Goal: Task Accomplishment & Management: Use online tool/utility

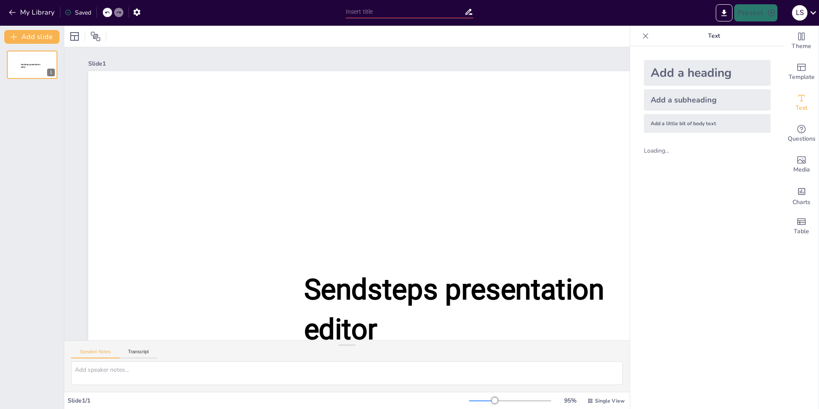
type input "Looking Back at the Holidays - Fun Quiz"
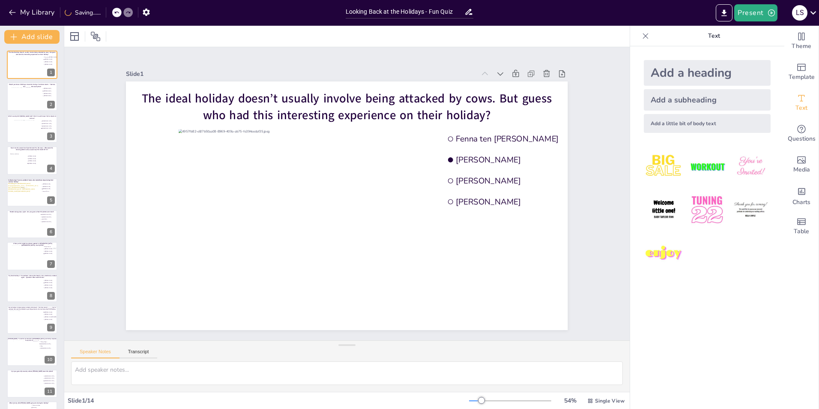
click at [561, 351] on div "Speaker Notes Transcript" at bounding box center [347, 351] width 566 height 21
click at [741, 9] on button "Present" at bounding box center [756, 12] width 43 height 17
click at [770, 46] on li "Play presentation" at bounding box center [768, 53] width 67 height 14
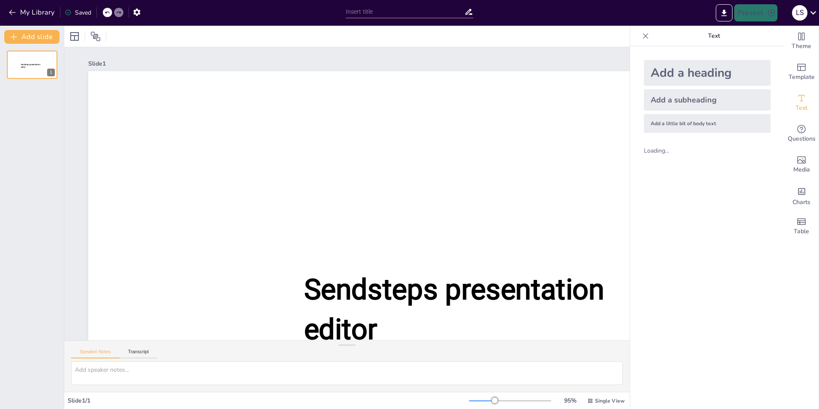
type input "Looking Back at the Holidays - Fun Quiz"
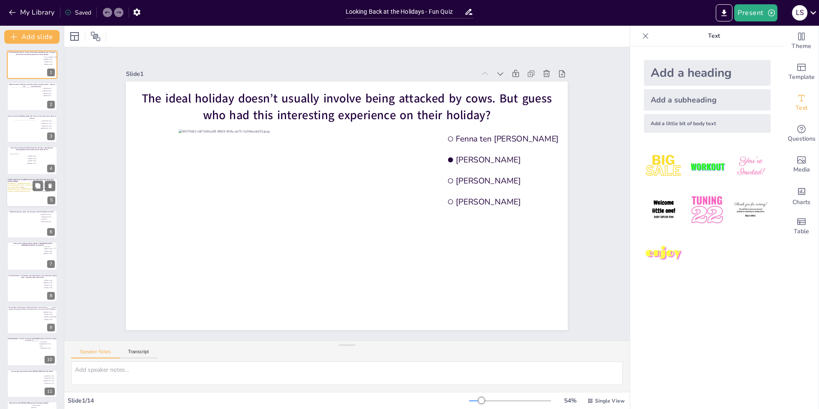
click at [25, 198] on div at bounding box center [23, 194] width 31 height 23
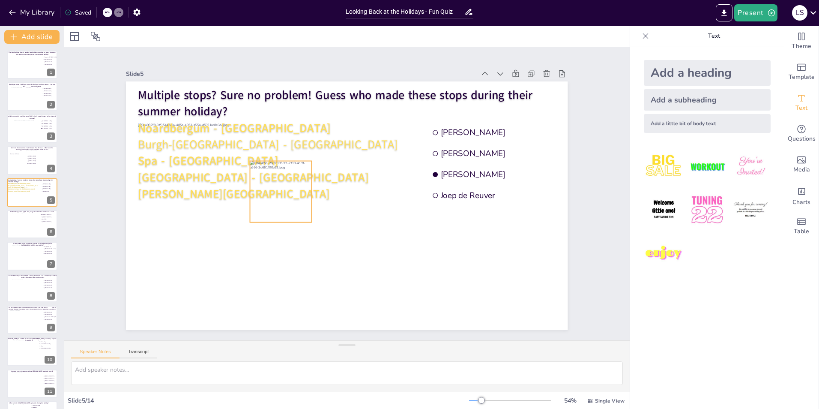
click at [273, 178] on div at bounding box center [280, 191] width 61 height 61
click at [283, 141] on icon at bounding box center [288, 144] width 10 height 10
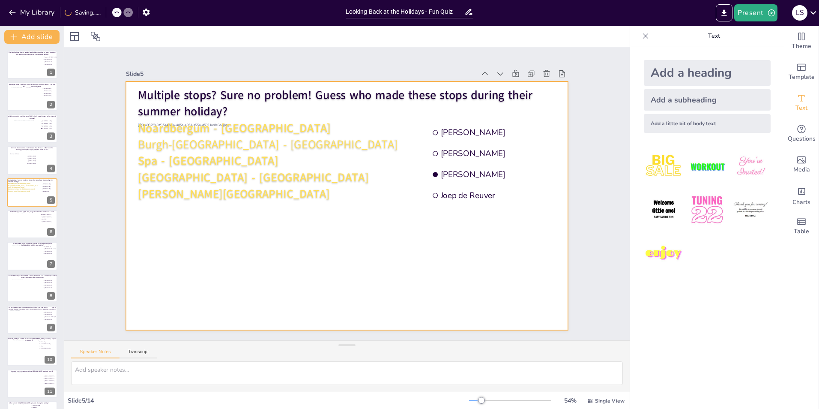
click at [423, 259] on div at bounding box center [347, 205] width 442 height 249
click at [758, 10] on button "Present" at bounding box center [756, 12] width 43 height 17
click at [763, 51] on li "Play presentation" at bounding box center [768, 53] width 67 height 14
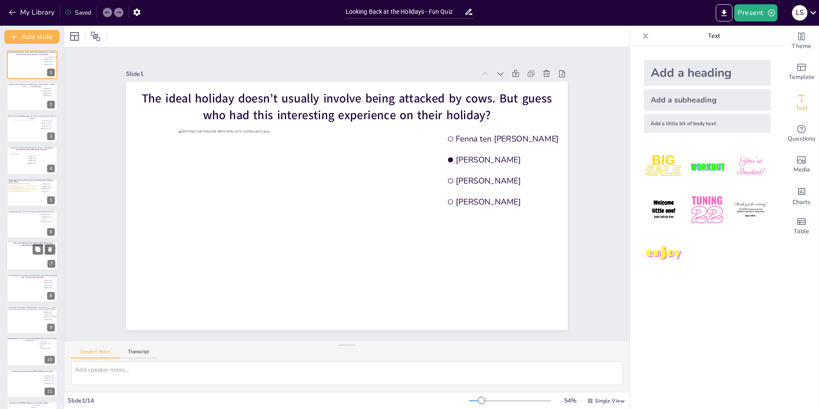
click at [15, 255] on div at bounding box center [32, 255] width 41 height 21
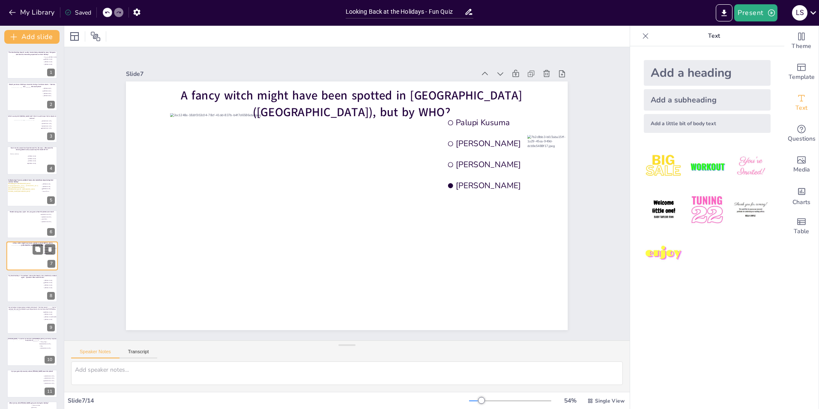
scroll to position [30, 0]
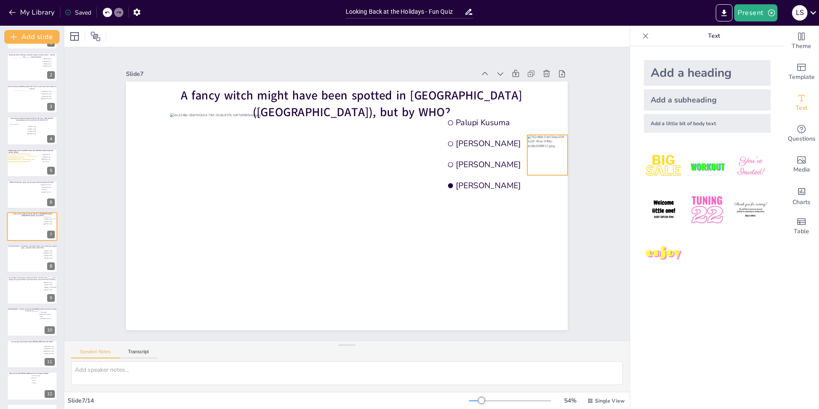
click at [550, 150] on div at bounding box center [548, 155] width 40 height 40
click at [550, 114] on icon at bounding box center [555, 118] width 10 height 10
click at [604, 235] on div "Slide 1 The ideal holiday doesn’t usually involve being attacked by cows. But g…" at bounding box center [347, 193] width 566 height 293
click at [761, 14] on button "Present" at bounding box center [756, 12] width 43 height 17
click at [766, 54] on li "Play presentation" at bounding box center [768, 53] width 67 height 14
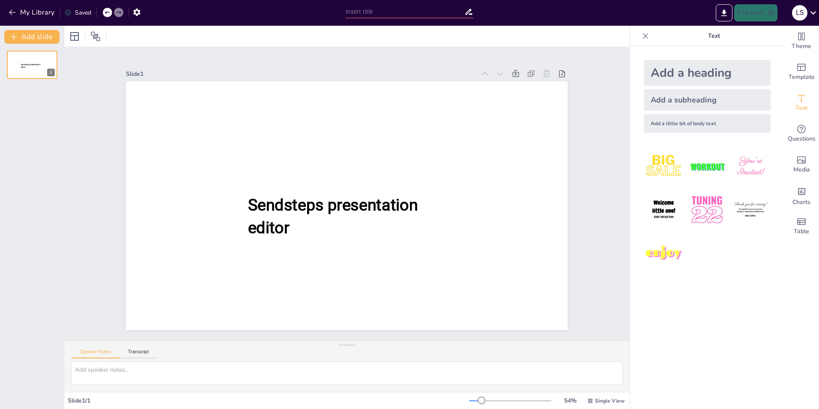
type input "Looking Back at the Holidays - Fun Quiz"
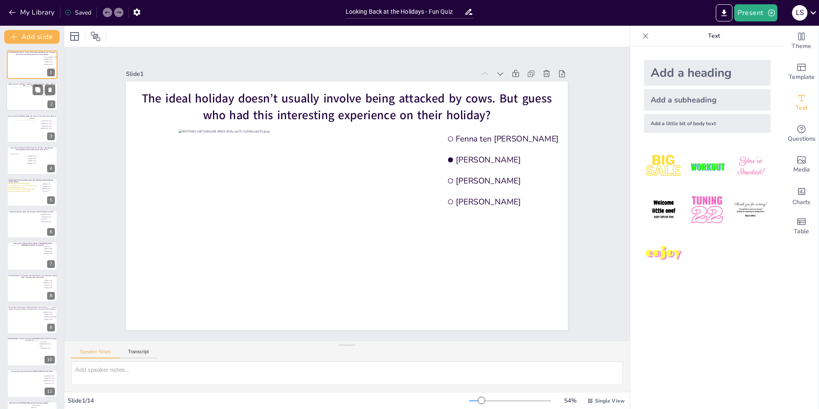
click at [18, 102] on div at bounding box center [31, 98] width 41 height 23
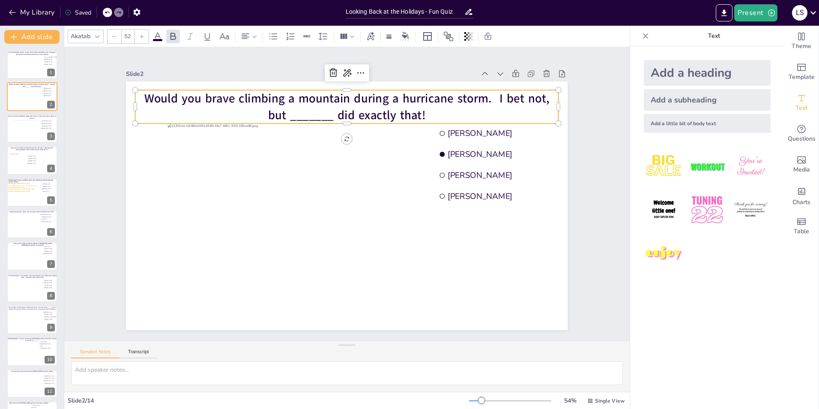
click at [482, 92] on span "Would you brave climbing a mountain during a hurricane storm. I bet not, but __…" at bounding box center [346, 106] width 405 height 33
click at [485, 95] on span "Would you brave climbing a mountain during a hurricane storm. I bet not, but __…" at bounding box center [346, 106] width 405 height 33
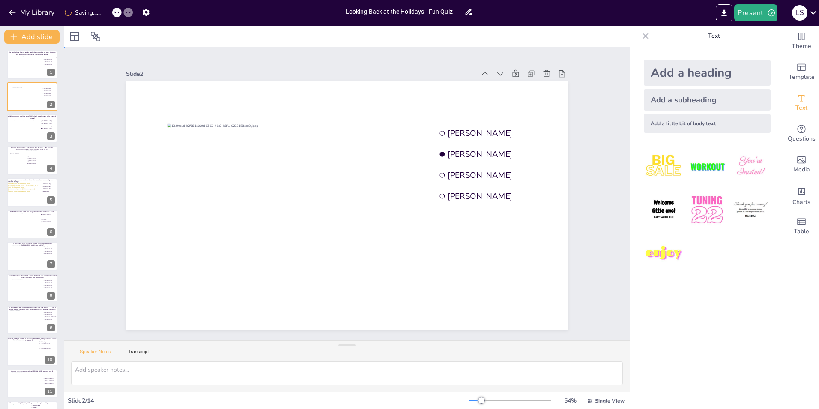
click at [605, 154] on div "Slide 1 The ideal holiday doesn’t usually involve being attacked by cows. But g…" at bounding box center [347, 193] width 566 height 293
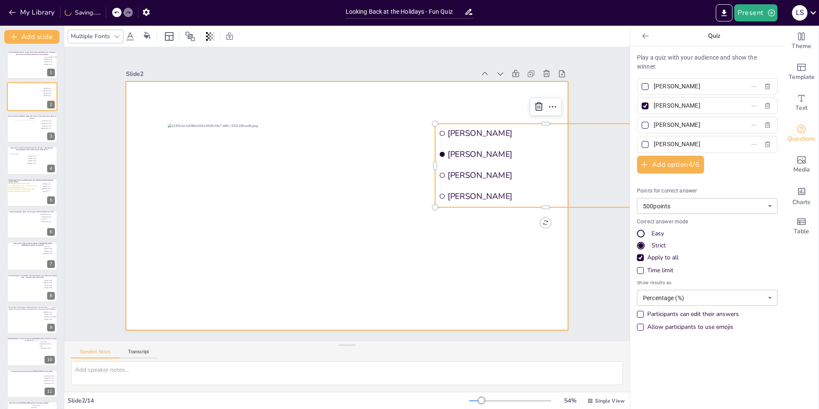
click at [426, 96] on div at bounding box center [347, 205] width 442 height 249
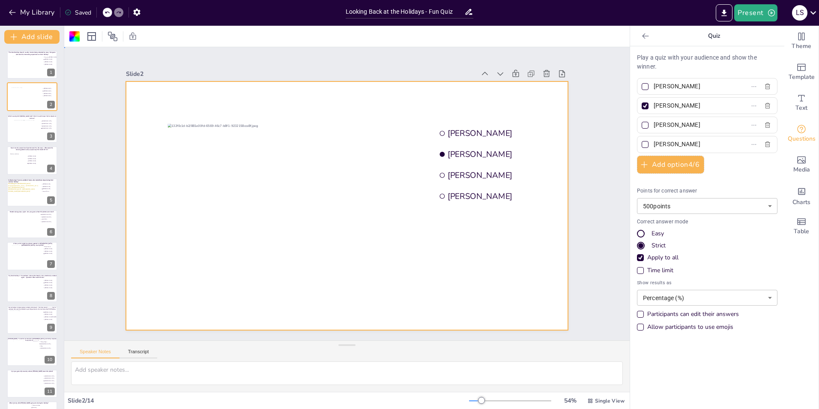
click at [603, 107] on div "Slide 1 The ideal holiday doesn’t usually involve being attacked by cows. But g…" at bounding box center [347, 193] width 566 height 293
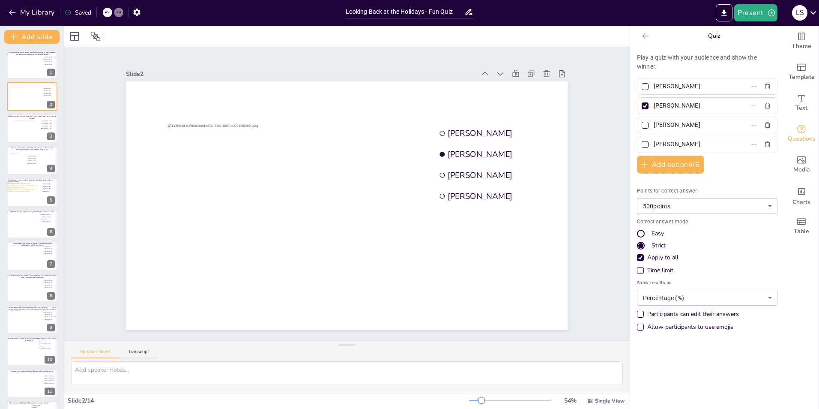
click at [102, 123] on div "Slide 1 The ideal holiday doesn’t usually involve being attacked by cows. But g…" at bounding box center [347, 193] width 490 height 273
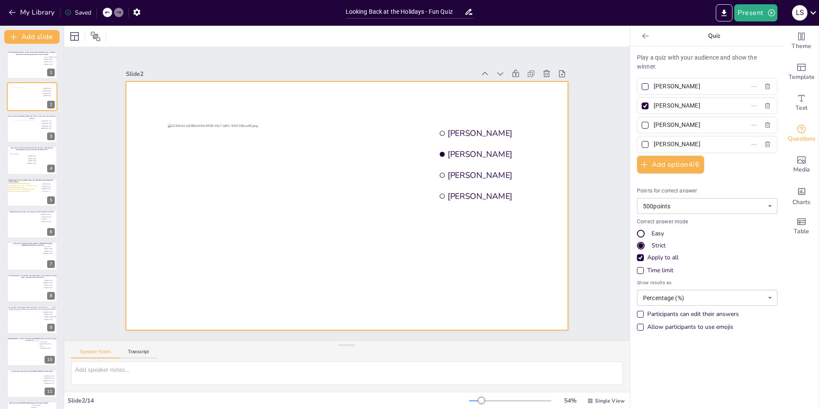
click at [341, 99] on div at bounding box center [347, 205] width 442 height 249
click at [336, 44] on div at bounding box center [347, 36] width 566 height 21
click at [753, 12] on button "Present" at bounding box center [756, 12] width 43 height 17
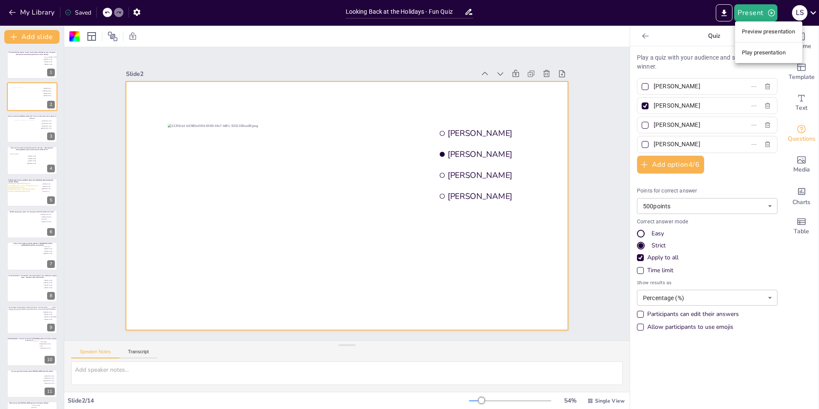
click at [759, 57] on li "Play presentation" at bounding box center [768, 53] width 67 height 14
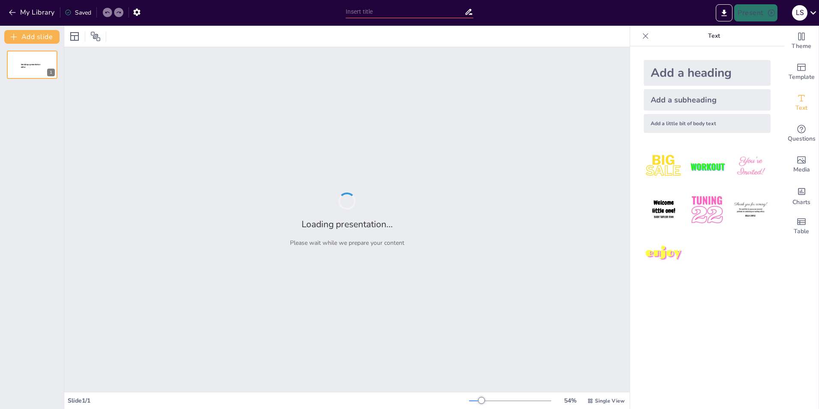
type input "Looking Back at the Holidays - Fun Quiz"
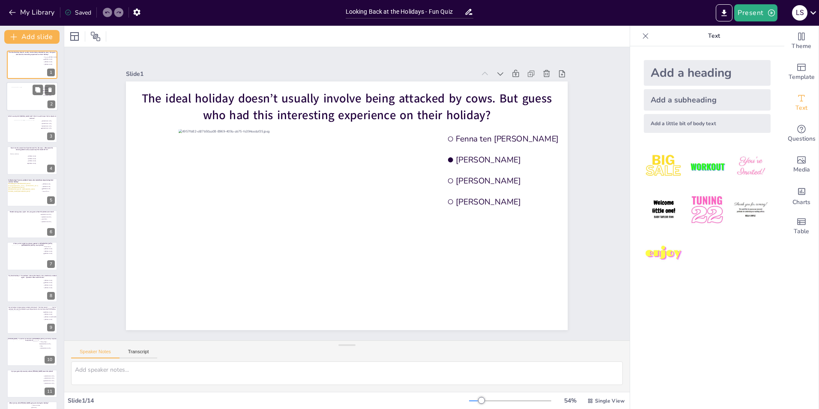
click at [22, 99] on div at bounding box center [31, 98] width 41 height 23
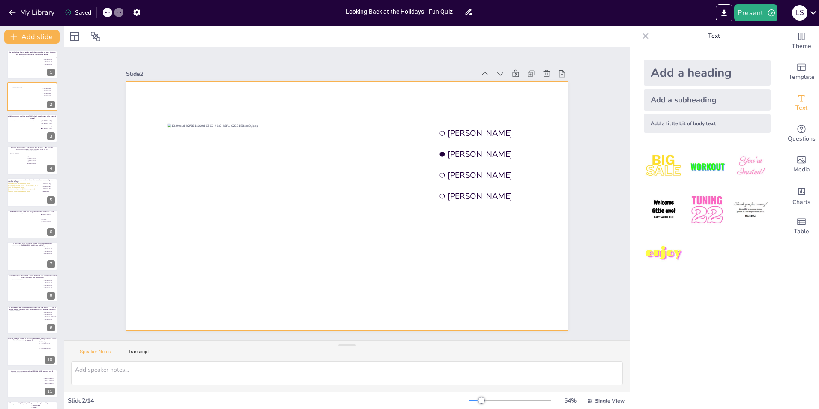
click at [219, 88] on div at bounding box center [347, 205] width 442 height 249
click at [219, 88] on div at bounding box center [345, 206] width 465 height 294
click at [219, 88] on div at bounding box center [347, 205] width 442 height 249
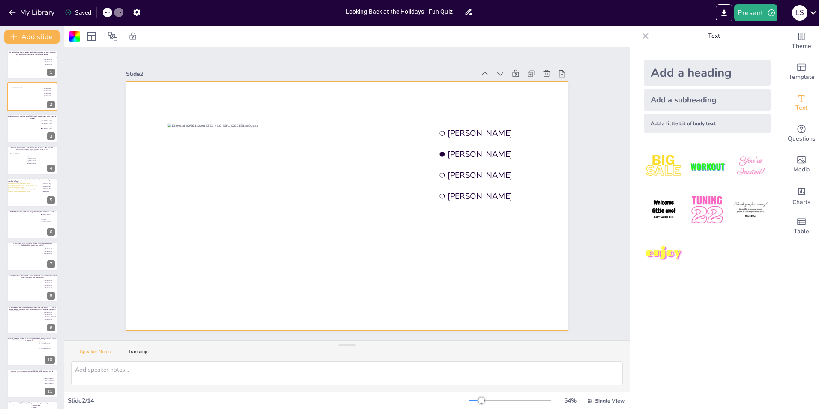
click at [219, 88] on div at bounding box center [345, 206] width 465 height 294
click at [219, 88] on div at bounding box center [347, 205] width 442 height 249
click at [219, 88] on div at bounding box center [345, 206] width 465 height 294
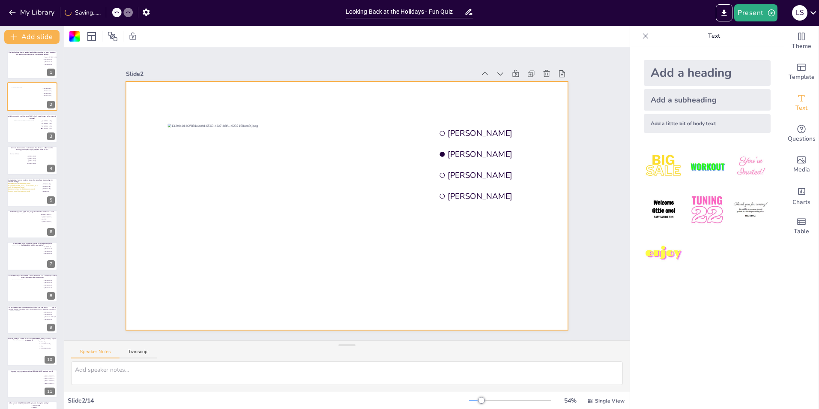
click at [219, 88] on div at bounding box center [345, 205] width 484 height 335
click at [20, 386] on div at bounding box center [32, 383] width 41 height 23
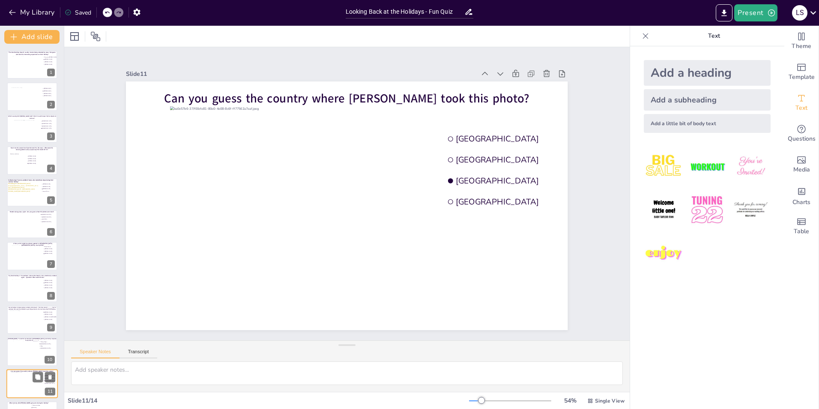
scroll to position [91, 0]
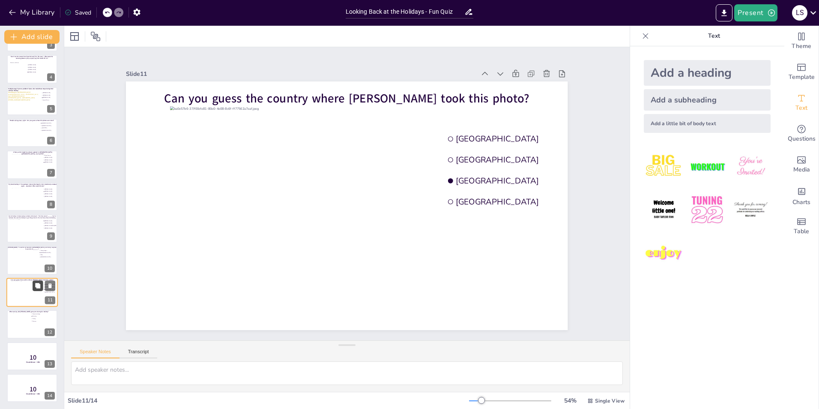
click at [39, 285] on icon at bounding box center [37, 285] width 5 height 5
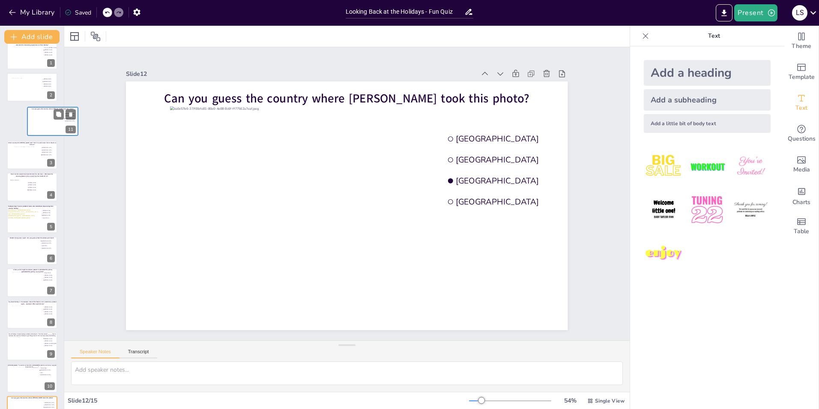
scroll to position [0, 0]
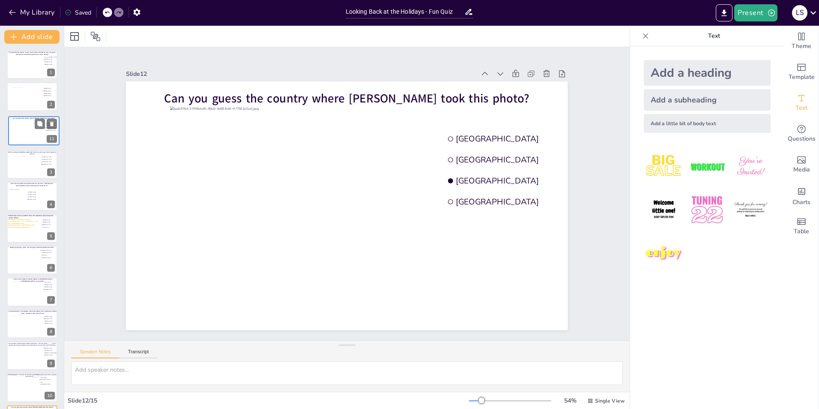
drag, startPoint x: 18, startPoint y: 259, endPoint x: 21, endPoint y: 126, distance: 133.3
click at [21, 126] on div at bounding box center [34, 130] width 40 height 23
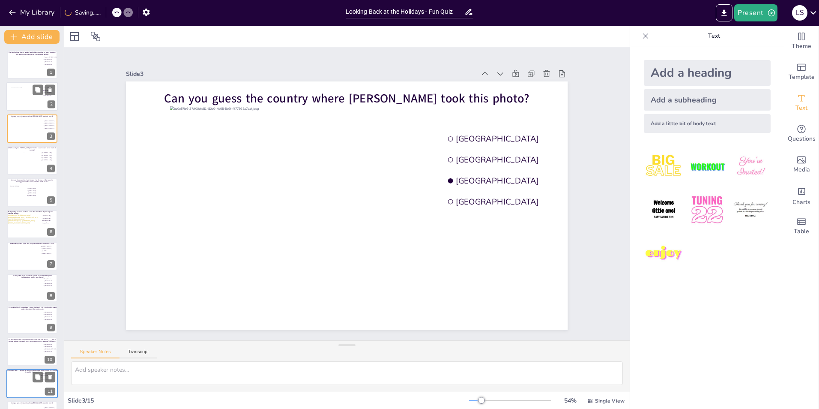
click at [24, 105] on div at bounding box center [31, 98] width 41 height 23
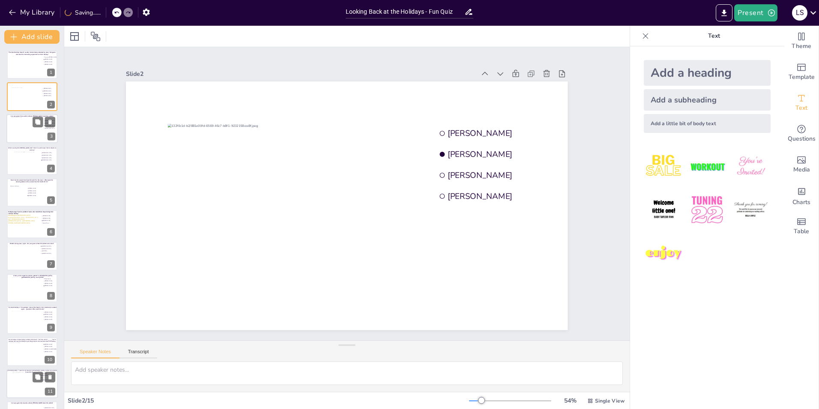
click at [29, 129] on div at bounding box center [32, 128] width 41 height 23
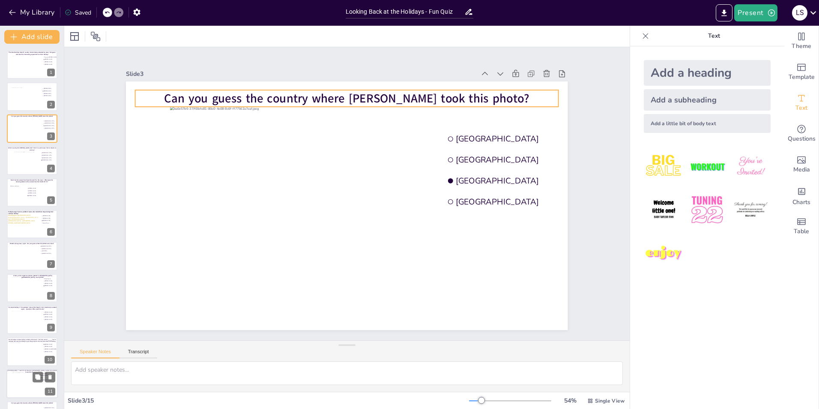
click at [220, 90] on span "Can you guess the country where [PERSON_NAME] took this photo?" at bounding box center [367, 100] width 361 height 92
click at [220, 90] on span "Can you guess the country where [PERSON_NAME] took this photo?" at bounding box center [356, 99] width 365 height 54
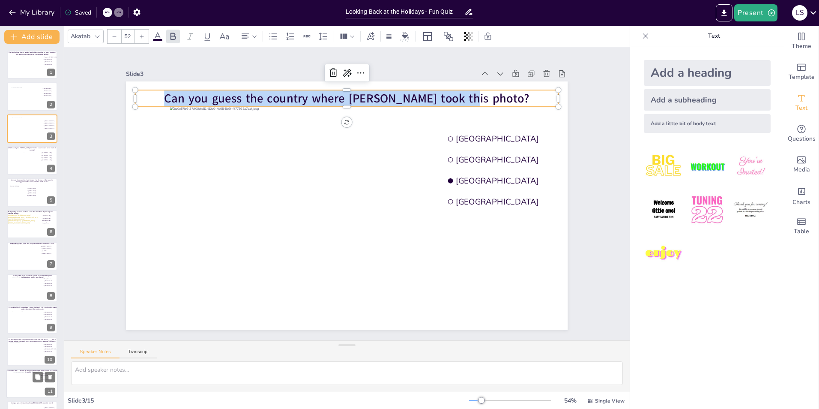
drag, startPoint x: 188, startPoint y: 96, endPoint x: 489, endPoint y: 90, distance: 301.8
click at [469, 90] on span "Can you guess the country where [PERSON_NAME] took this photo?" at bounding box center [442, 203] width 54 height 365
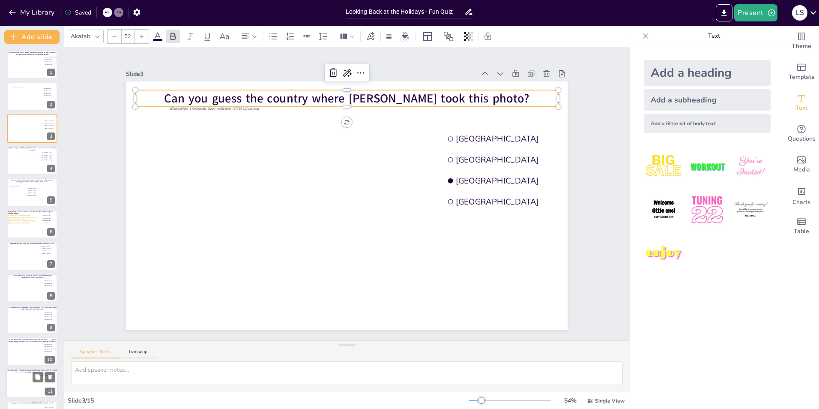
click at [492, 101] on span "Can you guess the country where [PERSON_NAME] took this photo?" at bounding box center [347, 98] width 365 height 16
click at [487, 95] on span "Can you guess the country where [PERSON_NAME] took this photo?" at bounding box center [411, 122] width 282 height 256
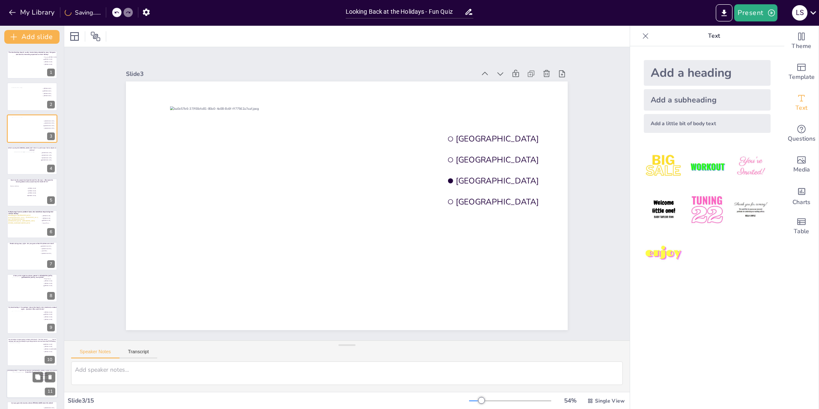
click at [570, 111] on div "Slide 1 The ideal holiday doesn’t usually involve being attacked by cows. But g…" at bounding box center [347, 193] width 490 height 273
click at [115, 11] on icon at bounding box center [116, 12] width 5 height 5
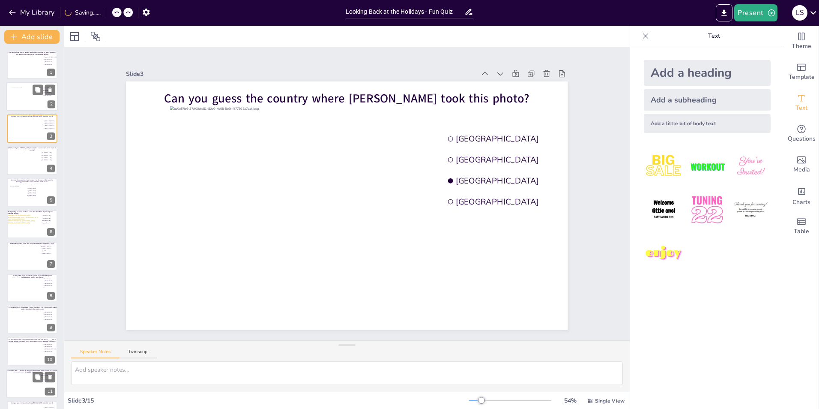
click at [24, 97] on div at bounding box center [31, 98] width 41 height 23
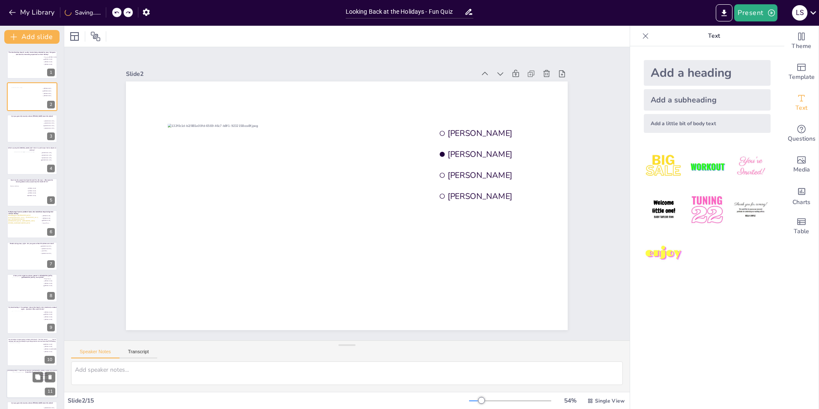
click at [117, 12] on div at bounding box center [122, 12] width 21 height 9
click at [109, 12] on icon at bounding box center [107, 13] width 4 height 2
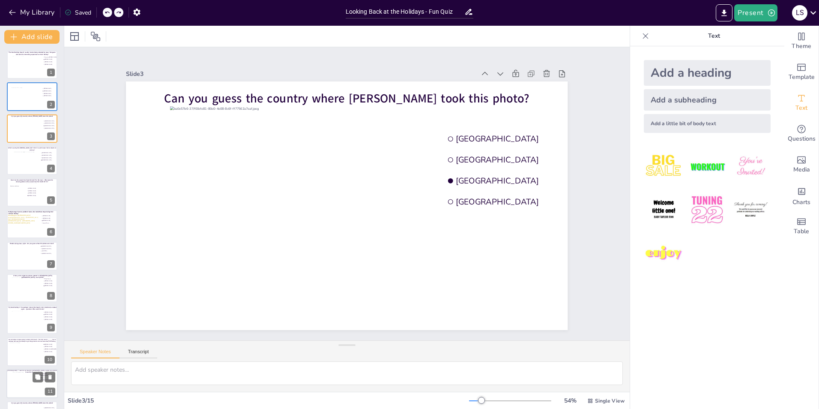
click at [109, 12] on icon at bounding box center [107, 13] width 4 height 2
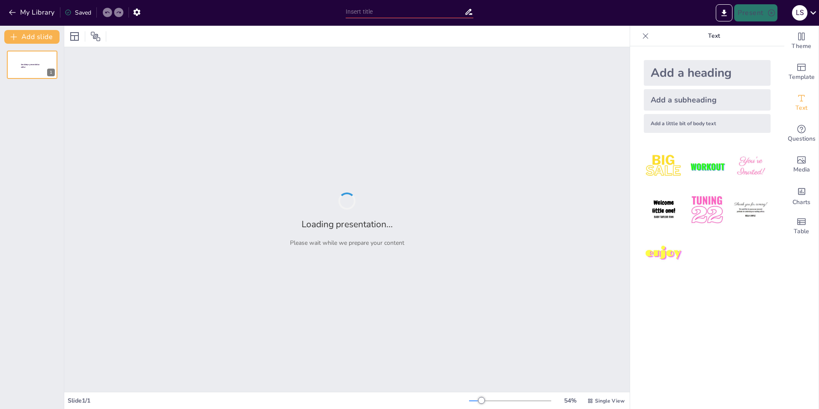
type input "Looking Back at the Holidays - Fun Quiz"
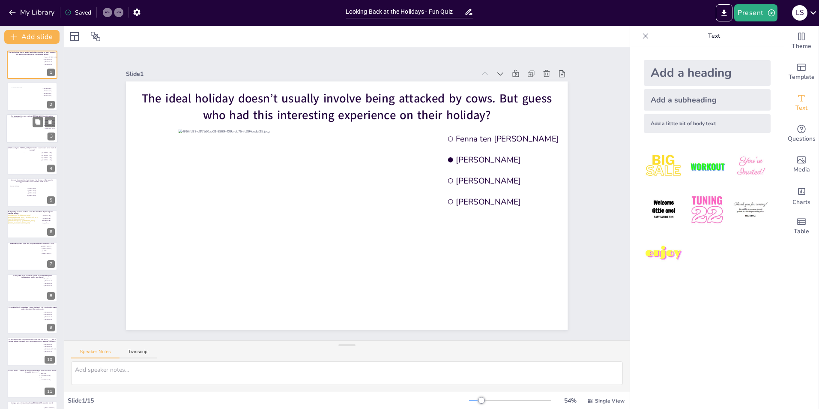
click at [30, 128] on div at bounding box center [32, 128] width 41 height 23
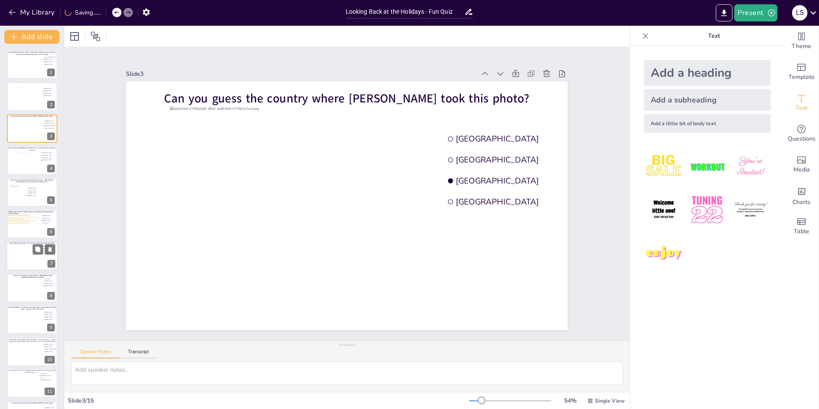
click at [18, 253] on div at bounding box center [32, 255] width 41 height 23
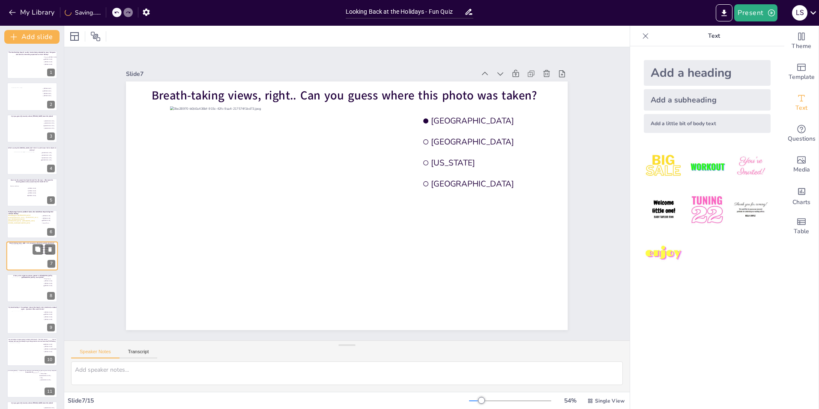
scroll to position [30, 0]
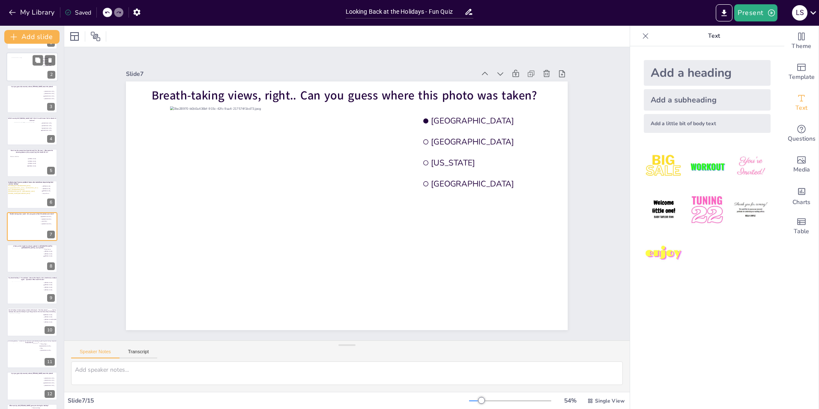
click at [20, 76] on div at bounding box center [31, 68] width 41 height 23
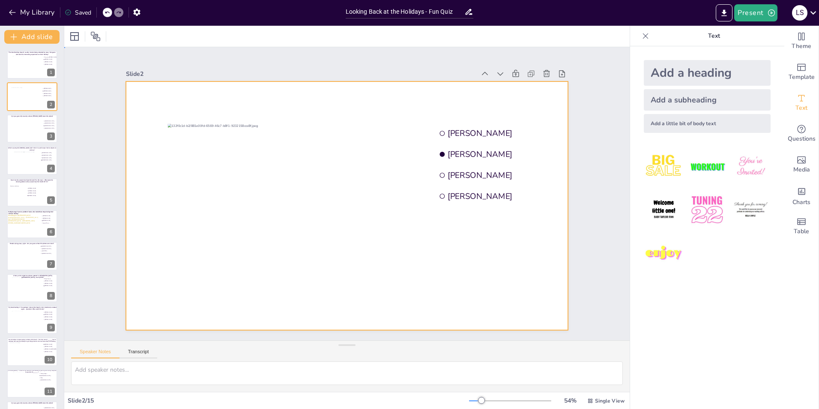
click at [336, 104] on div at bounding box center [336, 194] width 294 height 465
click at [336, 104] on div at bounding box center [347, 205] width 442 height 249
click at [336, 104] on div at bounding box center [345, 206] width 465 height 294
click at [20, 249] on div at bounding box center [32, 255] width 41 height 23
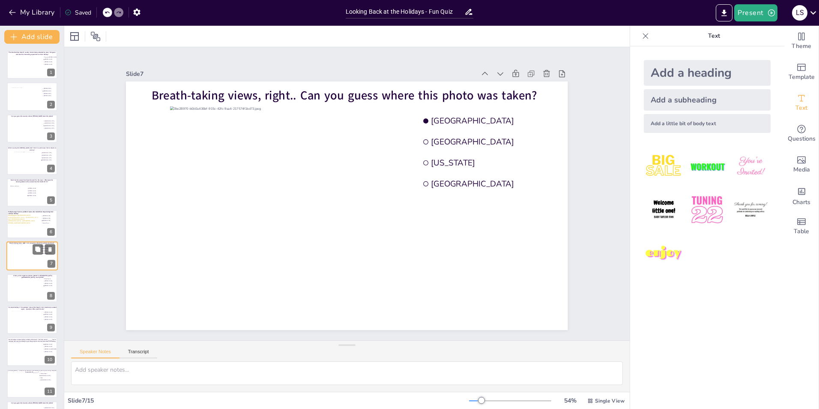
scroll to position [30, 0]
click at [36, 221] on icon at bounding box center [37, 219] width 5 height 5
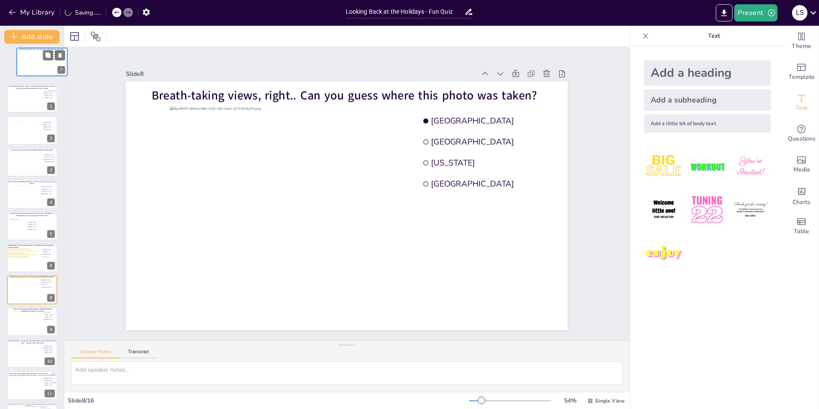
scroll to position [0, 0]
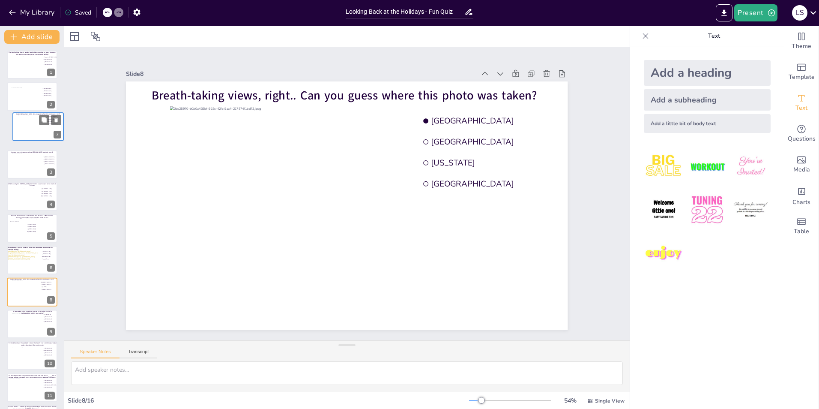
drag, startPoint x: 20, startPoint y: 200, endPoint x: 29, endPoint y: 123, distance: 77.3
click at [29, 123] on div at bounding box center [38, 126] width 40 height 23
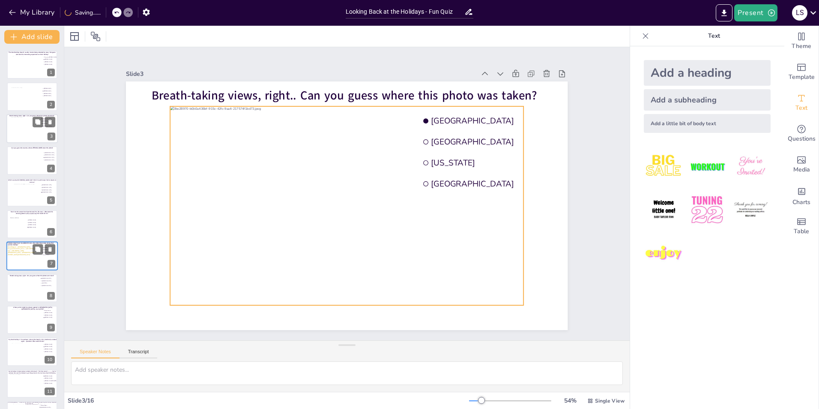
click at [22, 127] on div at bounding box center [32, 128] width 41 height 23
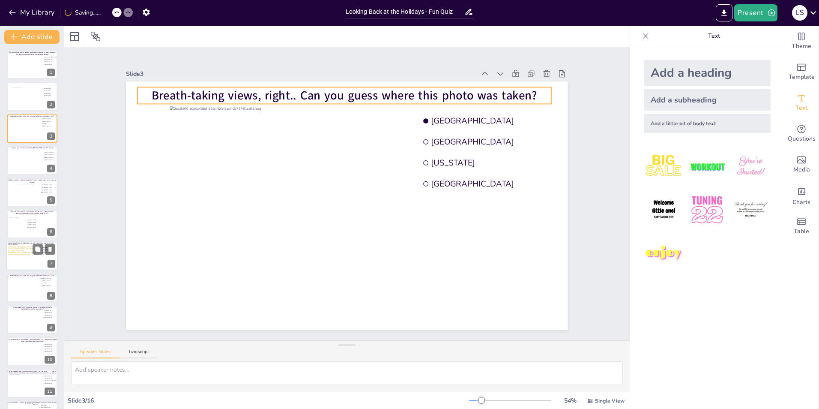
click at [417, 93] on span "Breath-taking views, right.. Can you guess where this photo was taken?" at bounding box center [445, 201] width 57 height 385
click at [175, 93] on span "Breath-taking views, right.. Can you guess where this photo was taken?" at bounding box center [365, 97] width 381 height 96
click at [189, 93] on span "Breath-taking views, right.. Can you guess where this photo was taken?" at bounding box center [375, 99] width 372 height 135
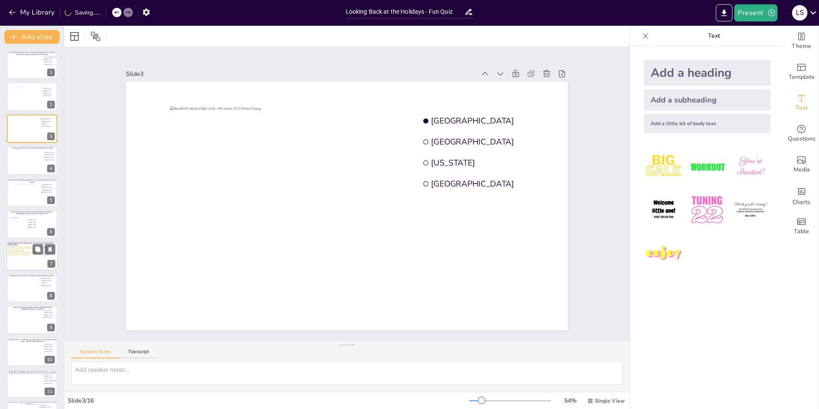
click at [114, 14] on div at bounding box center [116, 12] width 9 height 9
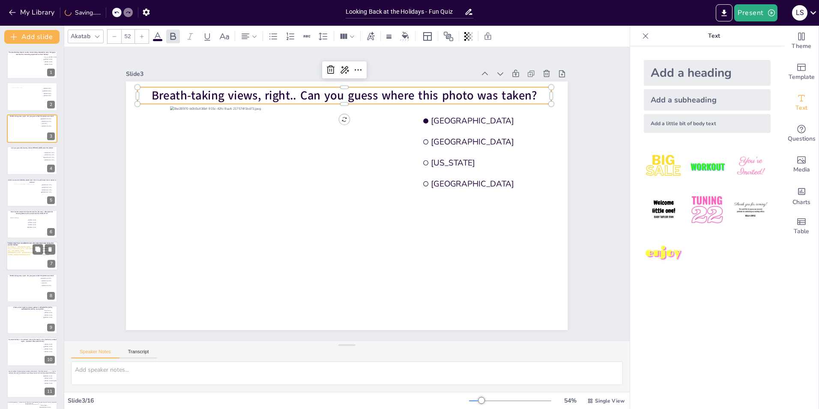
click at [296, 97] on span "Breath-taking views, right.. Can you guess where this photo was taken?" at bounding box center [345, 95] width 386 height 16
click at [519, 92] on span "Breath-taking views, right.. Can you guess where this photo was taken?" at bounding box center [345, 95] width 386 height 16
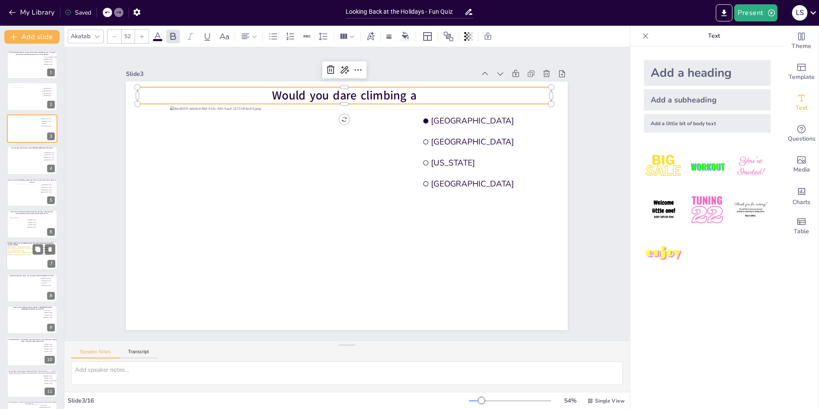
click at [409, 97] on span "Would you dare climbing a" at bounding box center [354, 95] width 145 height 31
click at [452, 90] on p "Would you dare climbing a" at bounding box center [365, 97] width 408 height 102
click at [452, 90] on p "Would you dare climbing a" at bounding box center [355, 96] width 414 height 60
click at [452, 90] on p "Would you dare climbing a" at bounding box center [345, 95] width 414 height 17
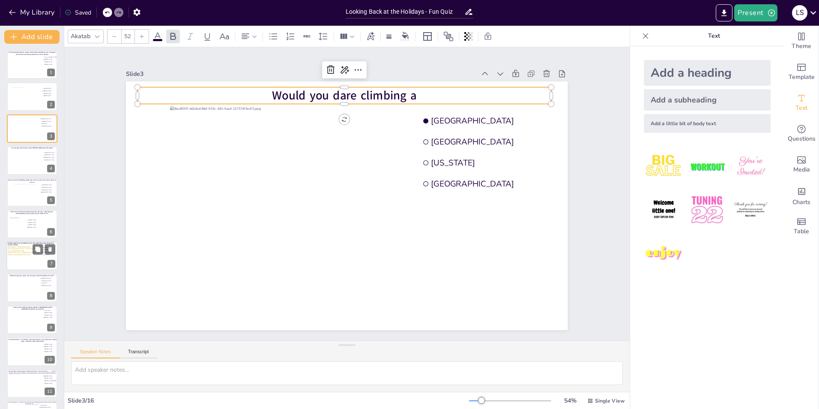
click at [399, 91] on span "Would you dare climbing a" at bounding box center [345, 95] width 144 height 16
click at [399, 91] on span "Would you dare climbing a" at bounding box center [418, 126] width 109 height 118
click at [422, 93] on p "Would you dare climbing a" at bounding box center [355, 96] width 414 height 60
click at [422, 93] on p "Would you dare climbing a" at bounding box center [345, 95] width 414 height 17
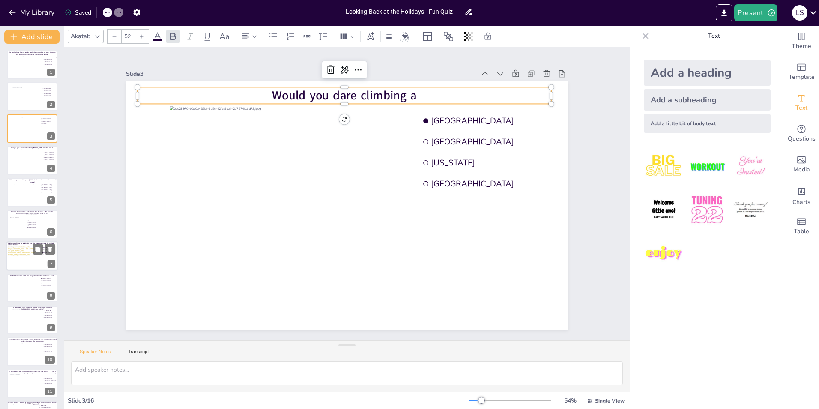
click at [422, 93] on p "Would you dare climbing a" at bounding box center [345, 95] width 414 height 17
click at [30, 159] on div at bounding box center [32, 160] width 41 height 23
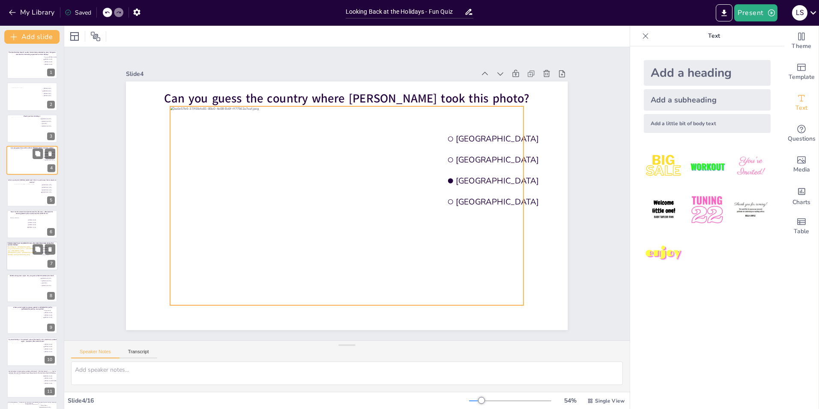
click at [27, 154] on div at bounding box center [32, 160] width 41 height 23
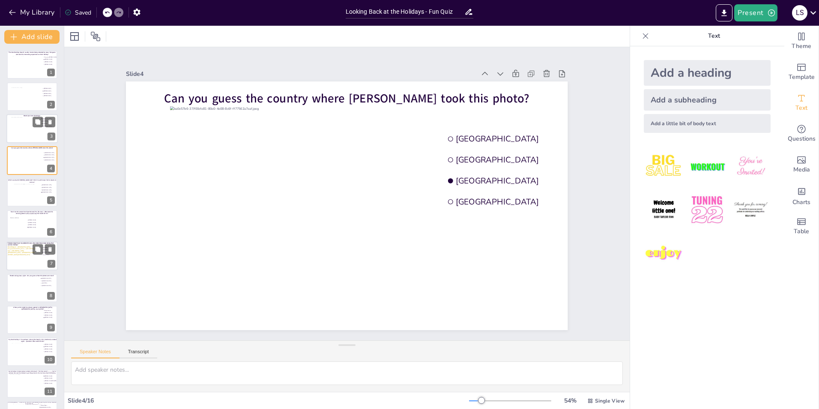
click at [23, 141] on div at bounding box center [31, 128] width 51 height 29
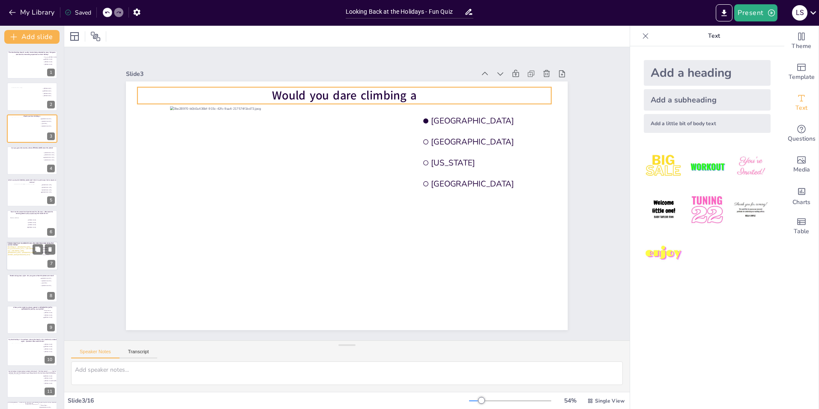
click at [366, 97] on span "Would you dare climbing a" at bounding box center [375, 99] width 143 height 60
click at [400, 90] on span "Would you dare climbing a" at bounding box center [345, 95] width 144 height 16
click at [401, 162] on span "Would you dare climbing a" at bounding box center [438, 231] width 74 height 139
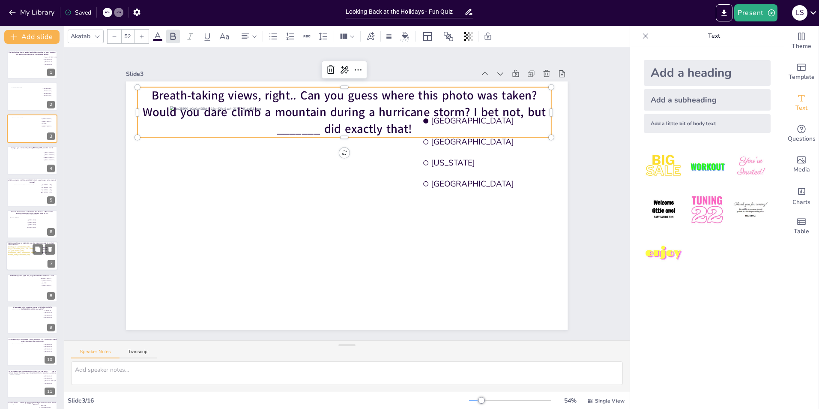
click at [143, 107] on span "Breath-taking views, right.. Can you guess where this photo was taken?Would you…" at bounding box center [344, 112] width 403 height 50
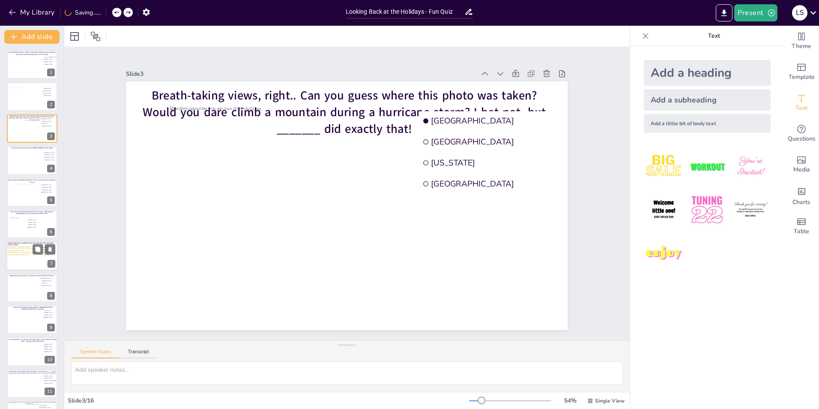
click at [296, 78] on div "Slide 3 Breath-taking views, right.. Can you guess where this photo was taken?W…" at bounding box center [347, 199] width 442 height 262
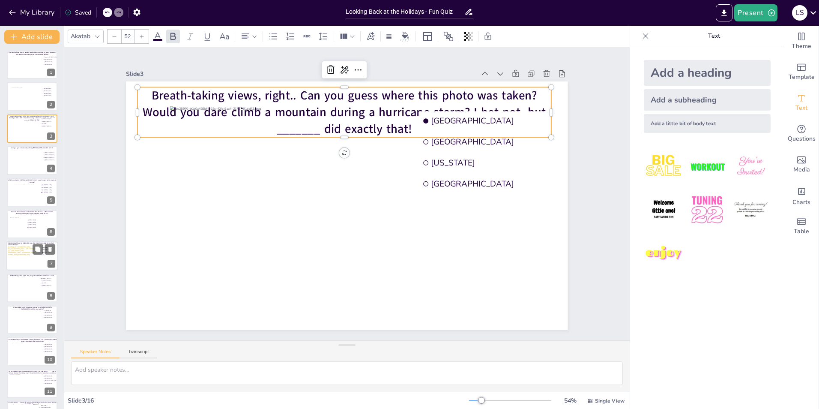
click at [200, 97] on span "Breath-taking views, right.. Can you guess where this photo was taken?Would you…" at bounding box center [344, 112] width 403 height 50
click at [149, 91] on span "Breath-taking views, right.. Can you guess where this photo was taken?Would you…" at bounding box center [344, 112] width 403 height 50
click at [317, 105] on span "Breath-taking views, right.. Can you guess where this photo was taken?Would you…" at bounding box center [344, 112] width 403 height 50
click at [311, 104] on span "Breath-taking views, right.. Can you guess where this photo was taken?Would you…" at bounding box center [409, 134] width 288 height 315
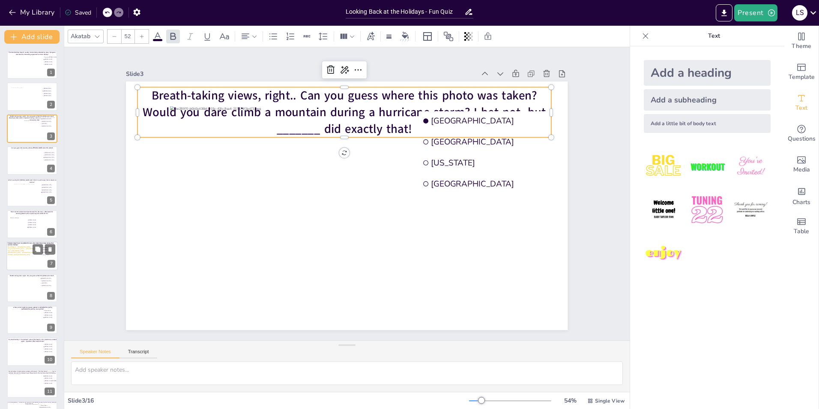
click at [311, 104] on span "Breath-taking views, right.. Can you guess where this photo was taken?Would you…" at bounding box center [344, 112] width 403 height 50
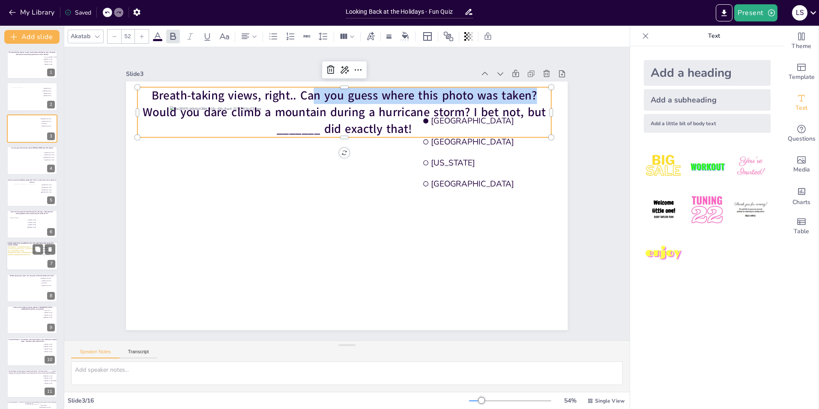
drag, startPoint x: 530, startPoint y: 94, endPoint x: 305, endPoint y: 88, distance: 225.5
click at [305, 88] on span "Breath-taking views, right.. Can you guess where this photo was taken?Would you…" at bounding box center [362, 106] width 398 height 114
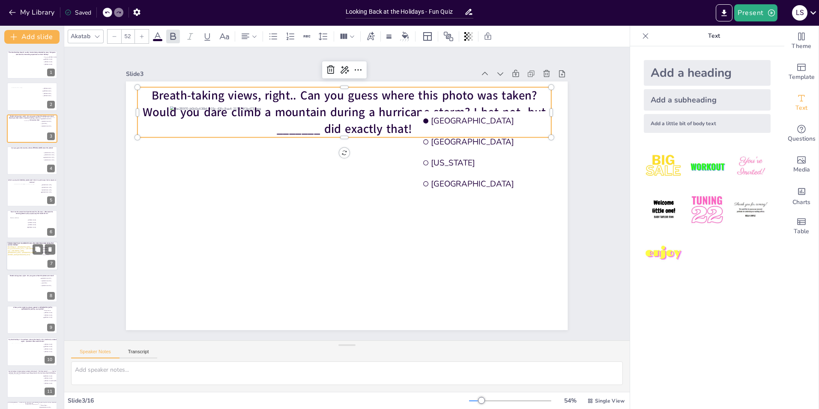
click at [378, 121] on span "Breath-taking views, right.. Can you guess where this photo was taken?Would you…" at bounding box center [435, 208] width 114 height 398
click at [321, 121] on span "Breath-taking views, right.. Can you guess where this photo was taken?Would you…" at bounding box center [353, 105] width 403 height 77
click at [353, 68] on icon at bounding box center [358, 70] width 10 height 10
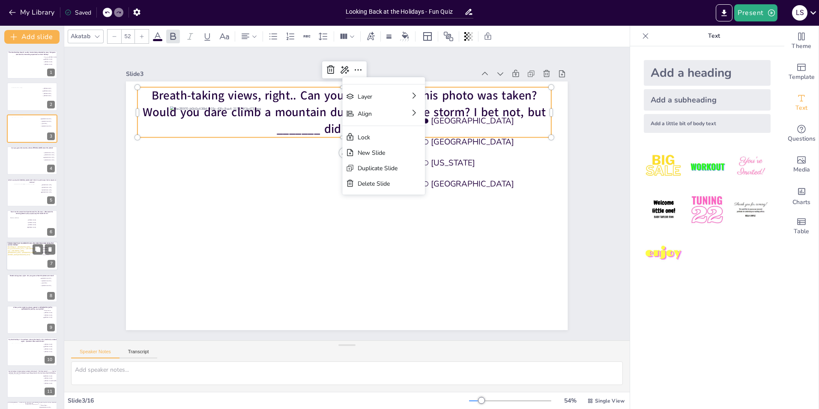
click at [537, 90] on p "Breath-taking views, right.. Can you guess where this photo was taken?Would you…" at bounding box center [353, 112] width 417 height 93
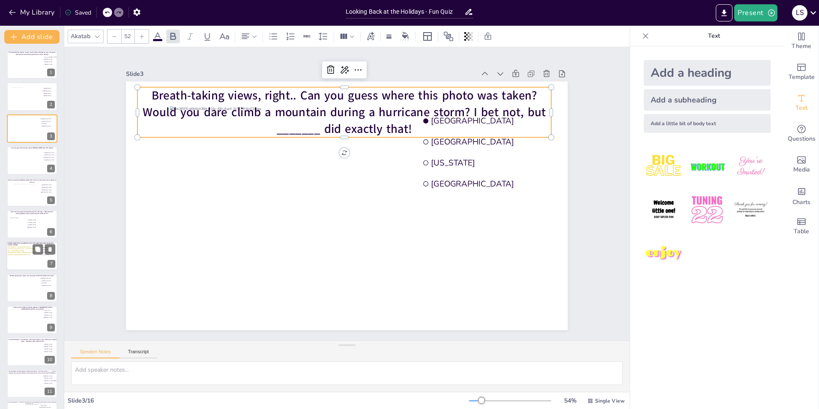
click at [537, 90] on p "Breath-taking views, right.. Can you guess where this photo was taken?Would you…" at bounding box center [353, 112] width 417 height 93
click at [518, 91] on span "Breath-taking views, right.. Can you guess where this photo was taken?Would you…" at bounding box center [344, 112] width 403 height 50
click at [16, 162] on div at bounding box center [32, 160] width 41 height 23
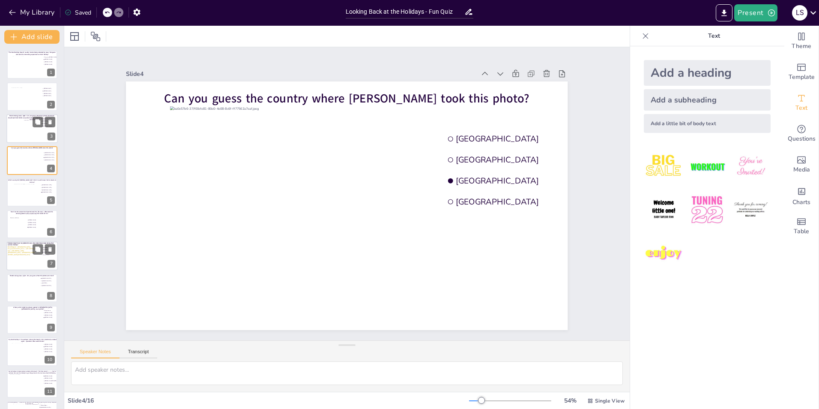
click at [21, 131] on div at bounding box center [32, 128] width 41 height 23
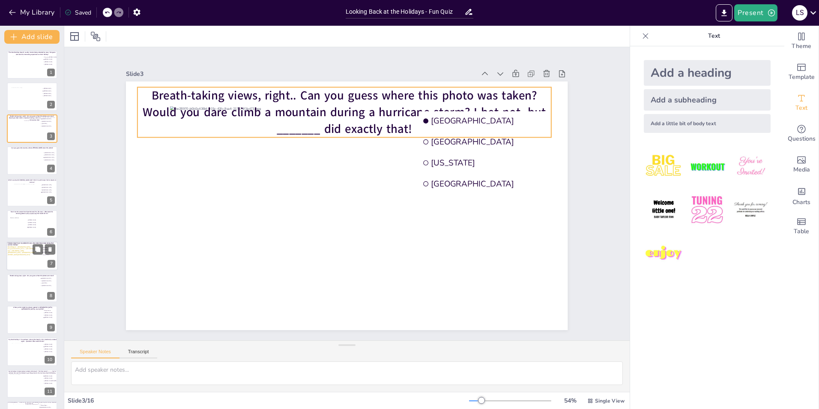
click at [284, 98] on span "Breath-taking views, right.. Can you guess where this photo was taken?Would you…" at bounding box center [353, 105] width 403 height 77
click at [354, 88] on span "Breath-taking views, right.. Can you guess where this photo was taken?Would you…" at bounding box center [430, 166] width 153 height 389
click at [300, 88] on span "Breath-taking views, right.. Can you guess where this photo was taken?Would you…" at bounding box center [386, 117] width 358 height 226
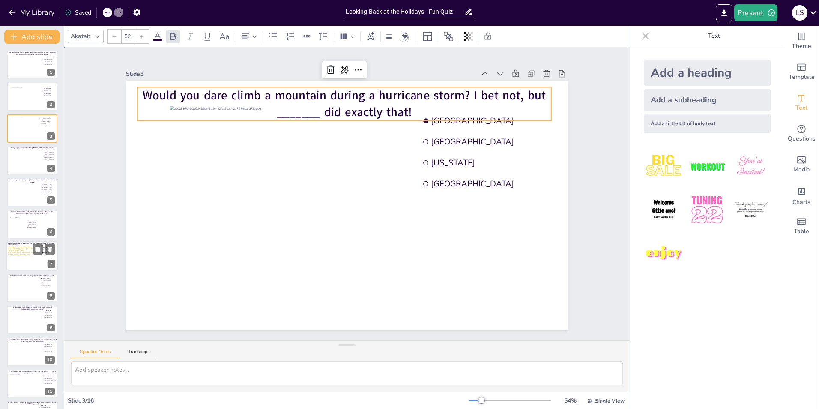
click at [583, 99] on div "Slide 1 The ideal holiday doesn’t usually involve being attacked by cows. But g…" at bounding box center [347, 193] width 490 height 273
click at [487, 105] on p "Would you dare climb a mountain during a hurricane storm? I bet not, but ______…" at bounding box center [345, 103] width 414 height 33
click at [117, 33] on div at bounding box center [115, 37] width 14 height 14
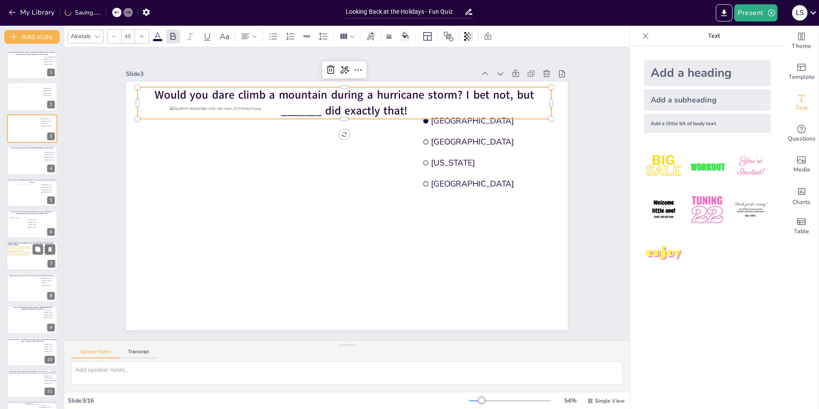
click at [117, 33] on div at bounding box center [115, 37] width 14 height 14
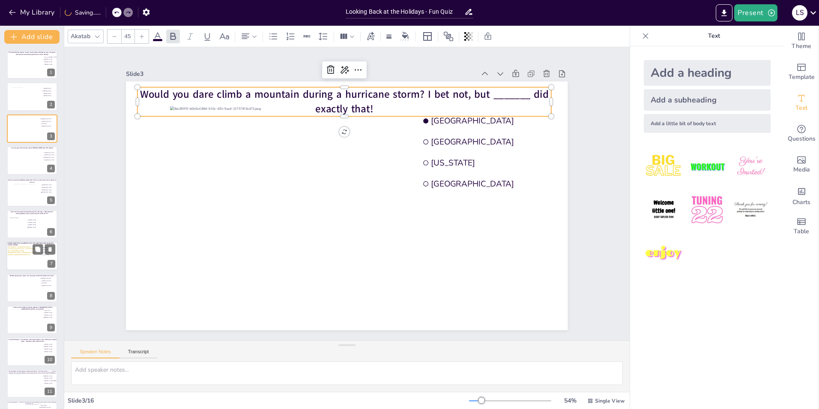
click at [117, 33] on div at bounding box center [115, 37] width 14 height 14
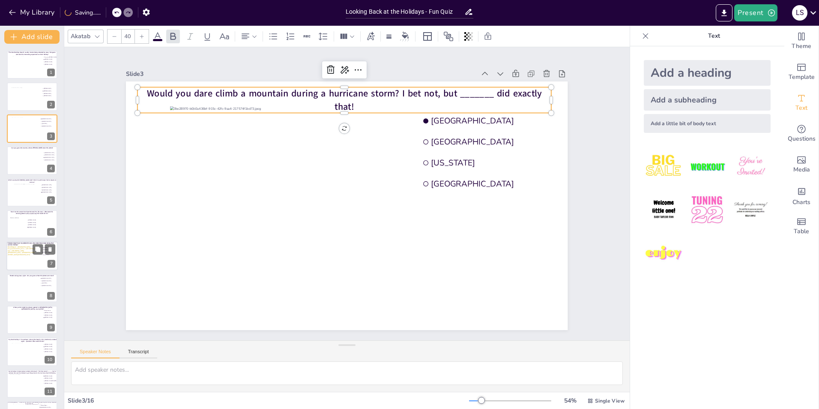
click at [117, 33] on div at bounding box center [115, 37] width 14 height 14
type input "39"
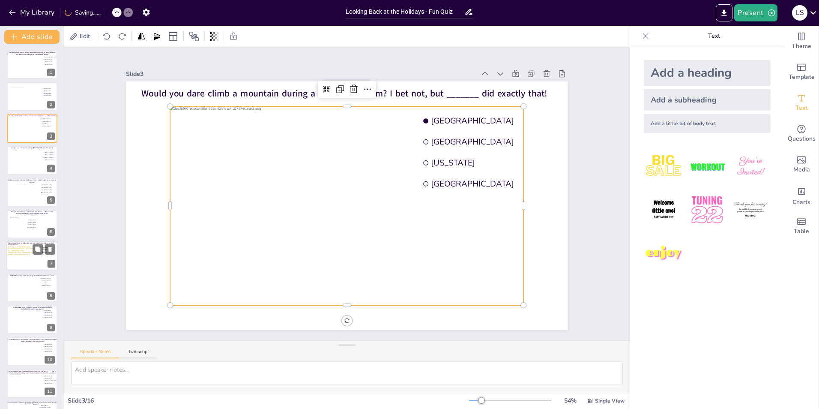
click at [292, 212] on div at bounding box center [348, 205] width 354 height 199
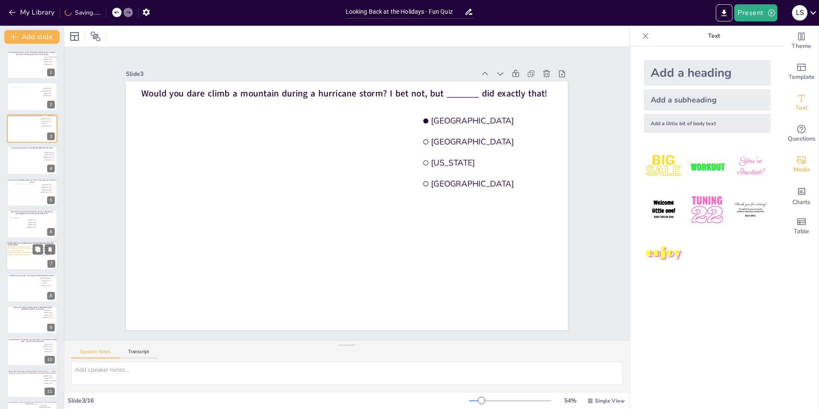
click at [801, 158] on div "Media" at bounding box center [802, 164] width 34 height 31
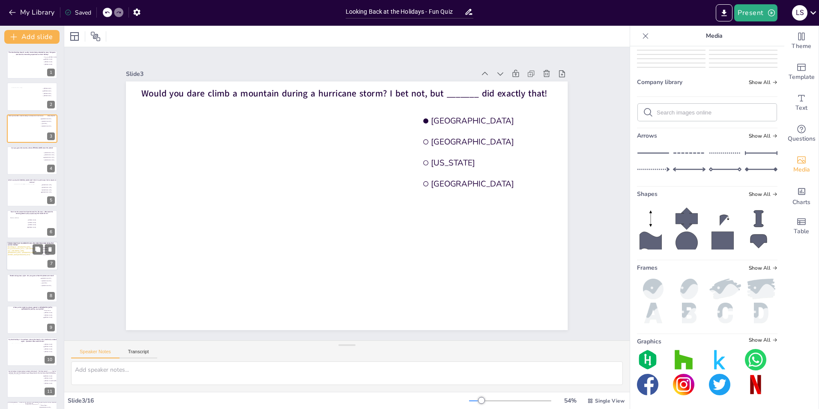
scroll to position [289, 0]
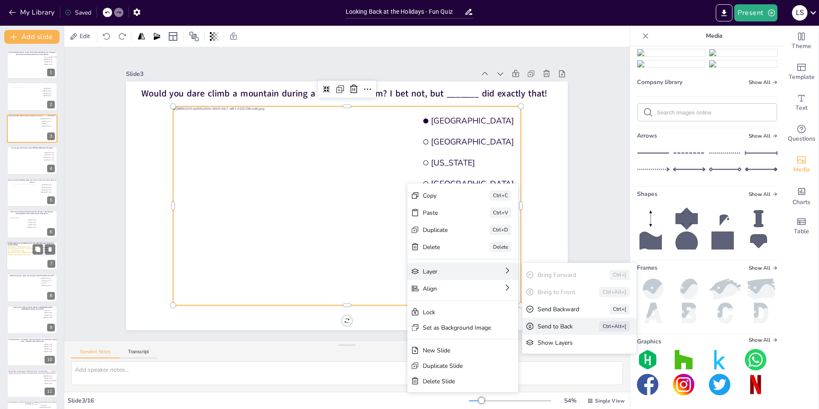
click at [587, 365] on div "Send to Back Ctrl+Alt+[" at bounding box center [644, 373] width 114 height 17
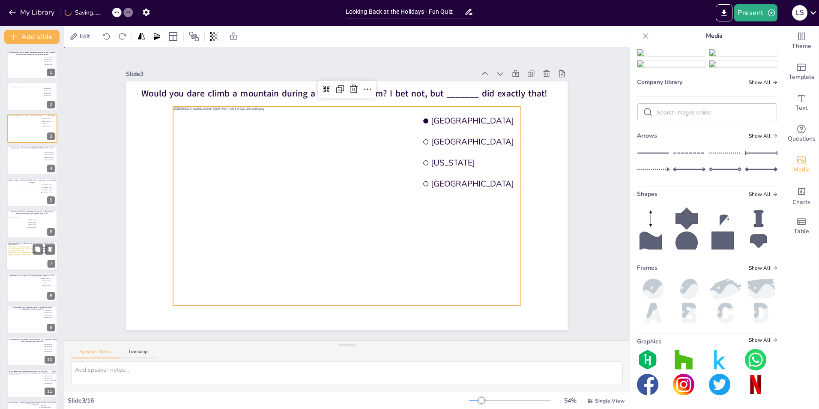
click at [578, 85] on div "Slide 1 The ideal holiday doesn’t usually involve being attacked by cows. But g…" at bounding box center [347, 193] width 490 height 273
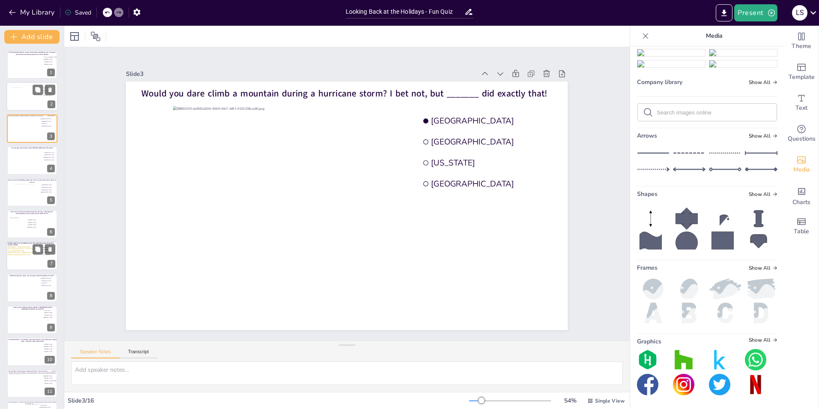
click at [30, 102] on div at bounding box center [31, 98] width 41 height 23
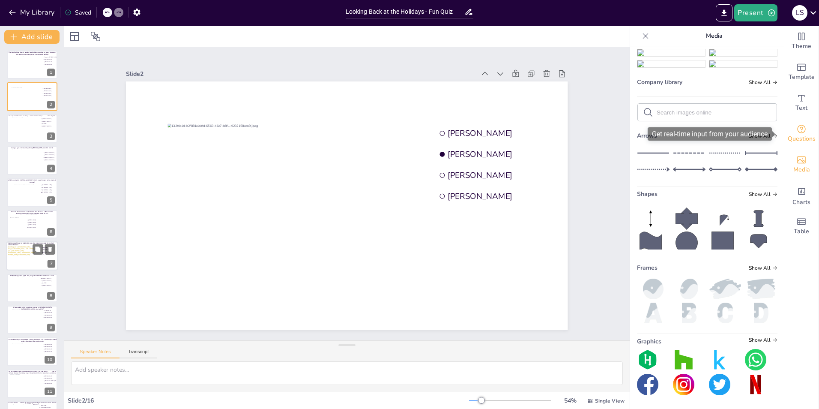
click at [802, 128] on div "Questions" at bounding box center [802, 133] width 34 height 31
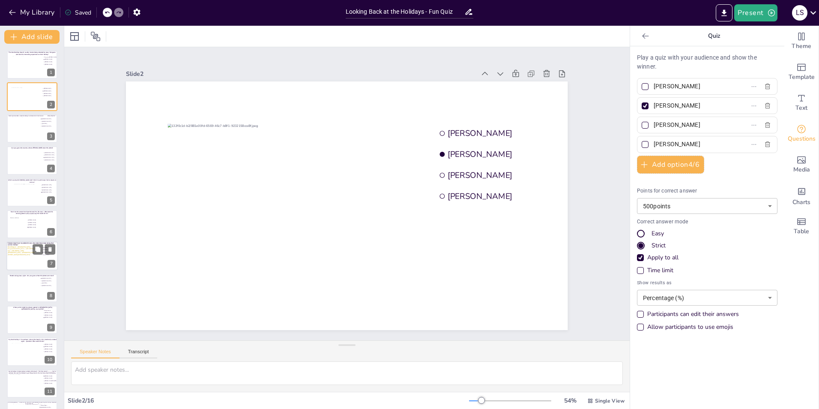
drag, startPoint x: 702, startPoint y: 90, endPoint x: 635, endPoint y: 84, distance: 68.0
click at [640, 84] on label "[PERSON_NAME]" at bounding box center [693, 86] width 107 height 12
click at [654, 84] on input "[PERSON_NAME]" at bounding box center [694, 86] width 80 height 12
click at [26, 129] on div at bounding box center [32, 128] width 41 height 23
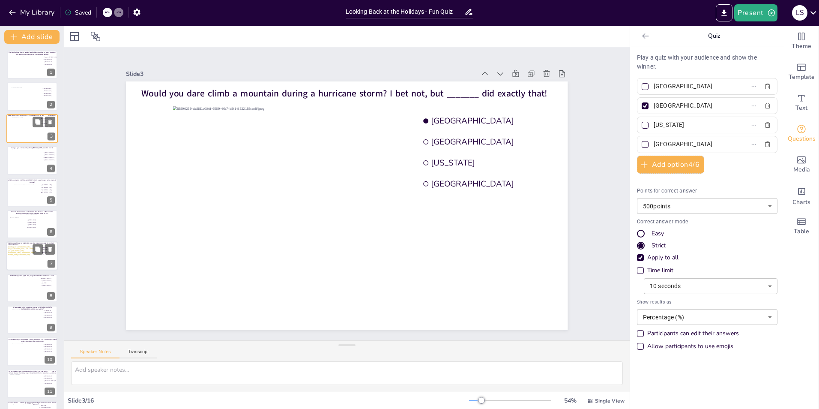
type input "[GEOGRAPHIC_DATA]"
type input "[US_STATE]"
type input "[GEOGRAPHIC_DATA]"
drag, startPoint x: 696, startPoint y: 83, endPoint x: 646, endPoint y: 84, distance: 49.7
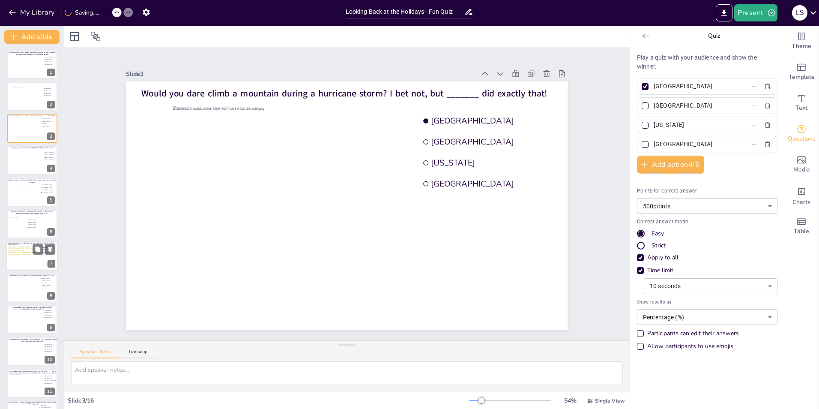
click at [651, 84] on span "[GEOGRAPHIC_DATA]" at bounding box center [691, 86] width 80 height 12
click at [654, 84] on input "[GEOGRAPHIC_DATA]" at bounding box center [694, 86] width 80 height 12
paste input "[PERSON_NAME]"
type input "[PERSON_NAME]"
click at [643, 87] on div at bounding box center [645, 86] width 4 height 4
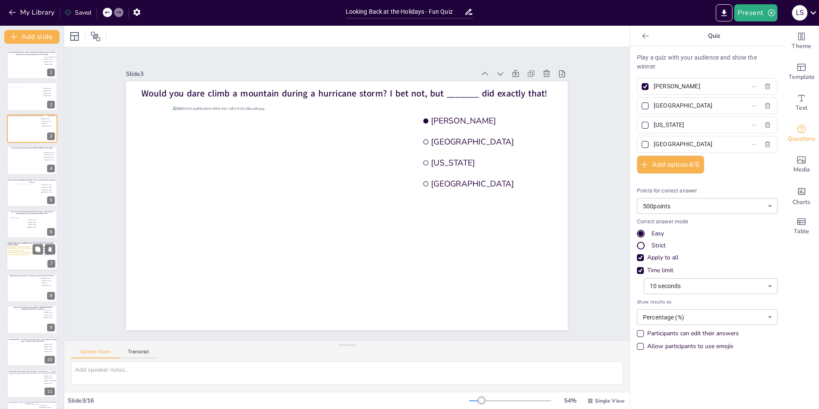
click at [654, 87] on input "[PERSON_NAME]" at bounding box center [694, 86] width 80 height 12
checkbox input "false"
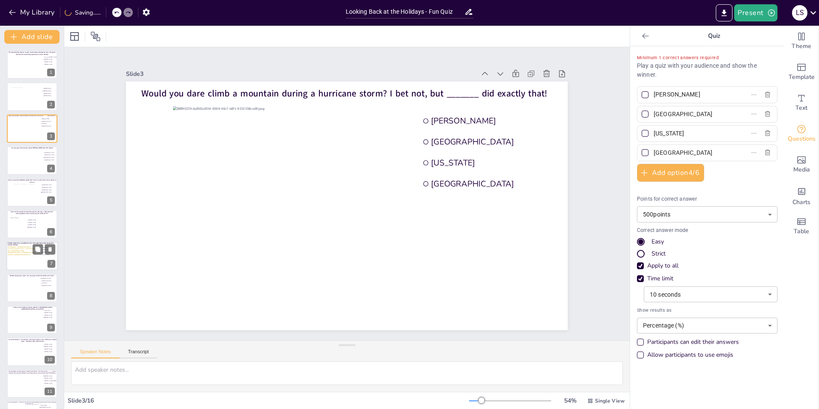
click at [642, 114] on div at bounding box center [645, 114] width 7 height 7
click at [654, 114] on input "[GEOGRAPHIC_DATA]" at bounding box center [694, 114] width 80 height 12
checkbox input "true"
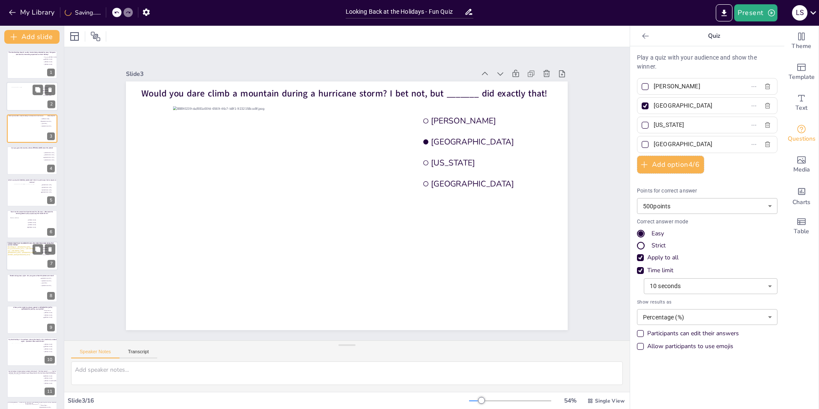
click at [28, 100] on div at bounding box center [31, 98] width 41 height 23
type input "[PERSON_NAME]"
type input "Martijn Scheve"
type input "[PERSON_NAME]"
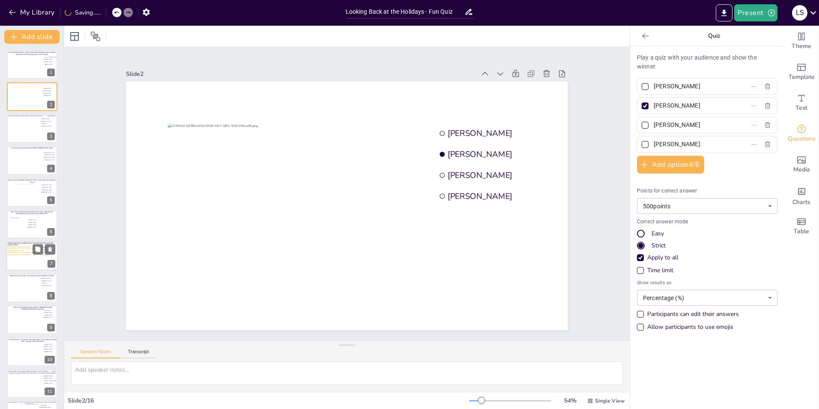
drag, startPoint x: 695, startPoint y: 106, endPoint x: 649, endPoint y: 104, distance: 45.9
click at [654, 104] on input "[PERSON_NAME]" at bounding box center [694, 105] width 80 height 12
click at [708, 105] on input "[PERSON_NAME]" at bounding box center [694, 105] width 80 height 12
drag, startPoint x: 708, startPoint y: 105, endPoint x: 650, endPoint y: 103, distance: 58.3
click at [654, 103] on input "[PERSON_NAME]" at bounding box center [694, 105] width 80 height 12
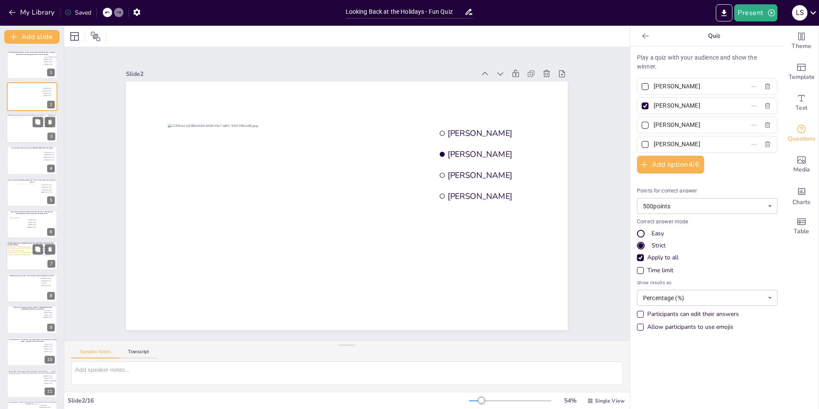
click at [22, 123] on div at bounding box center [32, 128] width 41 height 23
type input "[GEOGRAPHIC_DATA]"
type input "[US_STATE]"
type input "[GEOGRAPHIC_DATA]"
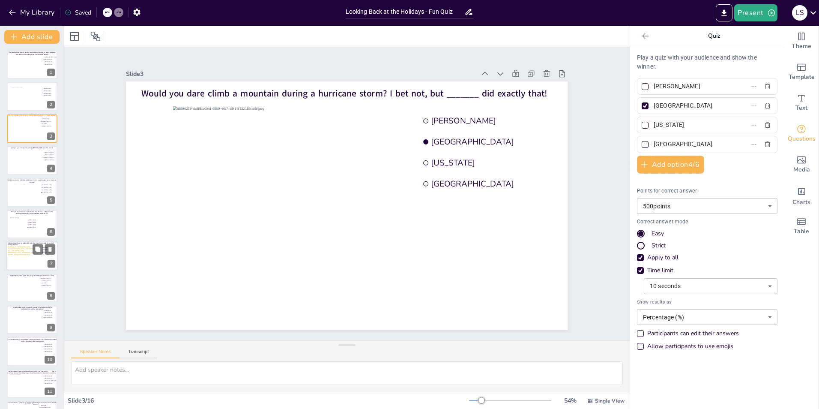
drag, startPoint x: 692, startPoint y: 105, endPoint x: 649, endPoint y: 104, distance: 43.3
click at [654, 104] on input "[GEOGRAPHIC_DATA]" at bounding box center [694, 105] width 80 height 12
paste input "[PERSON_NAME].van.Ravensberg"
click at [18, 95] on div at bounding box center [31, 98] width 41 height 23
type input "[PERSON_NAME]"
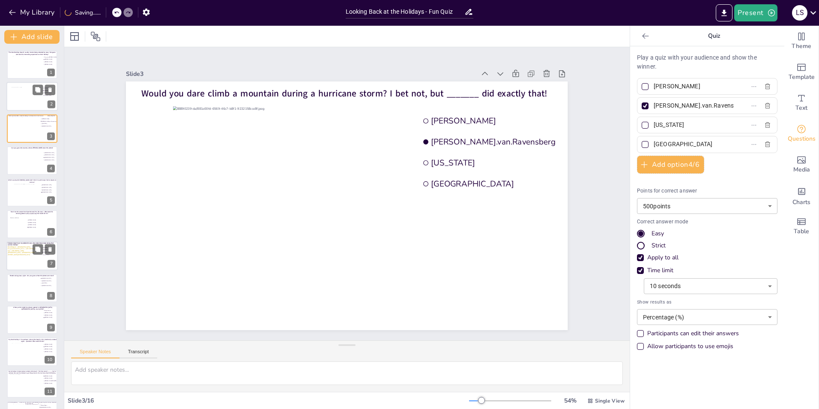
type input "Martijn Scheve"
type input "[PERSON_NAME]"
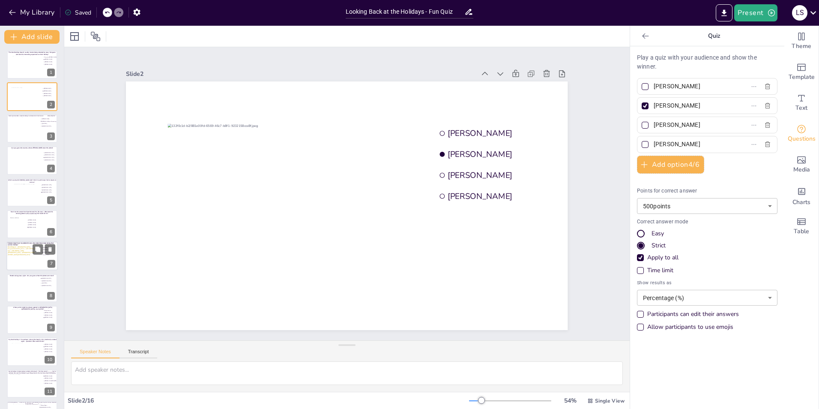
drag, startPoint x: 688, startPoint y: 126, endPoint x: 651, endPoint y: 126, distance: 36.9
click at [654, 126] on input "Martijn Scheve" at bounding box center [694, 125] width 80 height 12
click at [711, 123] on input "Martijn Scheve" at bounding box center [694, 125] width 80 height 12
drag, startPoint x: 711, startPoint y: 123, endPoint x: 658, endPoint y: 122, distance: 53.2
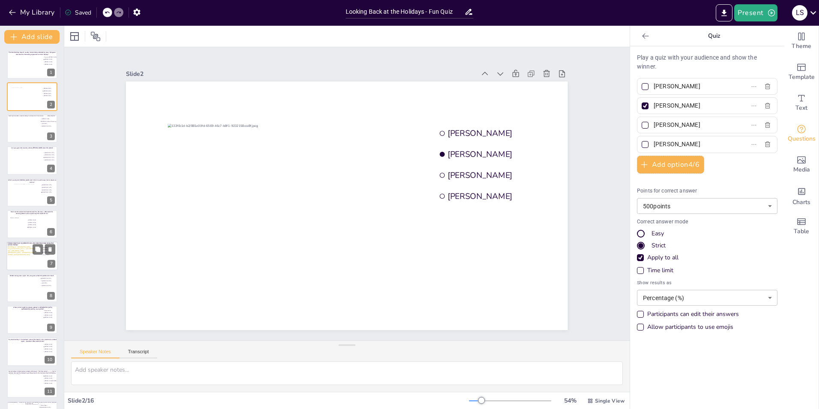
click at [658, 122] on input "Martijn Scheve" at bounding box center [694, 125] width 80 height 12
drag, startPoint x: 693, startPoint y: 146, endPoint x: 643, endPoint y: 145, distance: 50.1
click at [643, 145] on label "[PERSON_NAME]" at bounding box center [693, 144] width 107 height 12
click at [654, 145] on input "[PERSON_NAME]" at bounding box center [694, 144] width 80 height 12
click at [22, 132] on div at bounding box center [32, 128] width 41 height 23
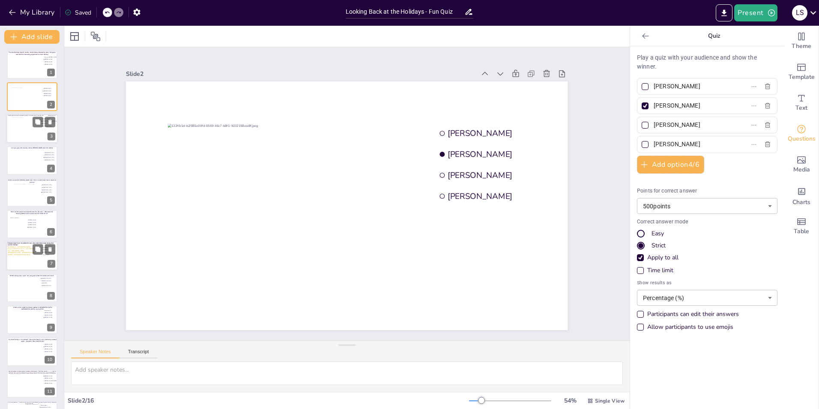
type input "[PERSON_NAME].van.Ravensberg"
type input "[US_STATE]"
type input "[GEOGRAPHIC_DATA]"
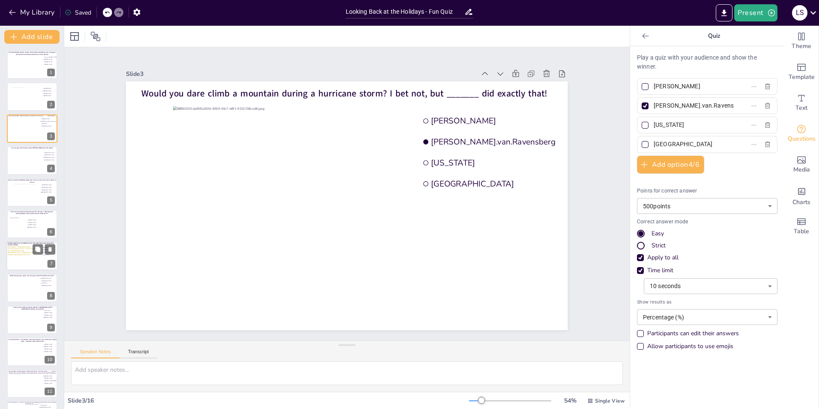
drag, startPoint x: 671, startPoint y: 123, endPoint x: 646, endPoint y: 126, distance: 25.1
click at [651, 126] on span "[US_STATE]" at bounding box center [691, 125] width 80 height 12
click at [654, 126] on input "[US_STATE]" at bounding box center [694, 125] width 80 height 12
paste input "[PERSON_NAME]"
type input "[PERSON_NAME]"
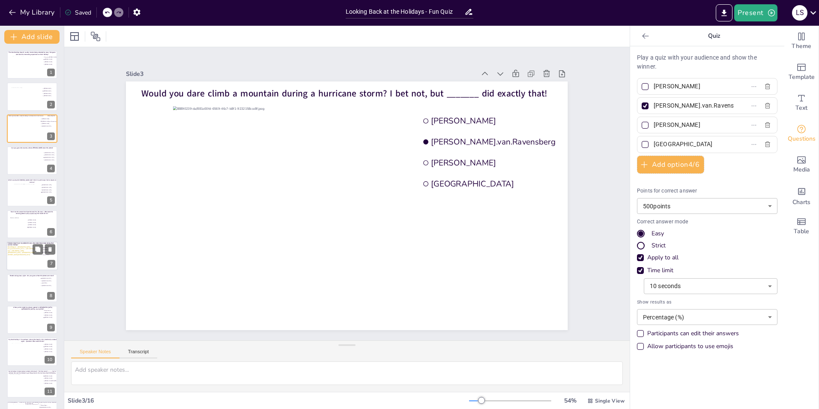
click at [692, 143] on input "[GEOGRAPHIC_DATA]" at bounding box center [694, 144] width 80 height 12
type input "I"
click at [22, 100] on div at bounding box center [31, 98] width 41 height 23
type input "[PERSON_NAME]"
type input "Martijn Scheve"
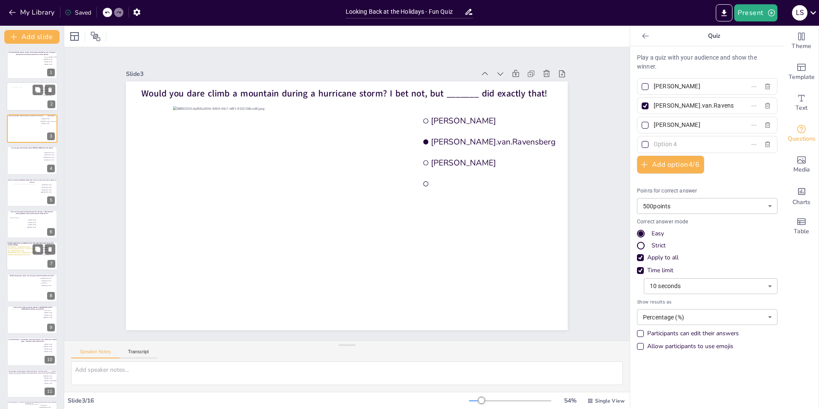
type input "[PERSON_NAME]"
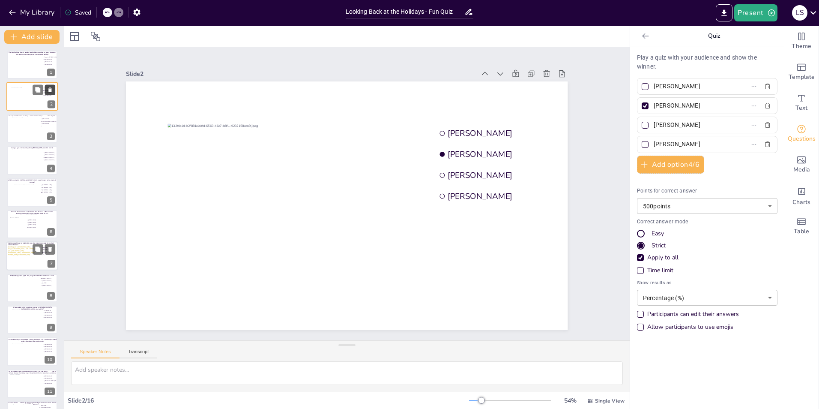
click at [51, 92] on icon at bounding box center [49, 90] width 3 height 5
type input "[PERSON_NAME].van.Ravensberg"
type input "[PERSON_NAME]"
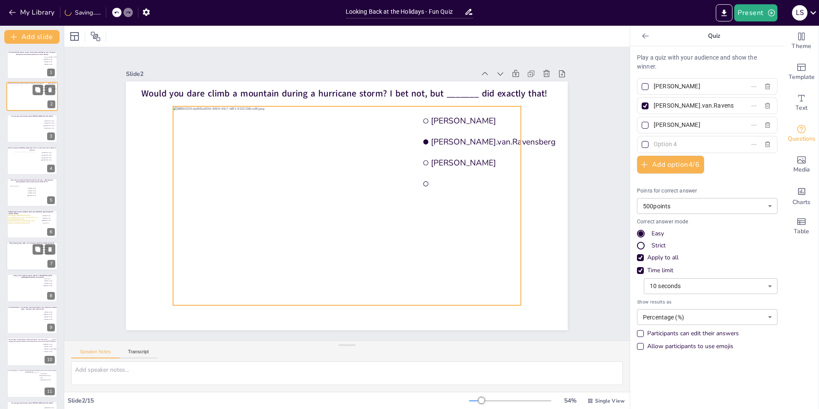
click at [13, 97] on div at bounding box center [32, 96] width 41 height 23
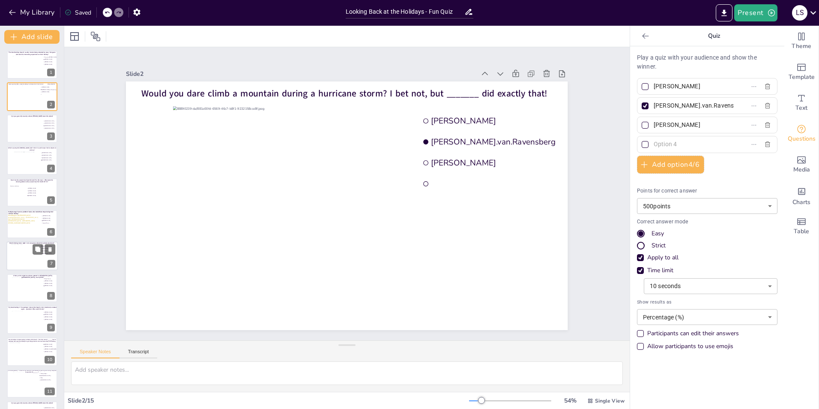
click at [673, 146] on input "text" at bounding box center [694, 144] width 80 height 12
click at [683, 147] on input "text" at bounding box center [694, 144] width 80 height 12
drag, startPoint x: 679, startPoint y: 146, endPoint x: 645, endPoint y: 141, distance: 35.0
click at [651, 141] on span "Jolan" at bounding box center [691, 144] width 80 height 12
click at [654, 141] on input "Jolan" at bounding box center [694, 144] width 80 height 12
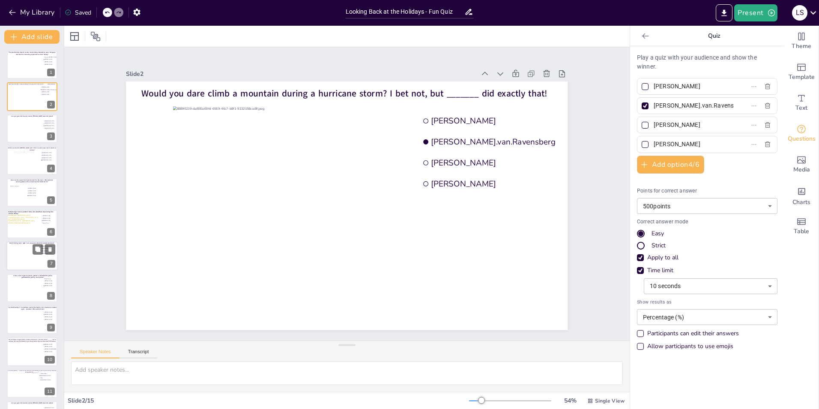
paste input ".Keijzer@rabobank.nl"
click at [666, 144] on input "Jolan.Keijzer" at bounding box center [694, 144] width 80 height 12
type input "[PERSON_NAME]"
click at [576, 213] on div "Slide 1 The ideal holiday doesn’t usually involve being attacked by cows. But g…" at bounding box center [347, 194] width 516 height 322
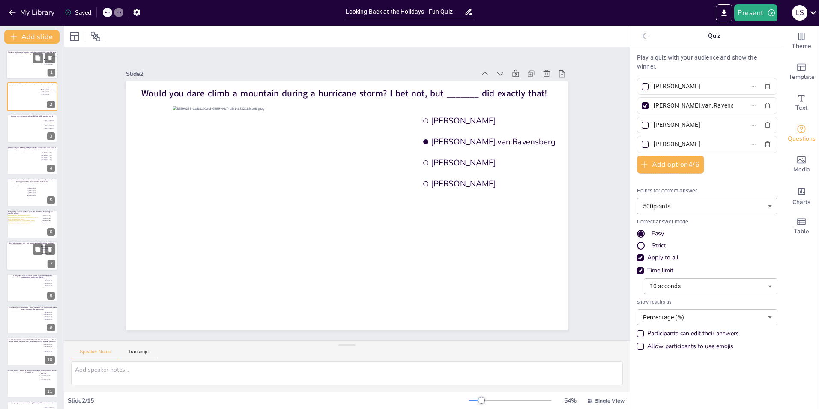
click at [21, 66] on div at bounding box center [27, 67] width 31 height 23
type input "Fenna ten [PERSON_NAME]"
type input "[PERSON_NAME]"
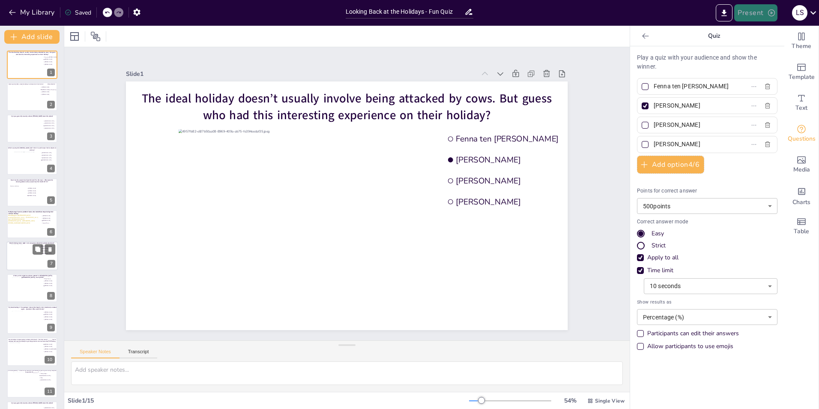
click at [757, 11] on button "Present" at bounding box center [756, 12] width 43 height 17
click at [771, 53] on li "Play presentation" at bounding box center [768, 53] width 67 height 14
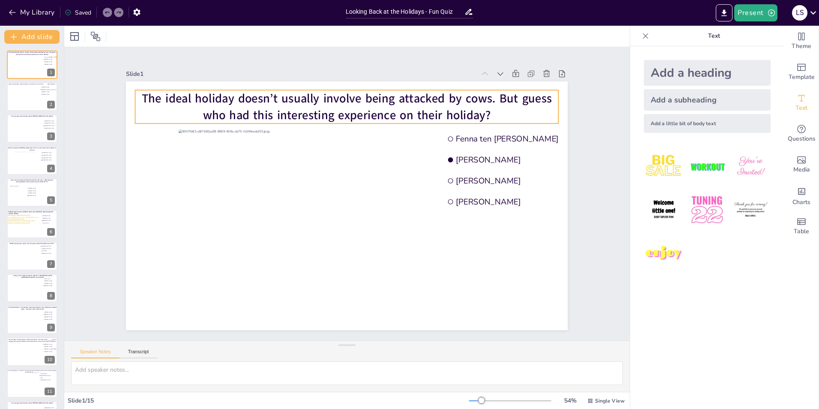
click at [344, 111] on span "The ideal holiday doesn’t usually involve being attacked by cows. But guess who…" at bounding box center [347, 106] width 411 height 33
click at [402, 111] on span "The ideal holiday doesn’t usually involve being attacked by cows. But guess who…" at bounding box center [347, 106] width 411 height 33
click at [405, 114] on span "The ideal holiday doesn’t usually involve being attacked by cows. But guess who…" at bounding box center [347, 106] width 411 height 33
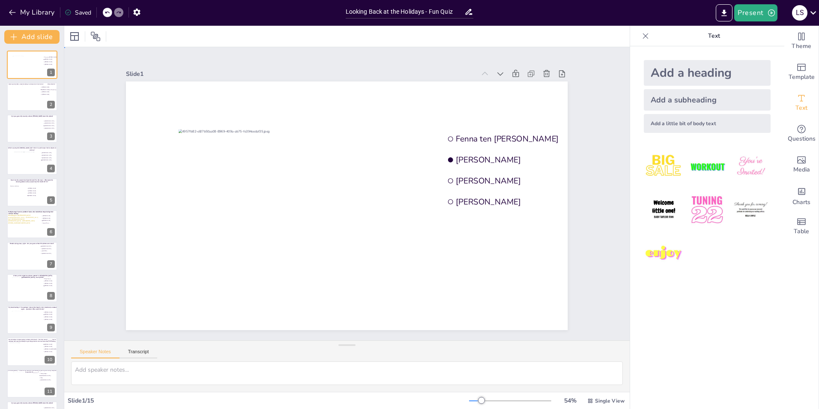
click at [605, 151] on div "Slide 1 Fenna ten [PERSON_NAME] [PERSON_NAME] [PERSON_NAME] Slide 2 Would you d…" at bounding box center [347, 193] width 566 height 293
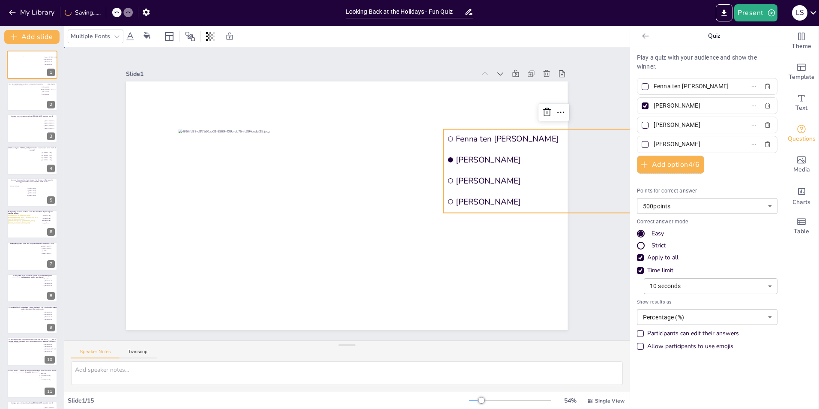
click at [554, 57] on div "Slide 1 Fenna ten [PERSON_NAME] [PERSON_NAME] [PERSON_NAME] Slide 2 Would you d…" at bounding box center [347, 193] width 442 height 273
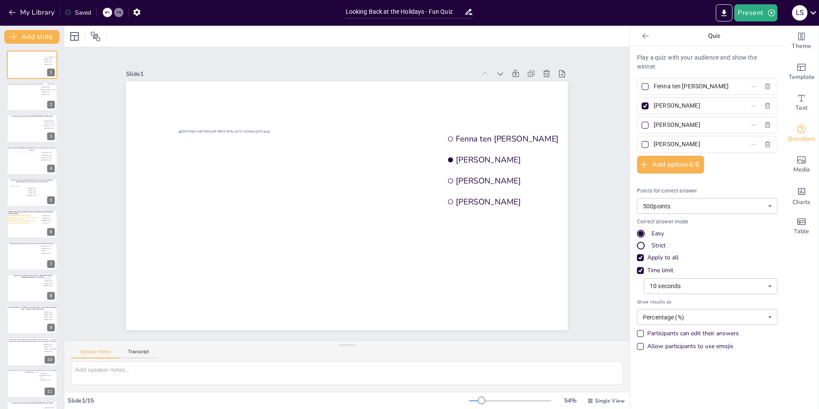
click at [156, 49] on div "Slide 1 Fenna ten [PERSON_NAME] [PERSON_NAME] [PERSON_NAME] Slide 2 Would you d…" at bounding box center [347, 193] width 566 height 293
click at [106, 17] on div at bounding box center [107, 12] width 9 height 9
click at [106, 14] on icon at bounding box center [107, 12] width 5 height 5
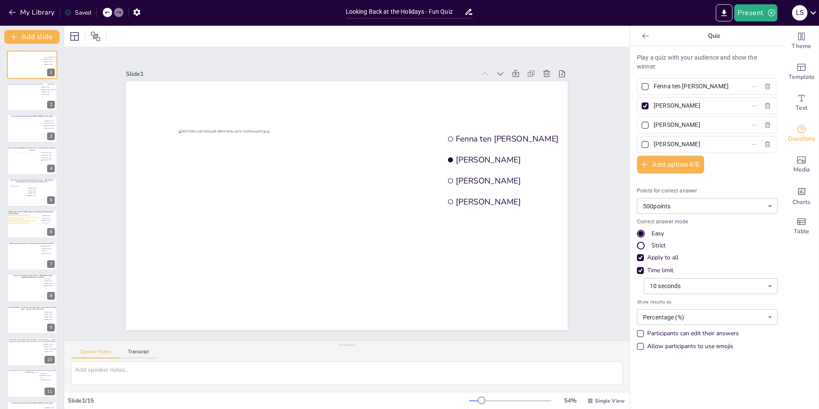
click at [106, 14] on icon at bounding box center [107, 12] width 5 height 5
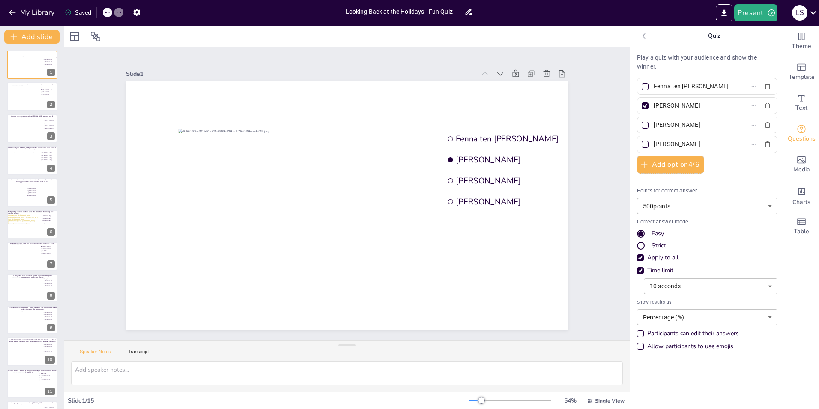
click at [106, 14] on icon at bounding box center [107, 12] width 5 height 5
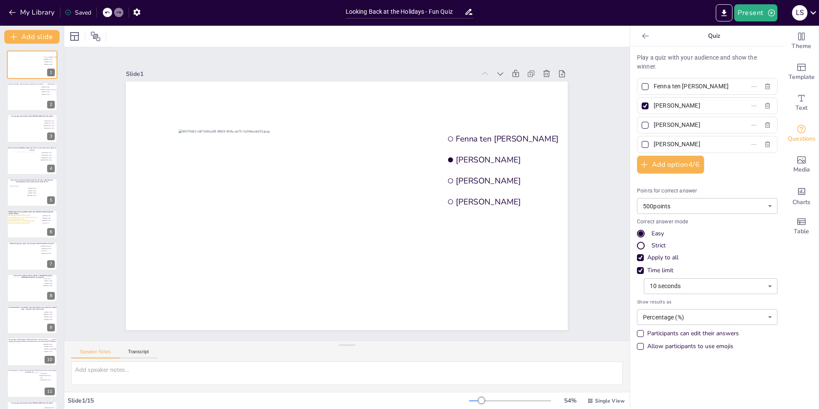
click at [106, 14] on icon at bounding box center [107, 12] width 5 height 5
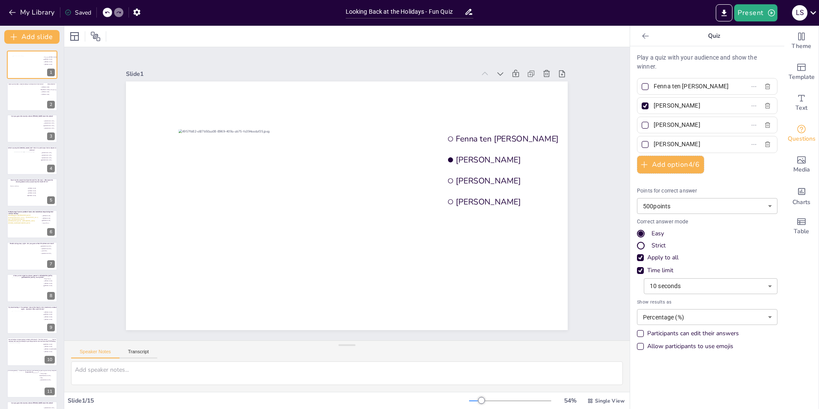
click at [106, 14] on icon at bounding box center [107, 12] width 5 height 5
click at [15, 153] on div at bounding box center [32, 163] width 37 height 23
type input "[GEOGRAPHIC_DATA]"
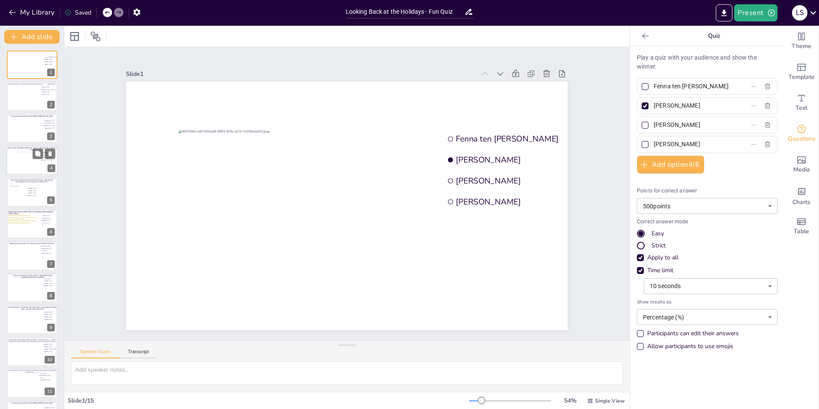
type input "[GEOGRAPHIC_DATA]"
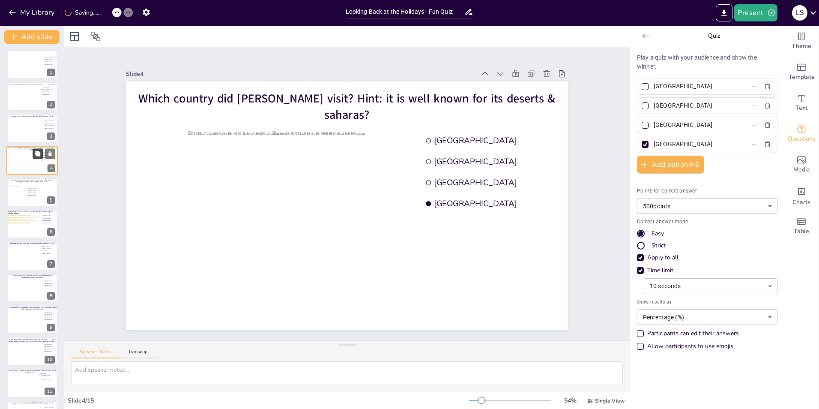
click at [37, 154] on icon at bounding box center [37, 153] width 5 height 5
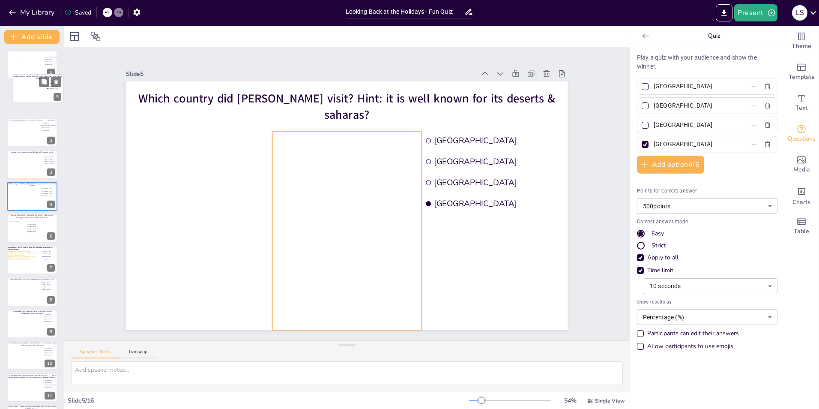
drag, startPoint x: 26, startPoint y: 193, endPoint x: 32, endPoint y: 86, distance: 107.3
click at [32, 86] on div at bounding box center [38, 91] width 17 height 23
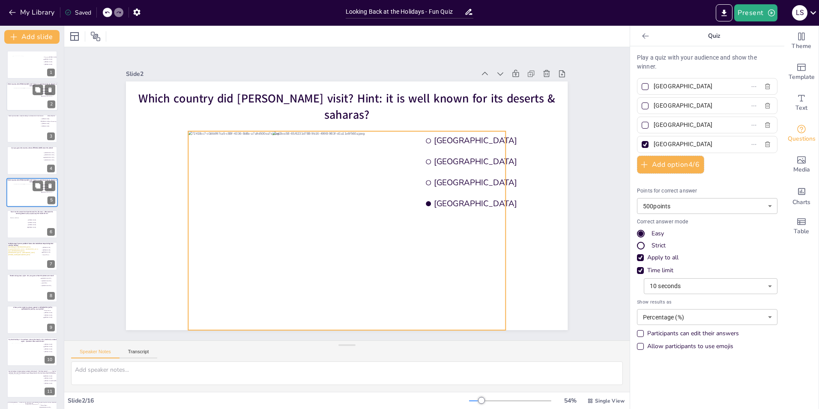
click at [19, 93] on div at bounding box center [32, 99] width 37 height 23
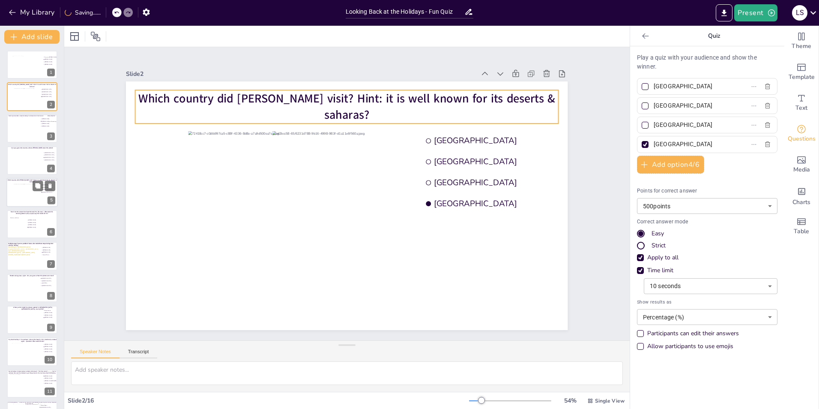
click at [238, 110] on span "Which country did [PERSON_NAME] visit? Hint: it is well known for its deserts &…" at bounding box center [346, 106] width 417 height 33
click at [249, 102] on span "Which country did [PERSON_NAME] visit? Hint: it is well known for its deserts &…" at bounding box center [346, 106] width 417 height 33
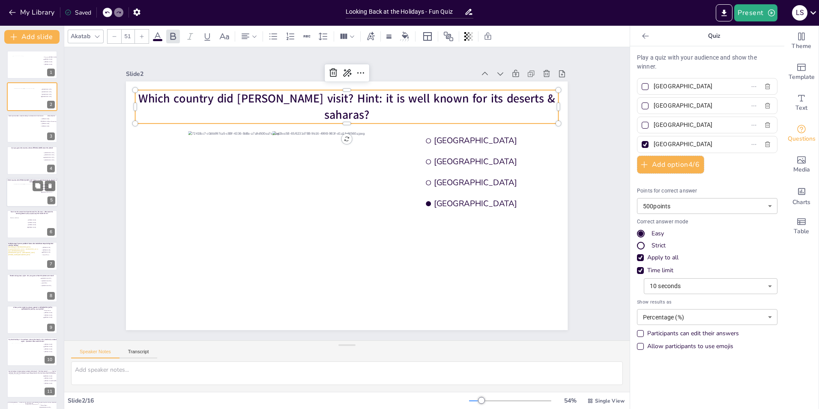
click at [545, 102] on span "Which country did [PERSON_NAME] visit? Hint: it is well known for its deserts &…" at bounding box center [346, 106] width 417 height 33
click at [548, 103] on span "Which country did [PERSON_NAME] visit? Hint: it is well known for its deserts &…" at bounding box center [346, 106] width 417 height 33
click at [523, 103] on span "Which country did [PERSON_NAME] visit? Hint: it is well known for its deserts &…" at bounding box center [346, 106] width 417 height 33
click at [494, 101] on span "Which country did [PERSON_NAME] visit? Hint: it is well known for its deserts &…" at bounding box center [346, 106] width 417 height 33
click at [463, 105] on span "Which country did [PERSON_NAME] visit? Hint: it is well known for its deserts &…" at bounding box center [346, 106] width 417 height 33
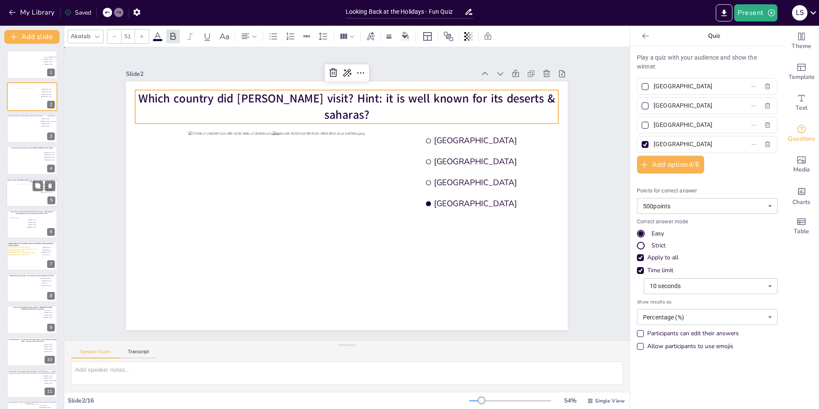
click at [595, 143] on div "Slide 1 Fenna ten Haaf Frank van Geffen Marina Llorente Ross Cook Slide 2 Egypt…" at bounding box center [347, 193] width 566 height 293
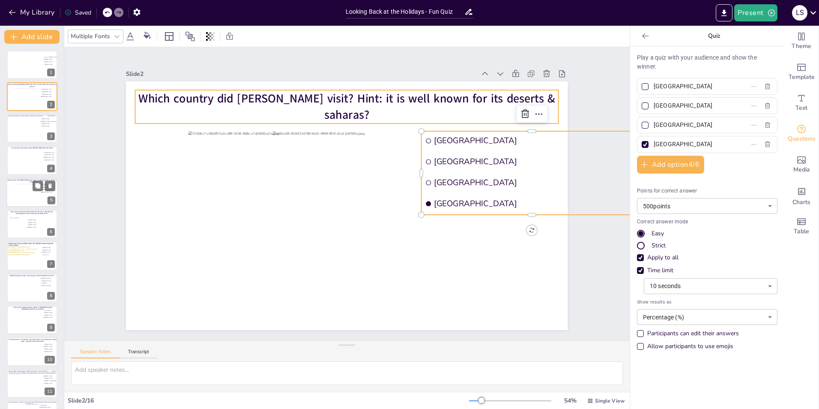
click at [456, 100] on span "Which country did [PERSON_NAME] visit? Hint: it is well known for its deserts &…" at bounding box center [346, 106] width 417 height 33
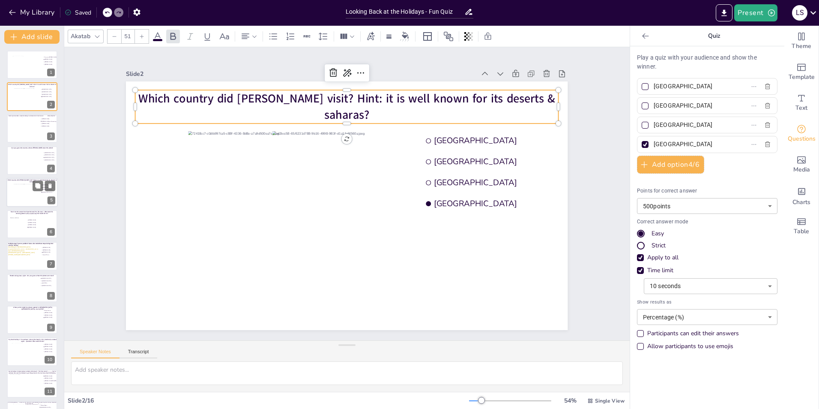
click at [454, 101] on span "Which country did [PERSON_NAME] visit? Hint: it is well known for its deserts &…" at bounding box center [346, 106] width 417 height 33
click at [582, 63] on div "Slide 1 Fenna ten Haaf Frank van Geffen Marina Llorente Ross Cook Slide 2 Which…" at bounding box center [347, 193] width 490 height 273
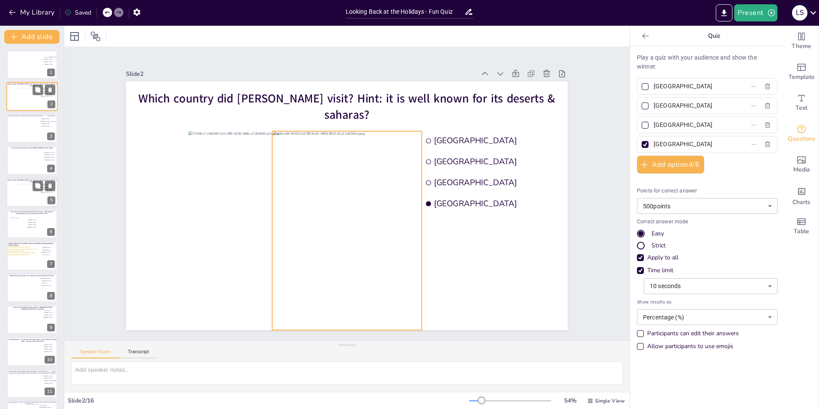
click at [24, 98] on div at bounding box center [33, 99] width 18 height 23
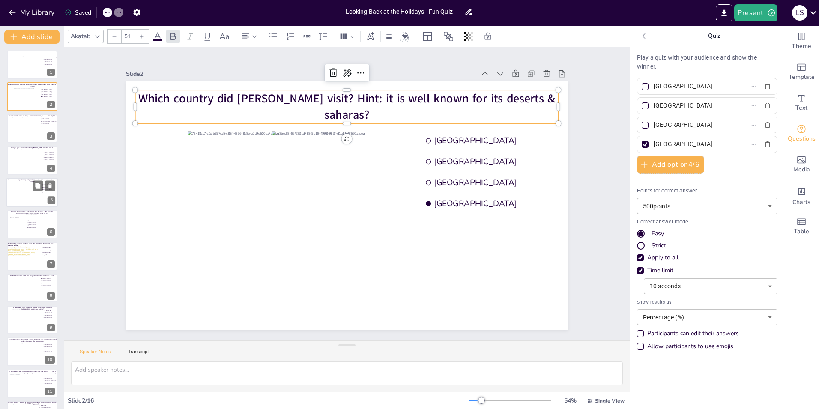
click at [179, 107] on span "Which country did [PERSON_NAME] visit? Hint: it is well known for its deserts &…" at bounding box center [346, 106] width 417 height 33
click at [244, 106] on span "Which country did [PERSON_NAME] visit? Hint: it is well known for its deserts &…" at bounding box center [346, 106] width 417 height 33
click at [461, 114] on div "Which country did [PERSON_NAME] visit? Hint: it is well known for its deserts &…" at bounding box center [346, 106] width 423 height 33
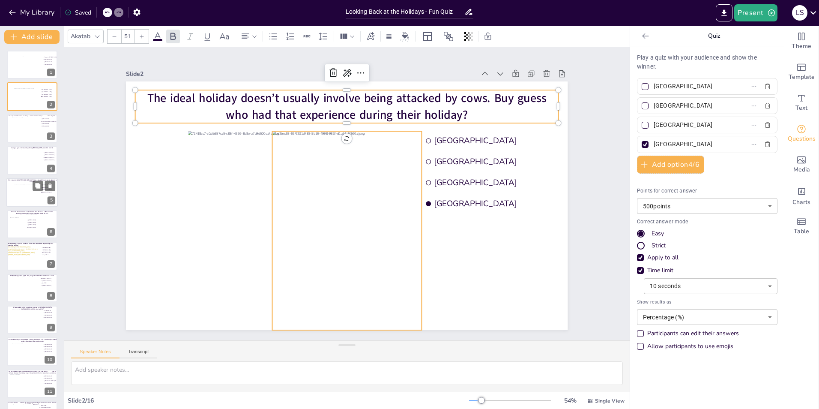
click at [353, 214] on div at bounding box center [347, 230] width 149 height 199
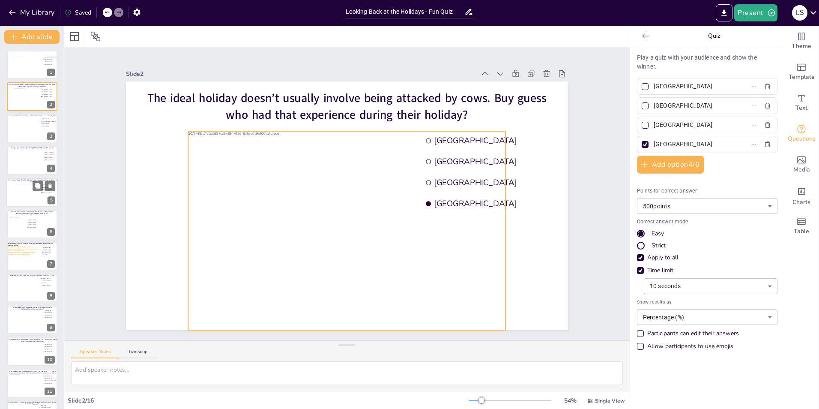
click at [291, 235] on div at bounding box center [347, 230] width 317 height 199
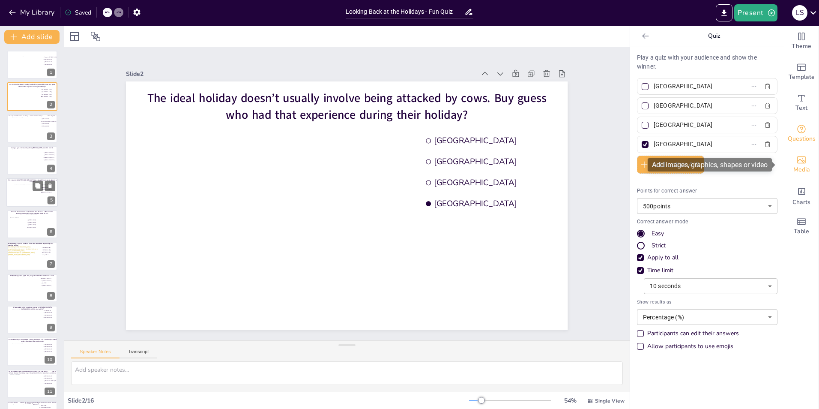
click at [802, 167] on span "Media" at bounding box center [802, 169] width 17 height 9
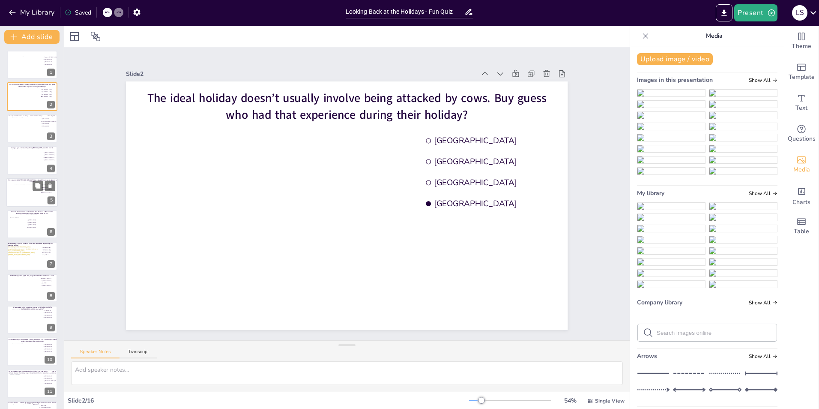
click at [727, 96] on img at bounding box center [744, 93] width 68 height 7
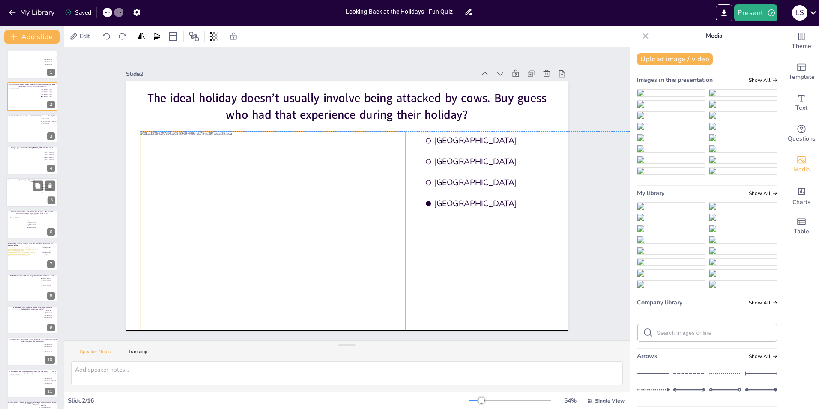
drag, startPoint x: 372, startPoint y: 210, endPoint x: 298, endPoint y: 235, distance: 78.2
click at [298, 235] on div at bounding box center [273, 230] width 265 height 199
click at [22, 66] on div at bounding box center [27, 67] width 31 height 23
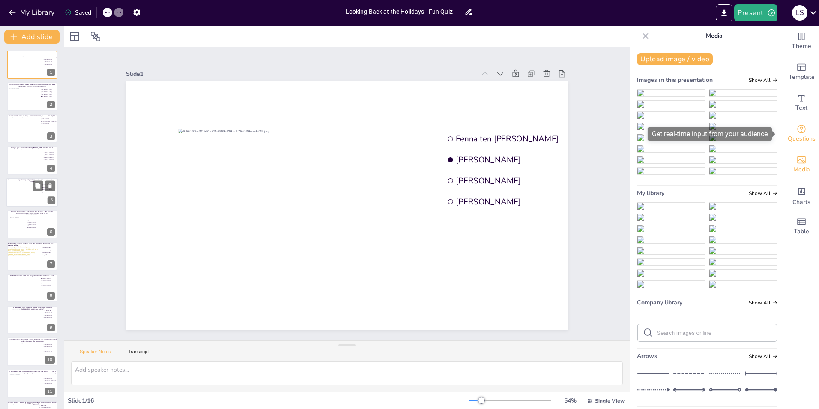
click at [795, 139] on span "Questions" at bounding box center [802, 138] width 28 height 9
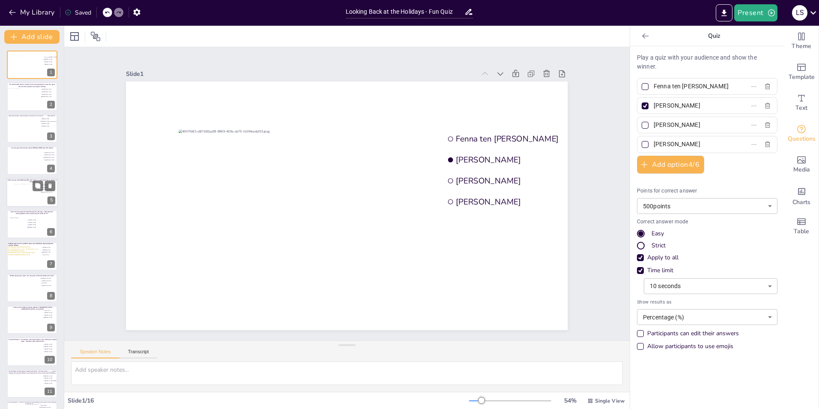
drag, startPoint x: 694, startPoint y: 89, endPoint x: 645, endPoint y: 88, distance: 49.3
click at [651, 88] on span "Fenna ten [PERSON_NAME]" at bounding box center [691, 86] width 80 height 12
click at [654, 88] on input "Fenna ten [PERSON_NAME]" at bounding box center [694, 86] width 80 height 12
click at [24, 100] on div at bounding box center [23, 99] width 31 height 23
type input "[GEOGRAPHIC_DATA]"
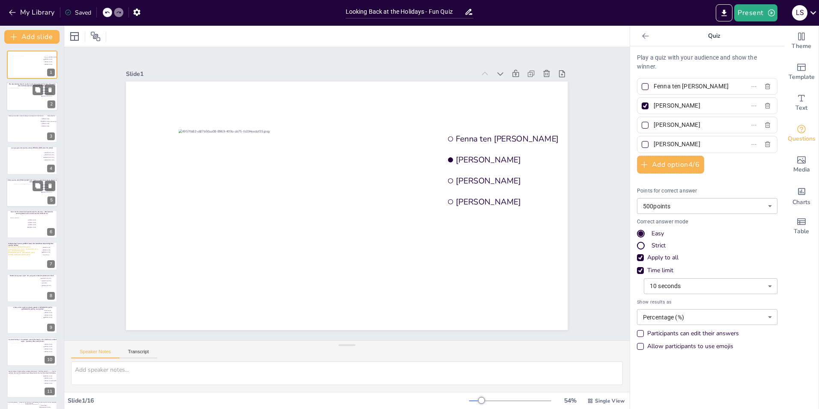
type input "[GEOGRAPHIC_DATA]"
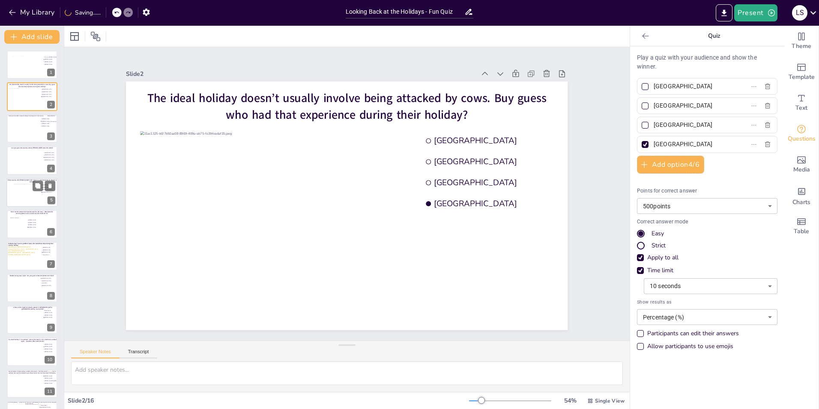
drag, startPoint x: 669, startPoint y: 90, endPoint x: 647, endPoint y: 87, distance: 22.4
click at [651, 87] on span "[GEOGRAPHIC_DATA]" at bounding box center [691, 86] width 80 height 12
click at [654, 87] on input "[GEOGRAPHIC_DATA]" at bounding box center [694, 86] width 80 height 12
paste input "Fenna ten [PERSON_NAME]"
type input "Fenna ten [PERSON_NAME]"
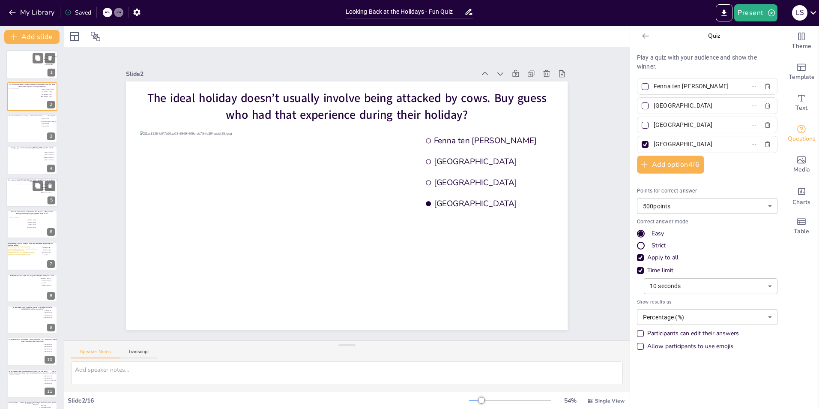
click at [22, 69] on div at bounding box center [27, 67] width 31 height 23
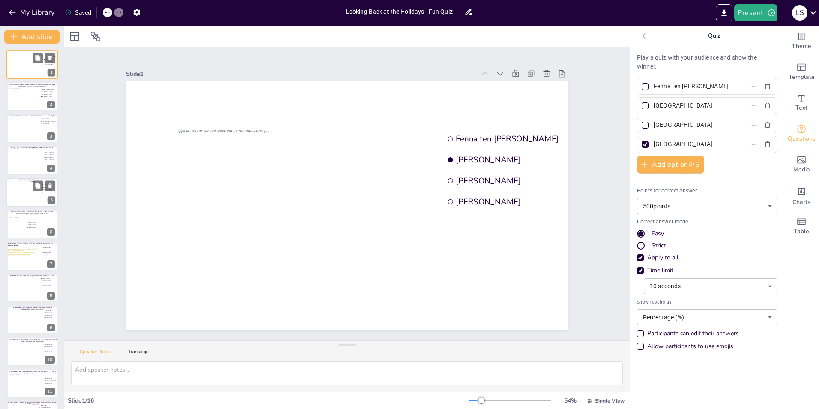
type input "[PERSON_NAME]"
type input "Fenna ten [PERSON_NAME]"
drag, startPoint x: 702, startPoint y: 107, endPoint x: 648, endPoint y: 104, distance: 53.7
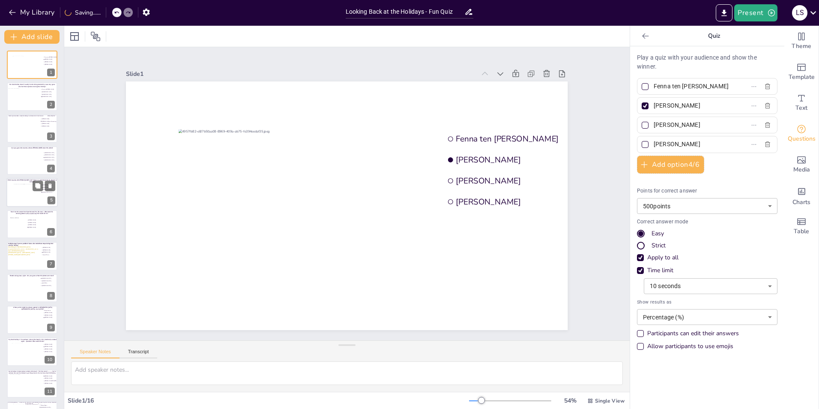
click at [654, 104] on input "[PERSON_NAME]" at bounding box center [694, 105] width 80 height 12
click at [13, 102] on div at bounding box center [23, 99] width 31 height 23
type input "[GEOGRAPHIC_DATA]"
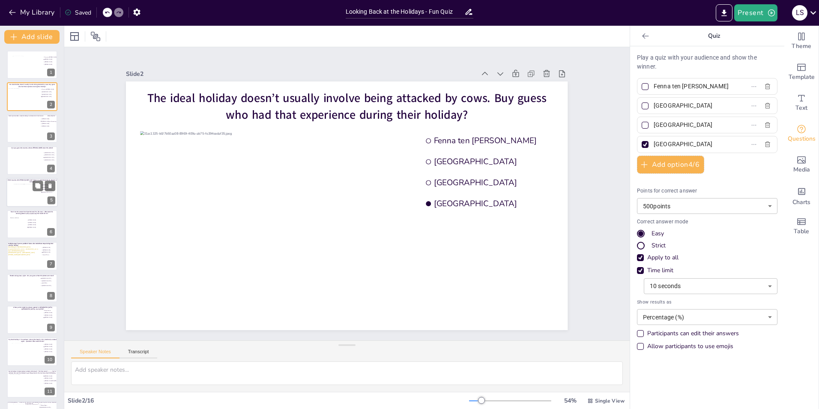
drag, startPoint x: 683, startPoint y: 107, endPoint x: 633, endPoint y: 105, distance: 49.4
click at [637, 105] on div "[GEOGRAPHIC_DATA]" at bounding box center [707, 105] width 141 height 17
paste input "[PERSON_NAME]"
type input "[PERSON_NAME]"
click at [20, 63] on div at bounding box center [27, 67] width 31 height 23
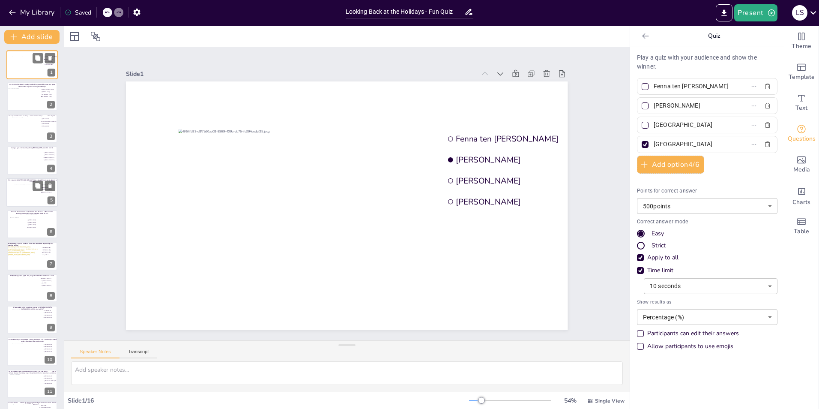
type input "[PERSON_NAME]"
drag, startPoint x: 699, startPoint y: 127, endPoint x: 640, endPoint y: 120, distance: 59.5
click at [640, 120] on label "[PERSON_NAME]" at bounding box center [693, 125] width 107 height 12
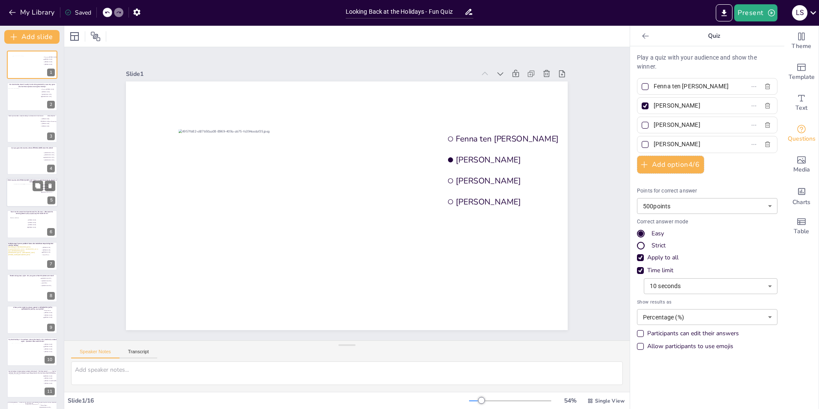
click at [654, 120] on input "[PERSON_NAME]" at bounding box center [694, 125] width 80 height 12
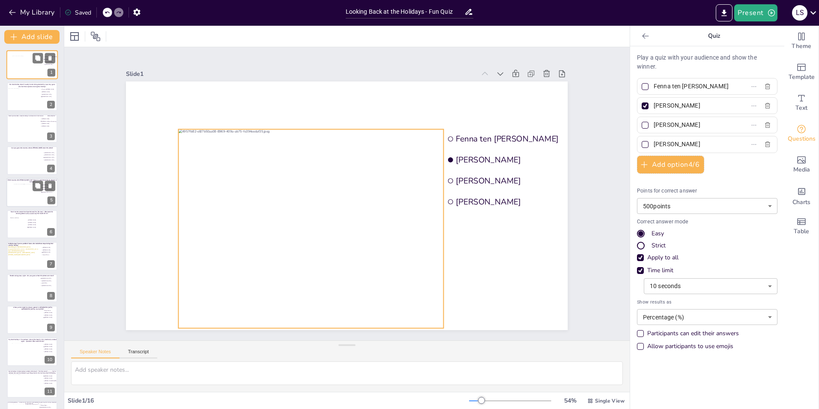
click at [19, 58] on div at bounding box center [27, 67] width 31 height 23
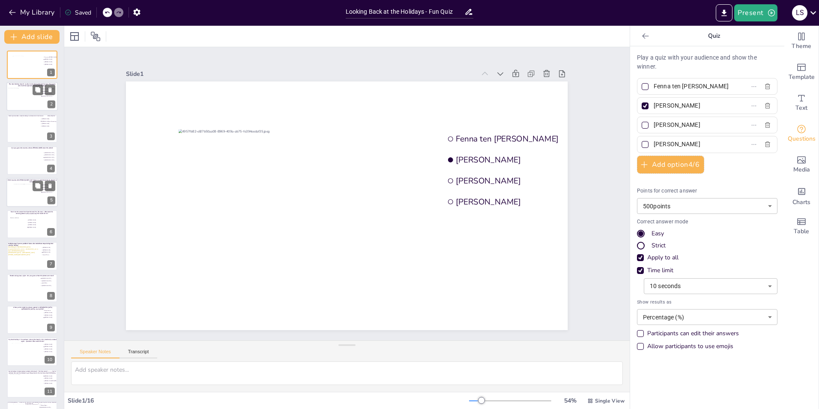
click at [21, 96] on div at bounding box center [23, 99] width 31 height 23
type input "[GEOGRAPHIC_DATA]"
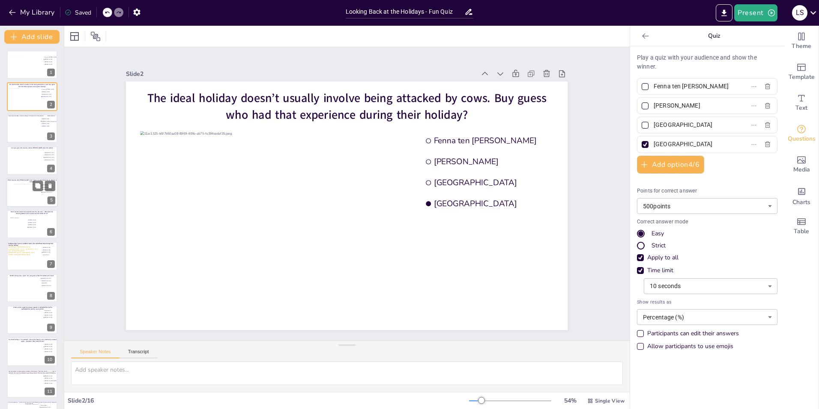
drag, startPoint x: 686, startPoint y: 126, endPoint x: 638, endPoint y: 126, distance: 48.0
click at [640, 126] on label "[GEOGRAPHIC_DATA]" at bounding box center [693, 125] width 107 height 12
click at [654, 126] on input "[GEOGRAPHIC_DATA]" at bounding box center [694, 125] width 80 height 12
paste input "[PERSON_NAME]"
type input "[PERSON_NAME]"
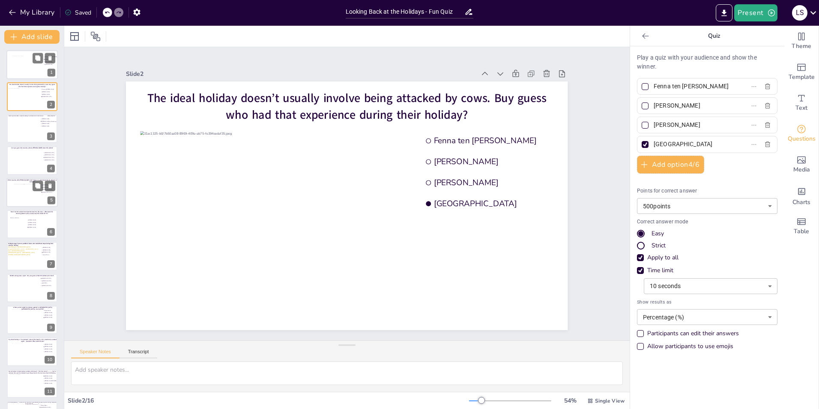
click at [31, 65] on div at bounding box center [27, 67] width 31 height 23
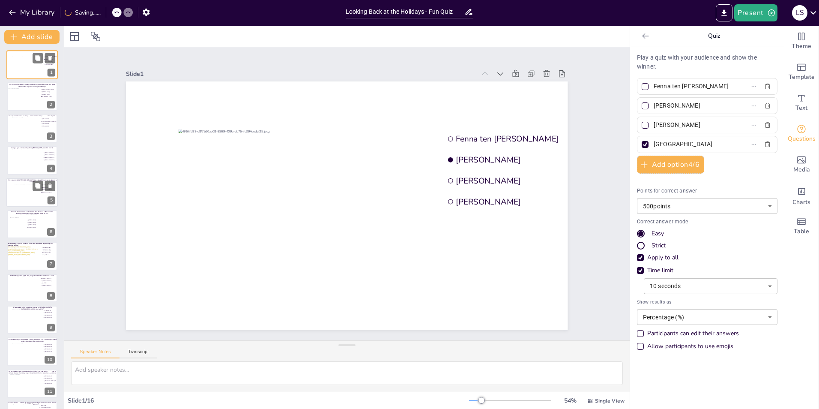
type input "[PERSON_NAME]"
drag, startPoint x: 694, startPoint y: 143, endPoint x: 635, endPoint y: 137, distance: 59.4
click at [637, 137] on div "[PERSON_NAME]" at bounding box center [707, 144] width 141 height 17
click at [21, 97] on div at bounding box center [23, 99] width 31 height 23
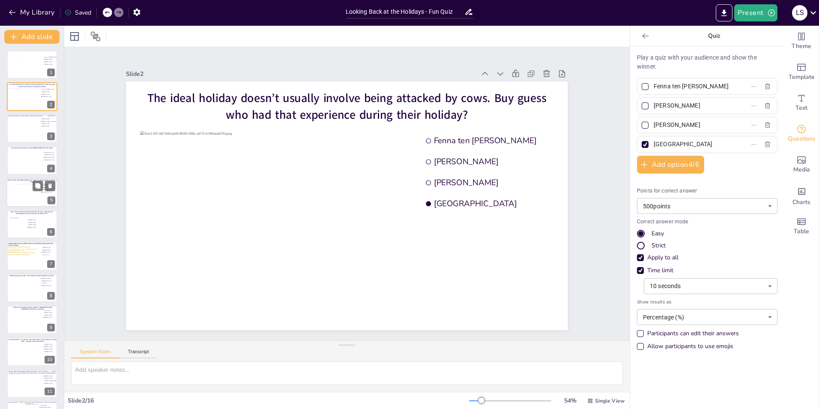
drag, startPoint x: 699, startPoint y: 145, endPoint x: 649, endPoint y: 143, distance: 50.6
click at [654, 143] on input "[GEOGRAPHIC_DATA]" at bounding box center [694, 144] width 80 height 12
paste input "[PERSON_NAME]"
type input "[PERSON_NAME]"
click at [642, 103] on div at bounding box center [645, 105] width 7 height 7
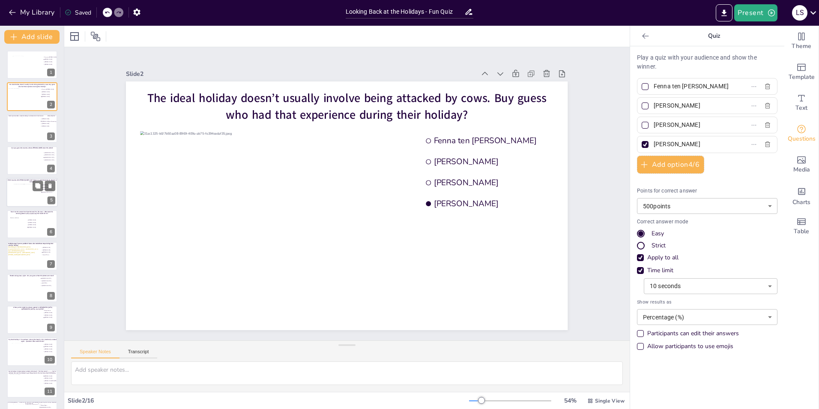
click at [654, 103] on input "[PERSON_NAME]" at bounding box center [694, 105] width 80 height 12
checkbox input "true"
click at [640, 140] on div at bounding box center [645, 144] width 10 height 10
click at [654, 140] on input "[PERSON_NAME]" at bounding box center [694, 144] width 80 height 12
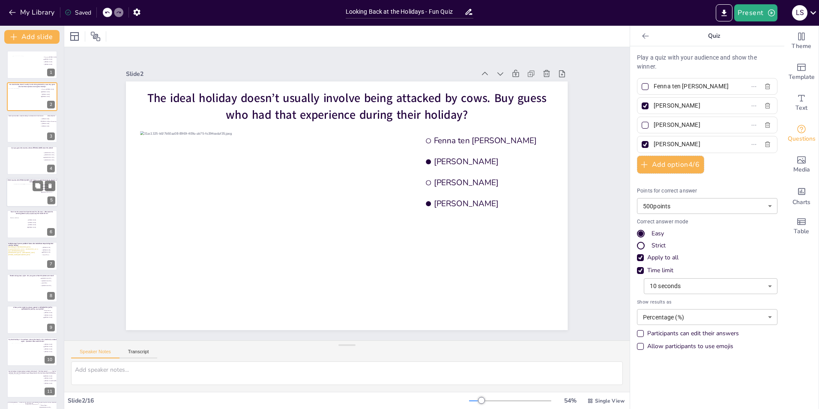
checkbox input "false"
click at [26, 69] on div at bounding box center [27, 67] width 31 height 23
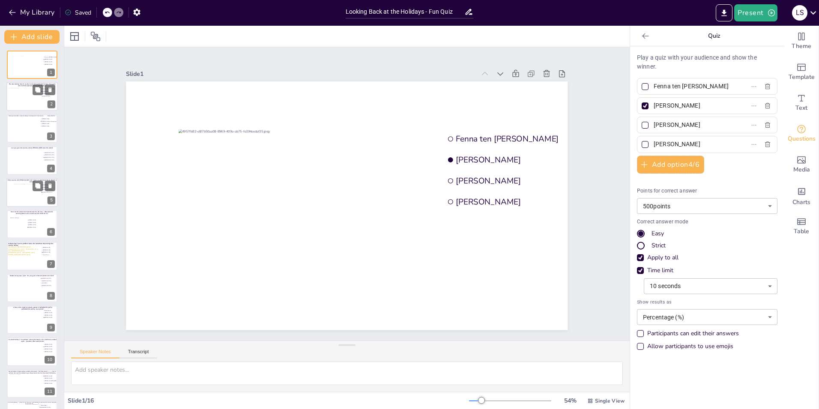
click at [30, 104] on div at bounding box center [23, 99] width 31 height 23
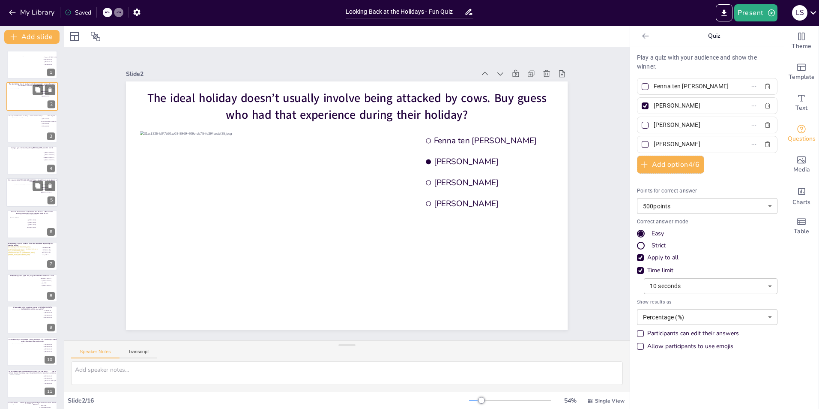
click at [30, 97] on div at bounding box center [23, 99] width 31 height 23
click at [24, 66] on div at bounding box center [27, 67] width 31 height 23
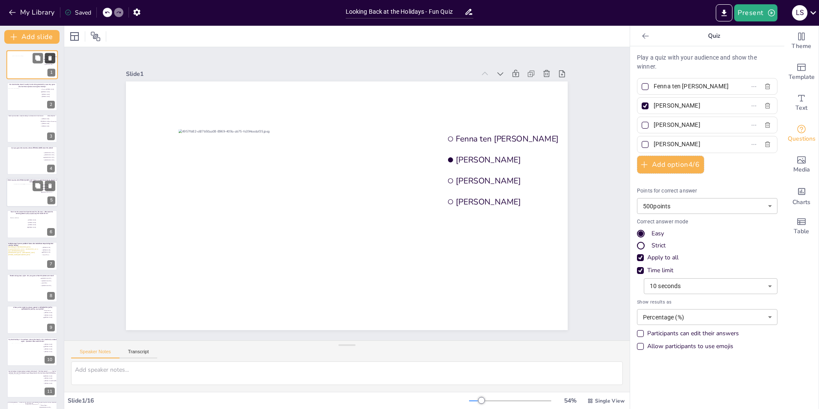
click at [53, 60] on icon at bounding box center [50, 58] width 6 height 6
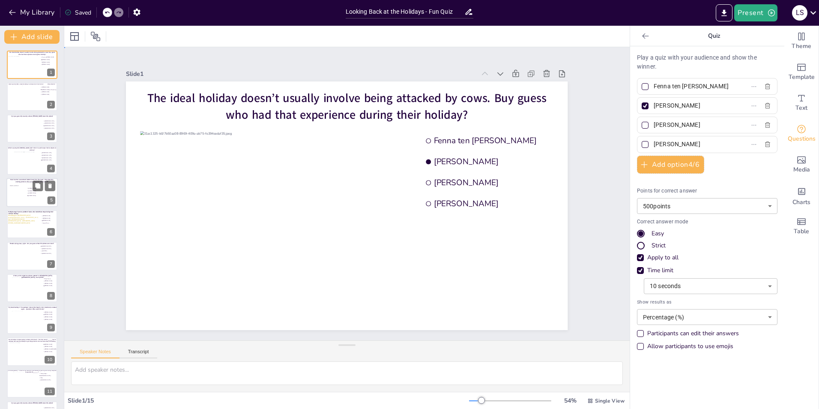
click at [102, 174] on div "Slide 1 The ideal holiday doesn’t usually involve being attacked by cows. Buy g…" at bounding box center [347, 193] width 490 height 273
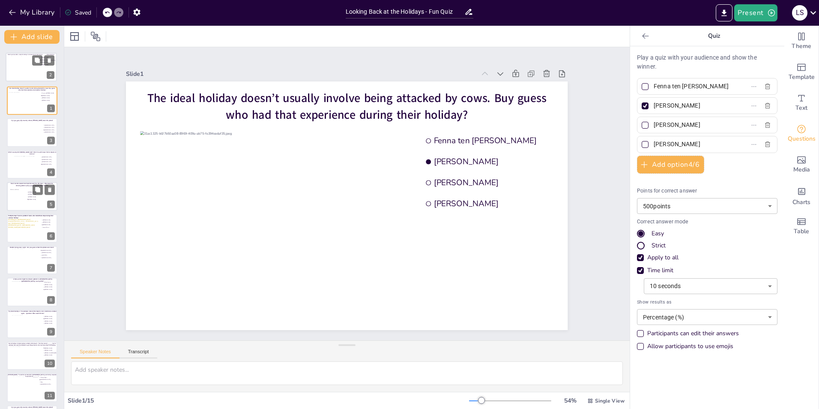
drag, startPoint x: 19, startPoint y: 96, endPoint x: 18, endPoint y: 63, distance: 33.5
click at [18, 63] on div at bounding box center [32, 67] width 40 height 23
type input "[PERSON_NAME]"
type input "[PERSON_NAME].van.Ravensberg"
type input "[PERSON_NAME]"
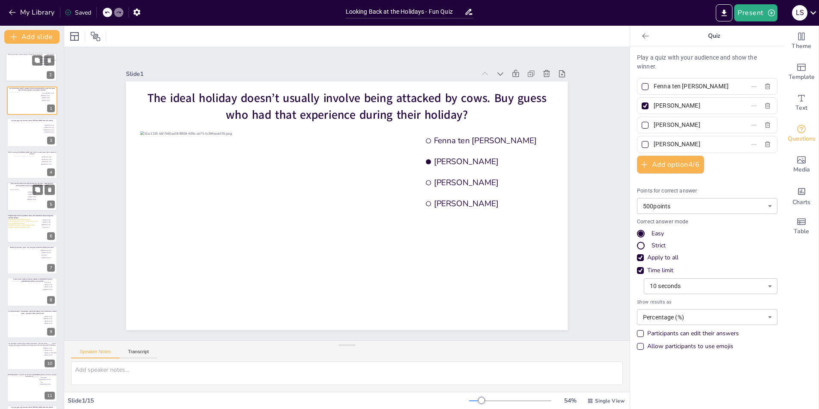
type input "[PERSON_NAME]"
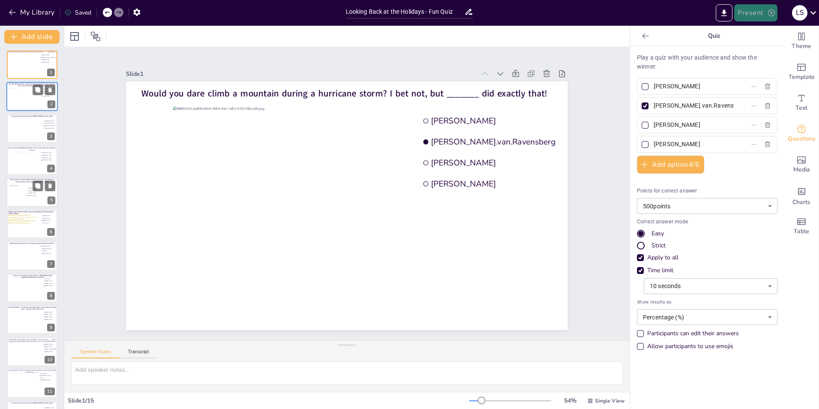
click at [765, 9] on button "Present" at bounding box center [756, 12] width 43 height 17
click at [753, 51] on li "Play presentation" at bounding box center [768, 53] width 67 height 14
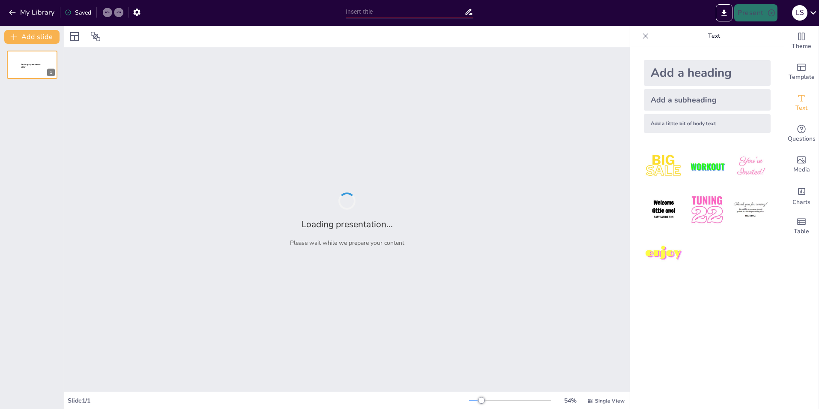
type input "Looking Back at the Holidays - Fun Quiz"
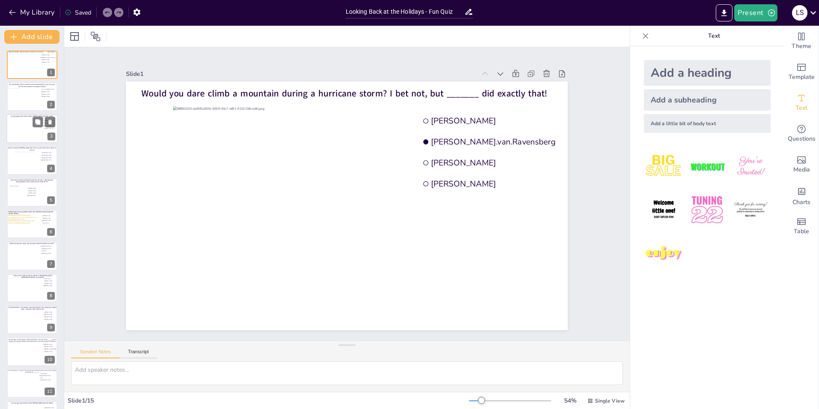
click at [26, 132] on div at bounding box center [32, 128] width 41 height 23
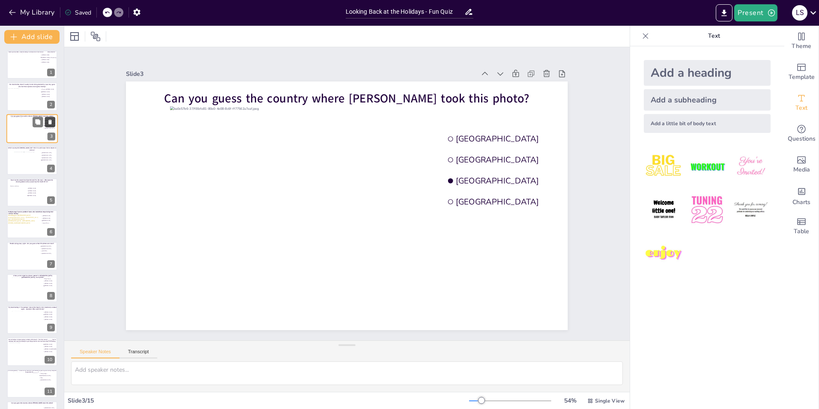
click at [49, 121] on icon at bounding box center [49, 122] width 3 height 5
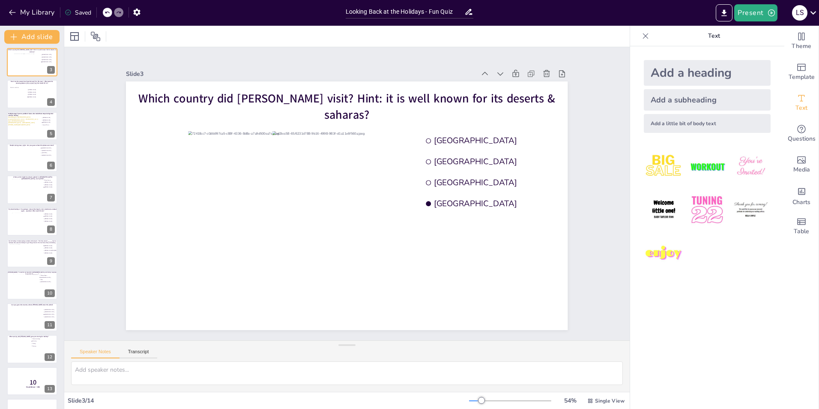
scroll to position [66, 0]
click at [22, 195] on div at bounding box center [32, 190] width 41 height 21
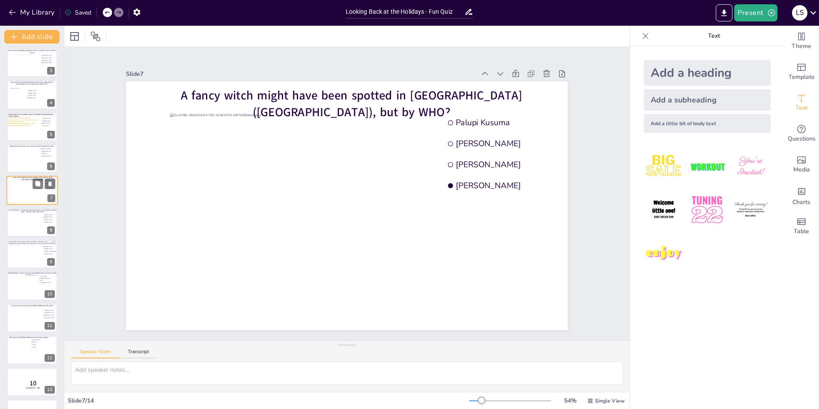
scroll to position [30, 0]
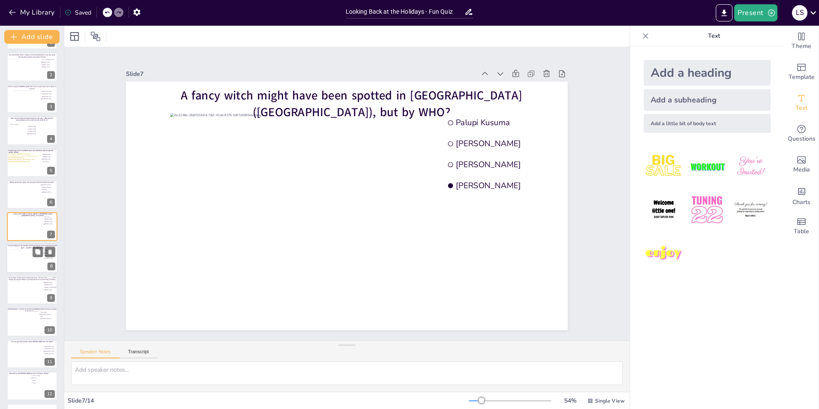
click at [27, 256] on div at bounding box center [27, 260] width 31 height 23
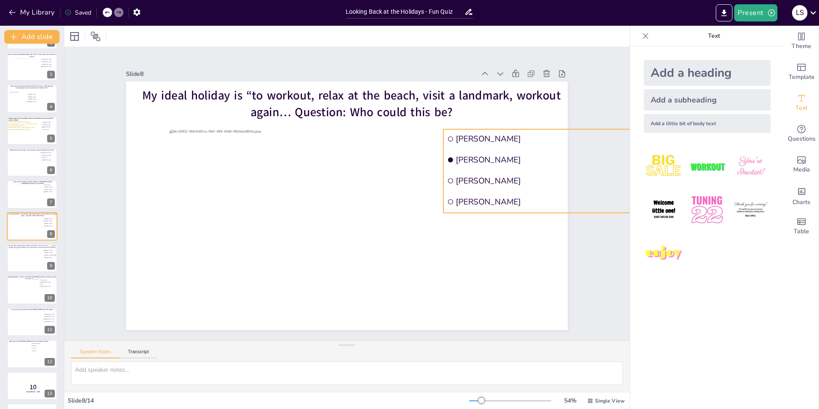
click at [474, 269] on span "[PERSON_NAME]" at bounding box center [498, 341] width 159 height 145
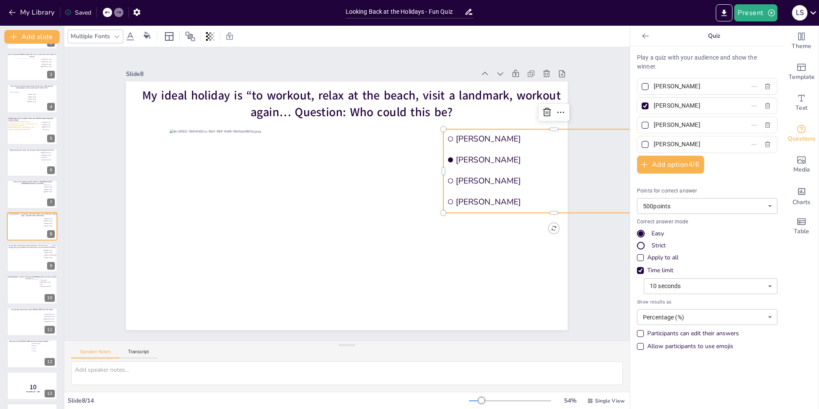
click at [16, 263] on div at bounding box center [24, 260] width 31 height 23
type input "[PERSON_NAME]"
type input "[PERSON_NAME] TPJ [PERSON_NAME]"
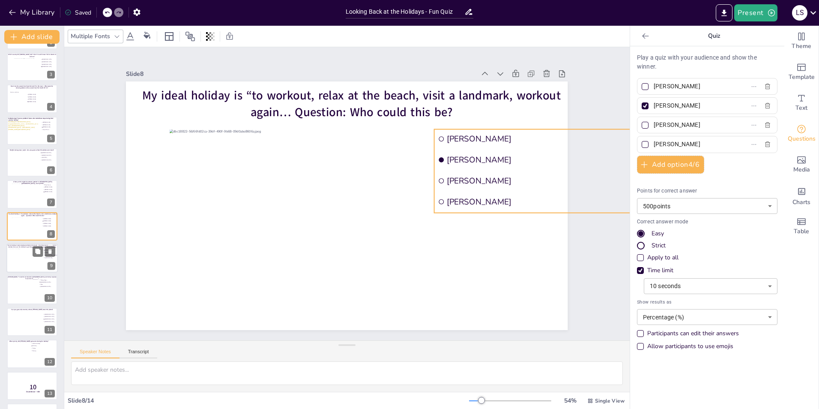
type input "[PERSON_NAME]"
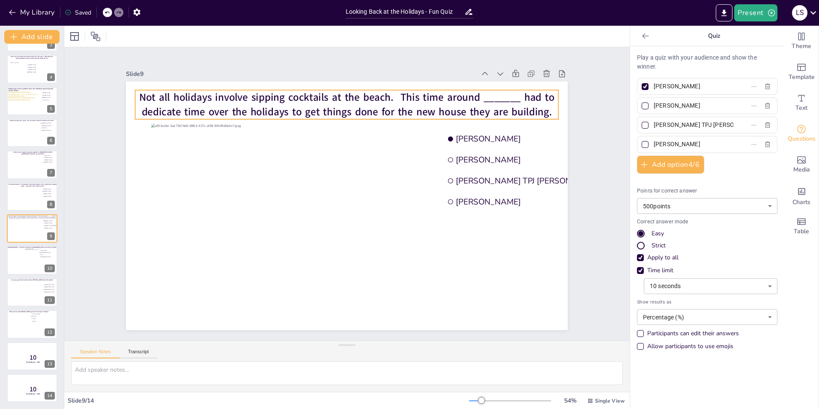
click at [225, 106] on span "Not all holidays involve sipping cocktails at the beach. This time around _____…" at bounding box center [400, 121] width 351 height 266
click at [135, 225] on span "Not all holidays involve sipping cocktails at the beach. This time around _____…" at bounding box center [328, 282] width 410 height 114
click at [385, 108] on span "Not all holidays involve sipping cocktails at the beach. This time around _____…" at bounding box center [269, 240] width 232 height 372
click at [429, 105] on span "Not all holidays involve sipping cocktails at the beach. This time around _____…" at bounding box center [280, 133] width 298 height 326
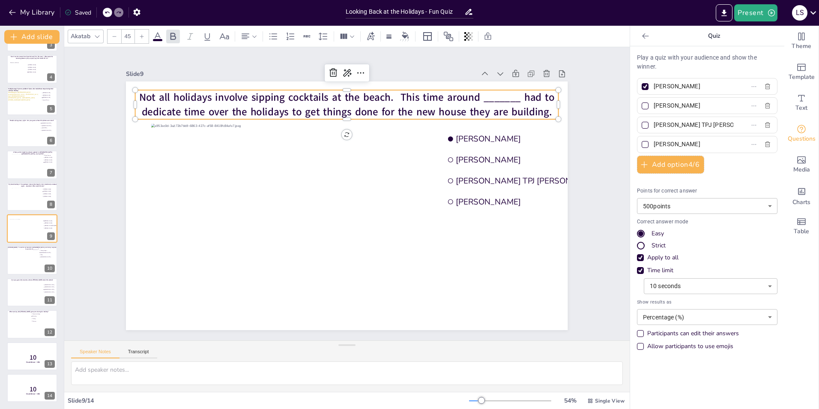
click at [543, 108] on span "Not all holidays involve sipping cocktails at the beach. This time around _____…" at bounding box center [414, 254] width 298 height 326
click at [507, 108] on span "Not all holidays involve sipping cocktails at the beach. This time around _____…" at bounding box center [393, 115] width 372 height 231
click at [481, 90] on span "Not all holidays involve sipping cocktails at the beach. This time around _____…" at bounding box center [318, 109] width 402 height 156
click at [549, 268] on p "Not all holidays involve sipping cocktails at the beach. This time around _____…" at bounding box center [346, 283] width 423 height 30
click at [472, 90] on span "Not all holidays involve sipping cocktails at the beach. This time around _____…" at bounding box center [436, 183] width 72 height 415
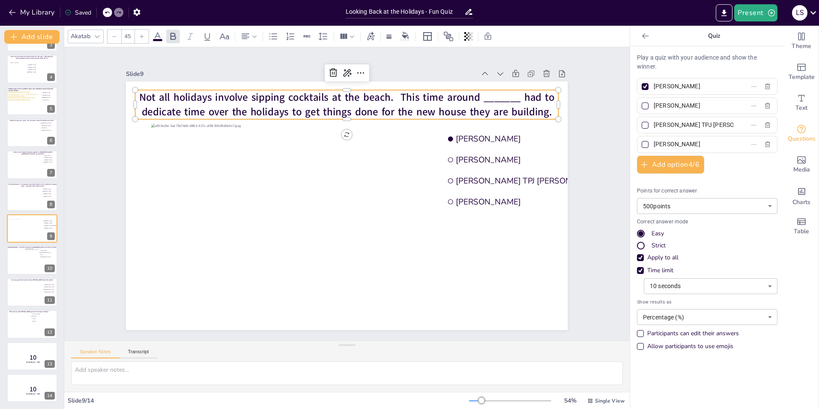
click at [404, 96] on span "Not all holidays involve sipping cocktails at the beach. This time around _____…" at bounding box center [429, 230] width 194 height 389
click at [325, 109] on span "Not all holidays involve sipping cocktails at the beach. This time around _____…" at bounding box center [420, 246] width 265 height 351
click at [355, 108] on span "Not all holidays involve sipping cocktails at the beach. This time around _____…" at bounding box center [432, 222] width 155 height 402
click at [527, 108] on span "Not all holidays involve sipping cocktails at the beach. This time around _____…" at bounding box center [429, 156] width 195 height 389
click at [525, 178] on span "Not all holidays involve sipping cocktails at the beach. This time around _____…" at bounding box center [384, 275] width 389 height 195
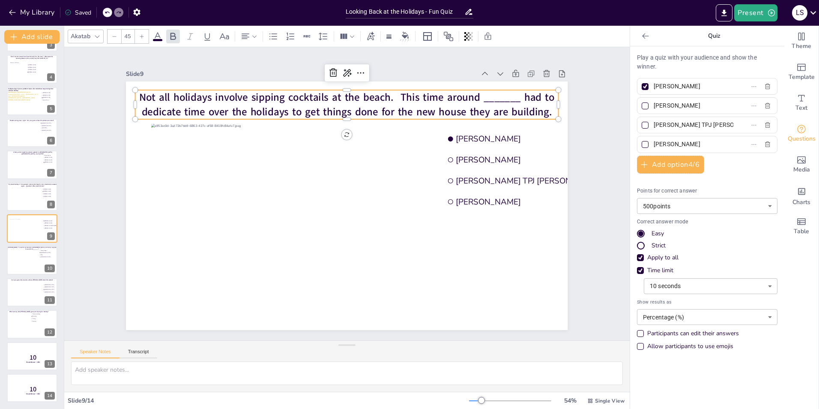
click at [420, 179] on span "Not all holidays involve sipping cocktails at the beach. This time around _____…" at bounding box center [309, 276] width 389 height 194
click at [104, 154] on div "Slide 1 Would you dare climb a mountain during a hurricane storm? I bet not, bu…" at bounding box center [347, 193] width 516 height 323
click at [265, 109] on span "Not all holidays involve sipping cocktails at the beach. This time around _____…" at bounding box center [414, 254] width 298 height 326
click at [38, 219] on icon at bounding box center [37, 221] width 5 height 5
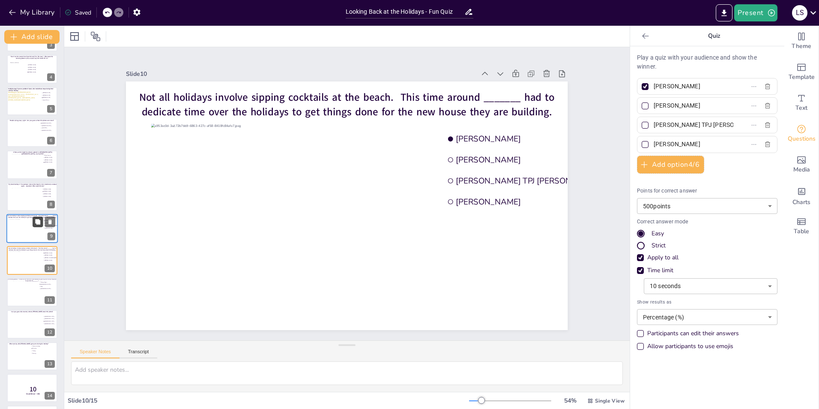
scroll to position [123, 0]
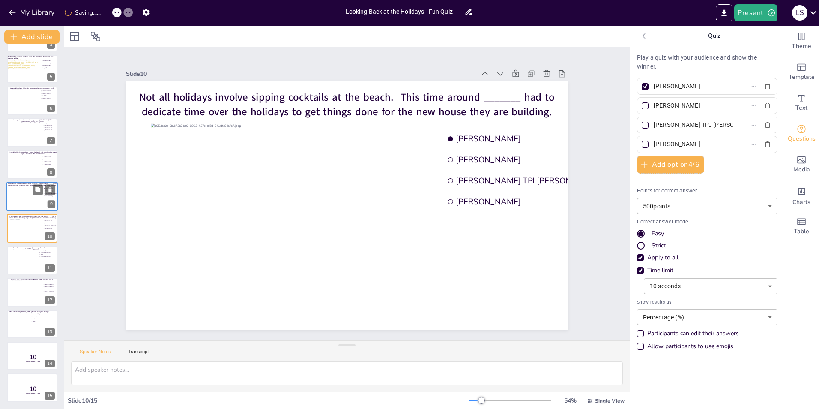
click at [21, 195] on div at bounding box center [24, 198] width 31 height 23
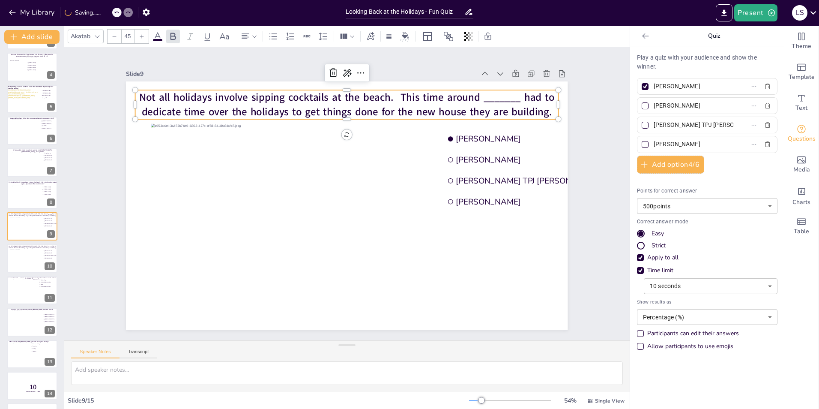
click at [214, 92] on span "Not all holidays involve sipping cocktails at the beach. This time around _____…" at bounding box center [376, 108] width 402 height 155
click at [214, 179] on span "Not all holidays involve sipping cocktails at the beach. This time around _____…" at bounding box center [309, 276] width 389 height 194
click at [246, 94] on span "Not all holidays involve sipping cocktails at the beach. This time around _____…" at bounding box center [280, 133] width 298 height 327
click at [367, 105] on span "Not all holidays involve sipping cocktails at the beach. This time around _____…" at bounding box center [432, 222] width 155 height 402
click at [422, 105] on span "Not all holidays involve sipping cocktails at the beach. This time around _____…" at bounding box center [436, 194] width 29 height 416
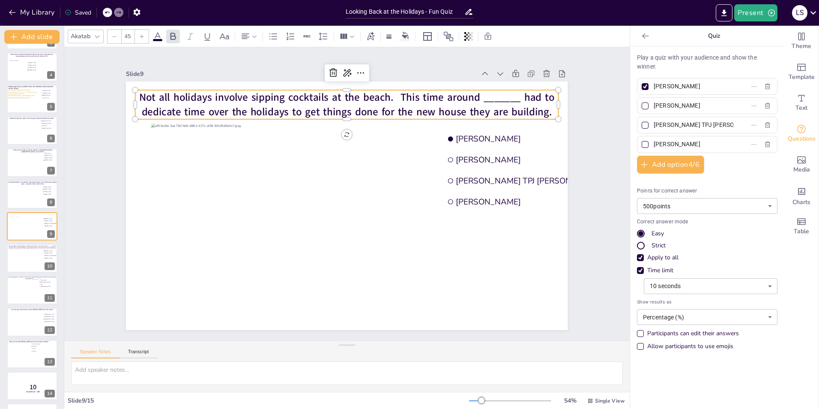
click at [367, 105] on span "Not all holidays involve sipping cocktails at the beach. This time around _____…" at bounding box center [420, 247] width 266 height 351
click at [384, 113] on span "Not all holidays involve sipping cocktails at the beach. This time around _____…" at bounding box center [347, 104] width 416 height 29
click at [396, 156] on span "Not all holidays involve sipping cocktails at the beach. This time around _____…" at bounding box center [301, 271] width 372 height 231
click at [396, 133] on span "Not all holidays involve sipping cocktails at the beach. This time around _____…" at bounding box center [400, 266] width 351 height 267
click at [463, 189] on icon at bounding box center [468, 194] width 11 height 11
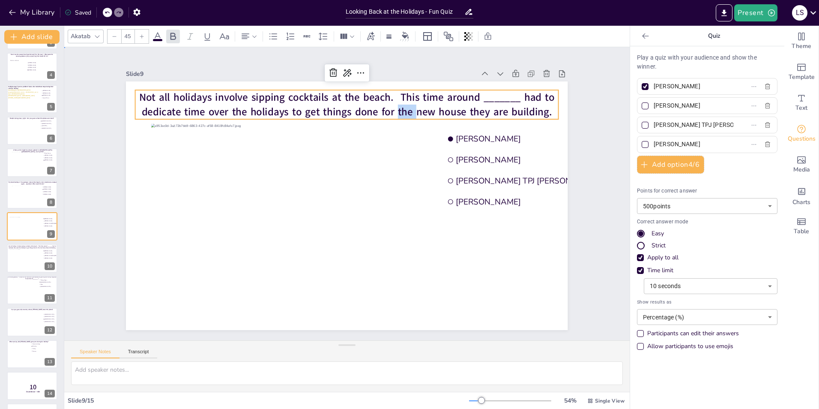
click at [598, 155] on div "Slide 1 Would you dare climb a mountain during a hurricane storm? I bet not, bu…" at bounding box center [347, 193] width 617 height 597
click at [441, 91] on span "Not all holidays involve sipping cocktails at the beach. This time around _____…" at bounding box center [435, 214] width 114 height 410
click at [801, 103] on span "Text" at bounding box center [802, 107] width 12 height 9
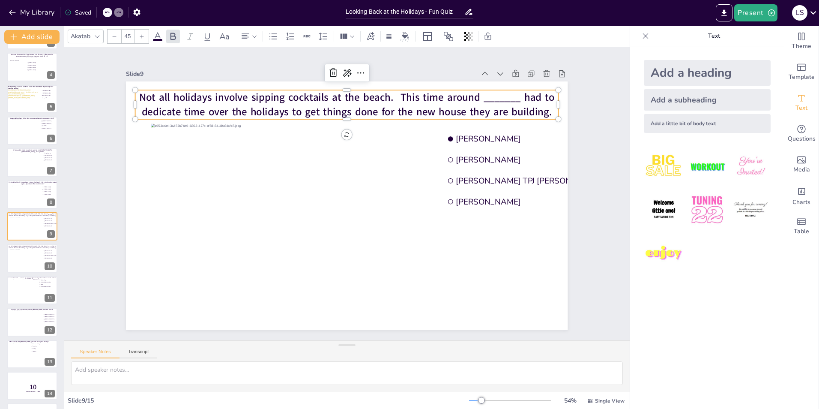
click at [339, 109] on span "Not all holidays involve sipping cocktails at the beach. This time around _____…" at bounding box center [261, 222] width 155 height 402
click at [425, 106] on span "Not all holidays involve sipping cocktails at the beach. This time around _____…" at bounding box center [435, 174] width 114 height 410
click at [425, 106] on span "Not all holidays involve sipping cocktails at the beach. This time around _____…" at bounding box center [318, 108] width 402 height 155
click at [398, 95] on span "Not all holidays involve sipping cocktails at the beach. This time around _____…" at bounding box center [269, 250] width 257 height 344
click at [205, 254] on span "Not all holidays involve sipping cocktails at the beach. This time around _____…" at bounding box center [337, 286] width 415 height 64
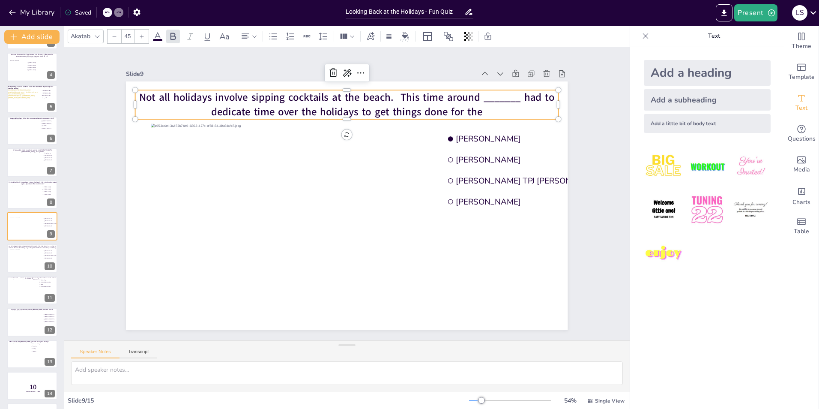
click at [249, 108] on span "Not all holidays involve sipping cocktails at the beach. This time around _____…" at bounding box center [254, 183] width 64 height 415
click at [321, 108] on span "Not all holidays involve sipping cocktails at the beach. This time around _____…" at bounding box center [431, 145] width 220 height 367
click at [531, 108] on p "Not all holidays involve sipping cocktails at the beach. This time around _____…" at bounding box center [407, 127] width 334 height 305
click at [459, 108] on span "Not all holidays involve sipping cocktails at the beach. This time around _____…" at bounding box center [440, 183] width 65 height 415
click at [459, 108] on span "Not all holidays involve sipping cocktails at the beach. This time around _____…" at bounding box center [441, 214] width 101 height 410
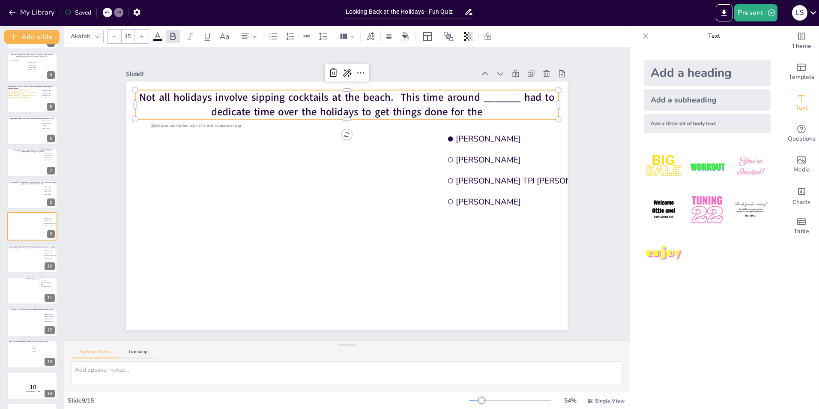
click at [497, 176] on p "Not all holidays involve sipping cocktails at the beach. This time around _____…" at bounding box center [383, 275] width 399 height 199
click at [441, 95] on span "Not all holidays involve sipping cocktails at the beach. This time around _____…" at bounding box center [282, 122] width 318 height 289
click at [575, 245] on div "Slide 1 Would you dare climb a mountain during a hurricane storm? I bet not, bu…" at bounding box center [347, 193] width 455 height 629
click at [350, 96] on span "Not all holidays involve sipping cocktails at the beach. This time around _____…" at bounding box center [259, 232] width 183 height 385
click at [449, 101] on span "Not all holidays involve sipping cocktails at the beach. This time around _____…" at bounding box center [411, 122] width 318 height 289
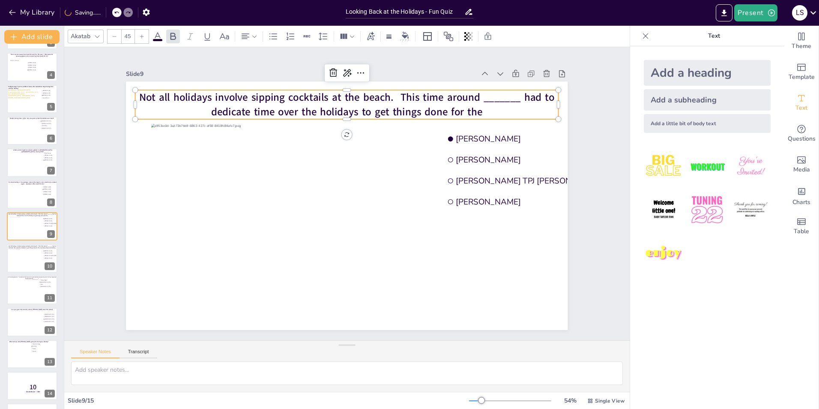
click at [478, 152] on p "Not all holidays involve sipping cocktails at the beach. This time around _____…" at bounding box center [391, 270] width 381 height 237
click at [478, 114] on p "Not all holidays involve sipping cocktails at the beach. This time around _____…" at bounding box center [432, 221] width 157 height 412
click at [810, 72] on div "Template" at bounding box center [802, 72] width 34 height 31
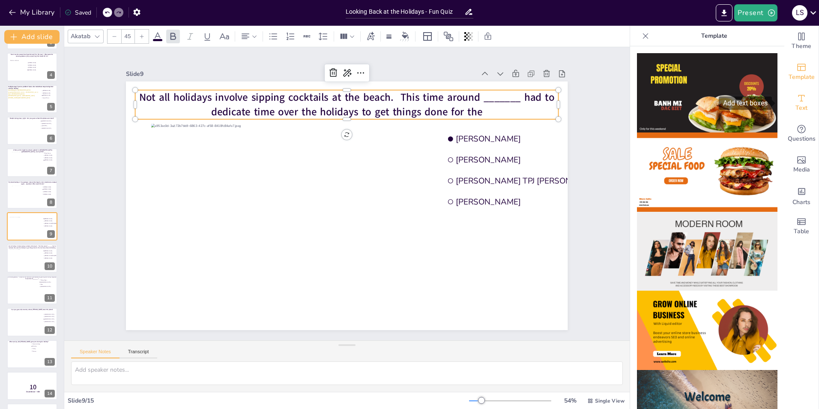
click at [803, 101] on div "Text" at bounding box center [802, 102] width 34 height 31
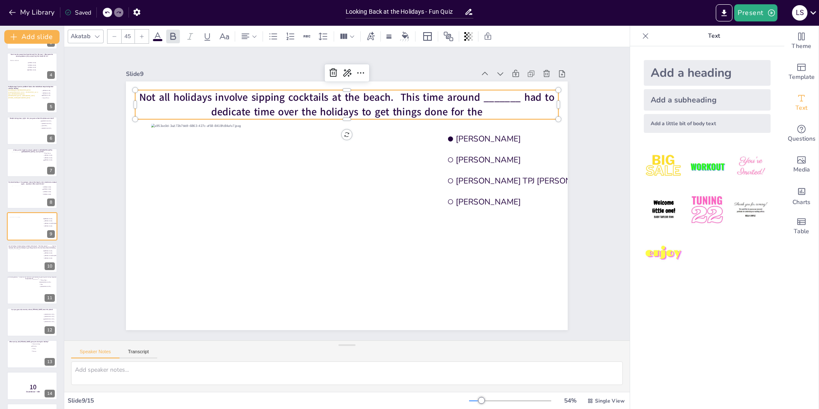
click at [493, 153] on p "Not all holidays involve sipping cocktails at the beach. This time around _____…" at bounding box center [302, 271] width 381 height 237
click at [433, 192] on span "Not all holidays involve sipping cocktails at the beach. This time around _____…" at bounding box center [308, 282] width 386 height 181
click at [643, 36] on icon at bounding box center [646, 36] width 6 height 6
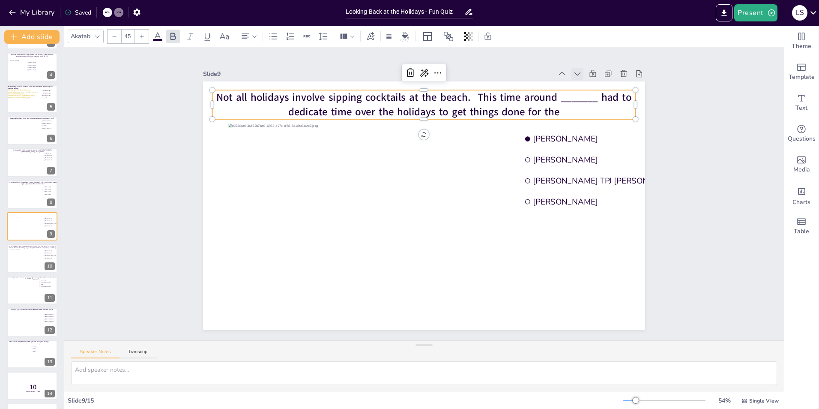
click at [339, 360] on icon at bounding box center [332, 365] width 11 height 11
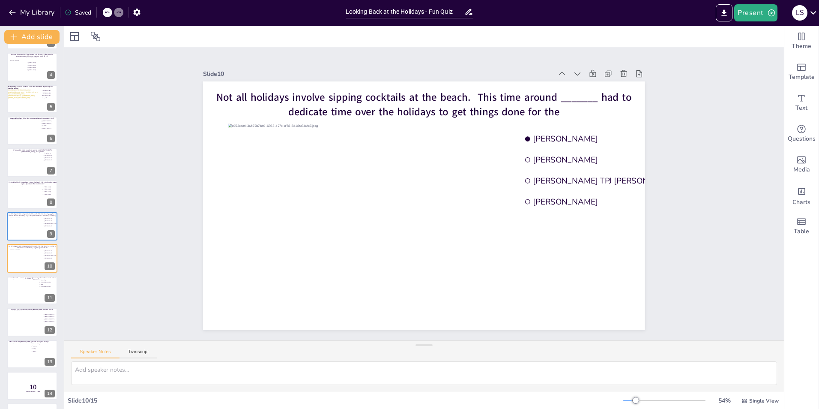
click at [236, 174] on icon at bounding box center [230, 180] width 12 height 12
click at [532, 354] on icon at bounding box center [527, 358] width 9 height 9
click at [457, 381] on icon at bounding box center [452, 387] width 12 height 12
click at [336, 345] on icon at bounding box center [330, 350] width 11 height 11
click at [540, 53] on icon at bounding box center [534, 47] width 10 height 10
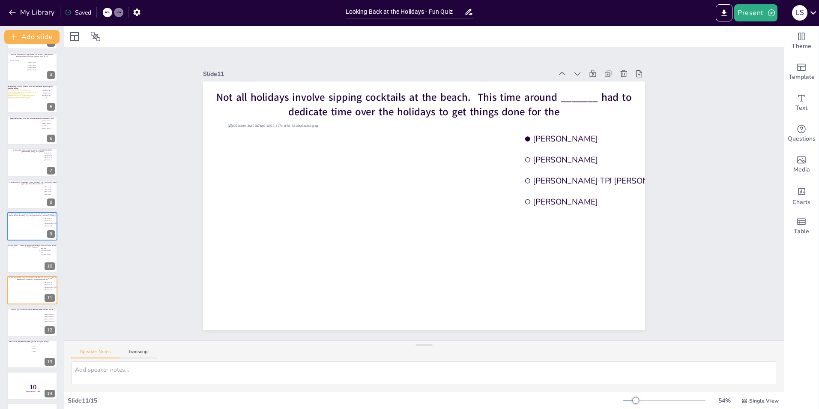
click at [576, 282] on icon at bounding box center [581, 287] width 11 height 11
click at [447, 370] on icon at bounding box center [441, 376] width 12 height 12
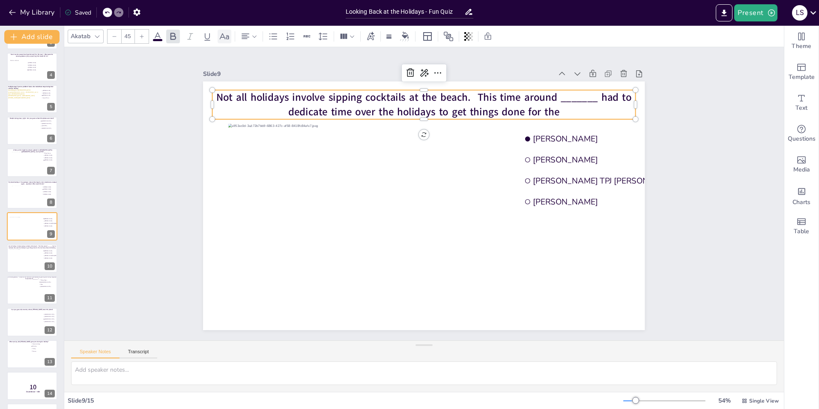
click at [227, 37] on icon at bounding box center [224, 36] width 9 height 6
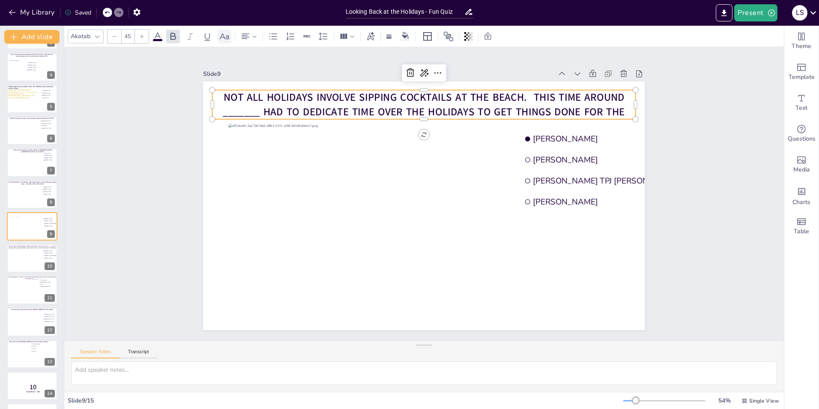
click at [227, 37] on icon at bounding box center [224, 36] width 9 height 6
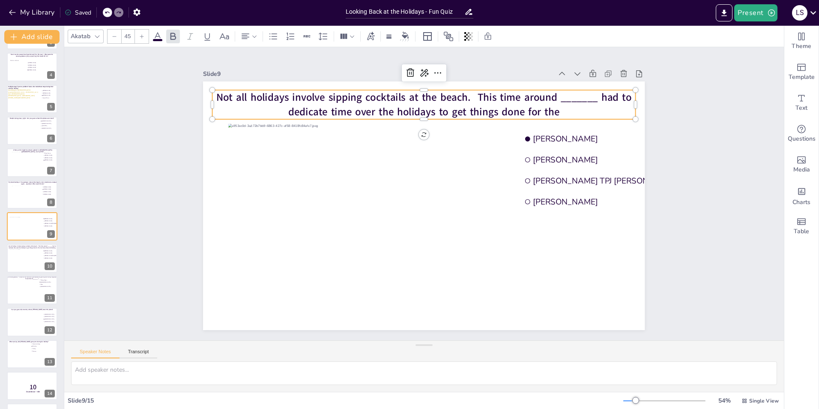
click at [290, 88] on span "Not all holidays involve sipping cocktails at the beach. This time around _____…" at bounding box center [414, 101] width 415 height 65
click at [485, 102] on span "Not all holidays involve sipping cocktails at the beach. This time around _____…" at bounding box center [517, 204] width 65 height 415
click at [322, 102] on span "Not all holidays involve sipping cocktails at the beach. This time around _____…" at bounding box center [360, 122] width 318 height 289
click at [322, 121] on span "Not all holidays involve sipping cocktails at the beach. This time around _____…" at bounding box center [360, 265] width 319 height 288
click at [714, 108] on div "Slide 1 Would you dare climb a mountain during a hurricane storm? I bet not, bu…" at bounding box center [424, 194] width 765 height 437
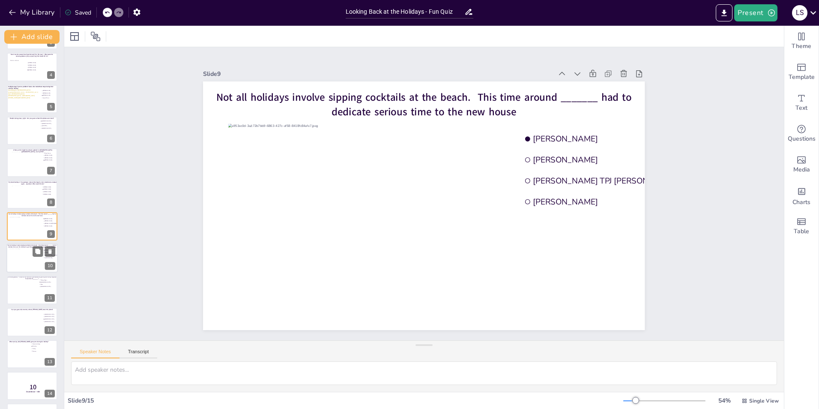
click at [23, 255] on div at bounding box center [24, 260] width 31 height 23
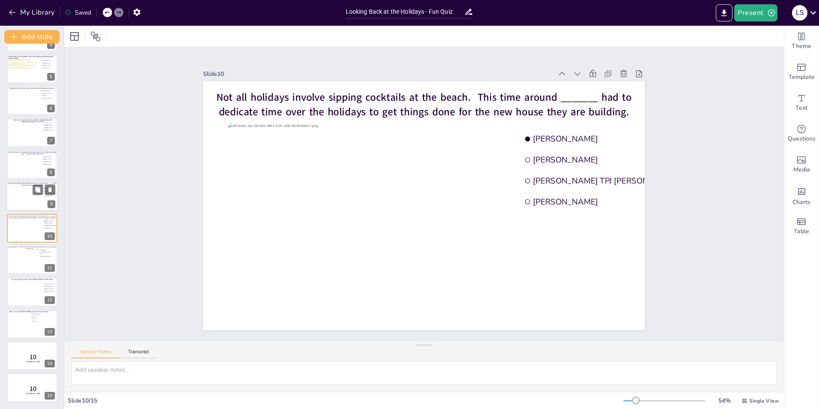
click at [11, 195] on div at bounding box center [24, 198] width 31 height 23
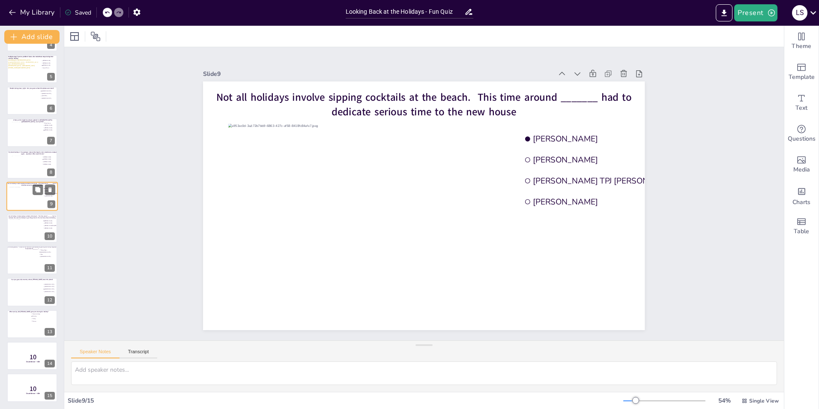
scroll to position [93, 0]
click at [25, 253] on div at bounding box center [24, 260] width 31 height 23
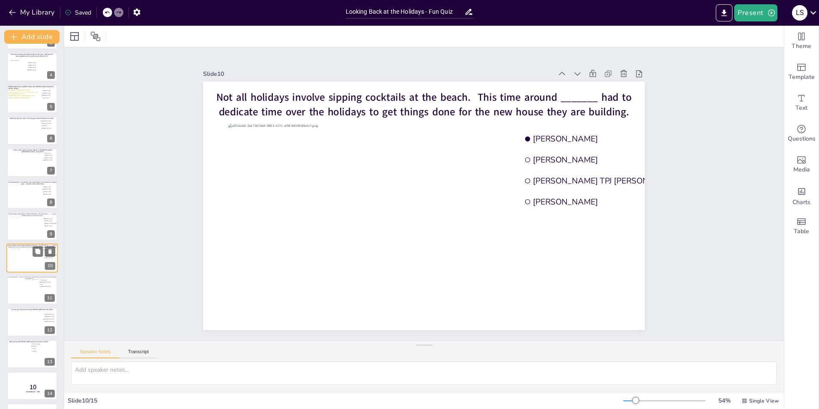
scroll to position [123, 0]
click at [53, 222] on button at bounding box center [50, 221] width 10 height 10
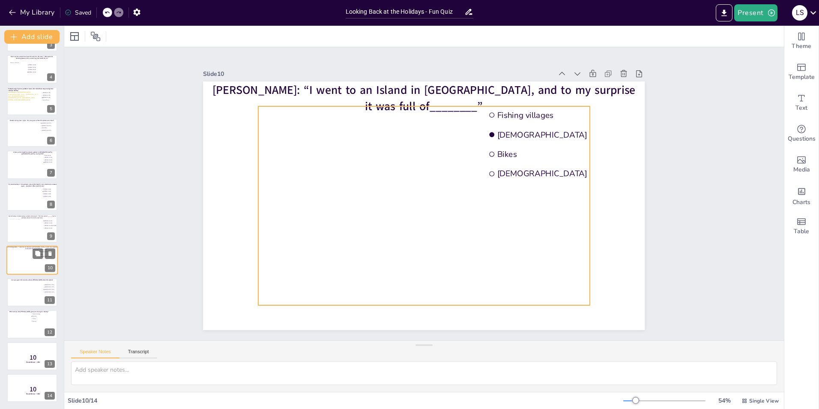
click at [13, 262] on div at bounding box center [32, 260] width 39 height 23
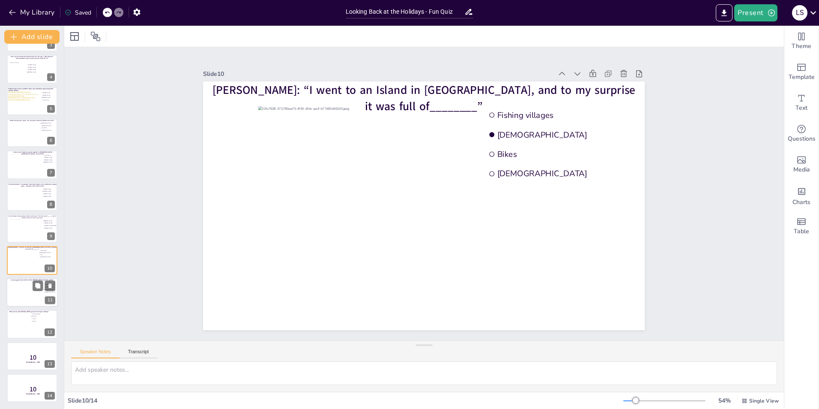
click at [12, 290] on div at bounding box center [32, 292] width 41 height 23
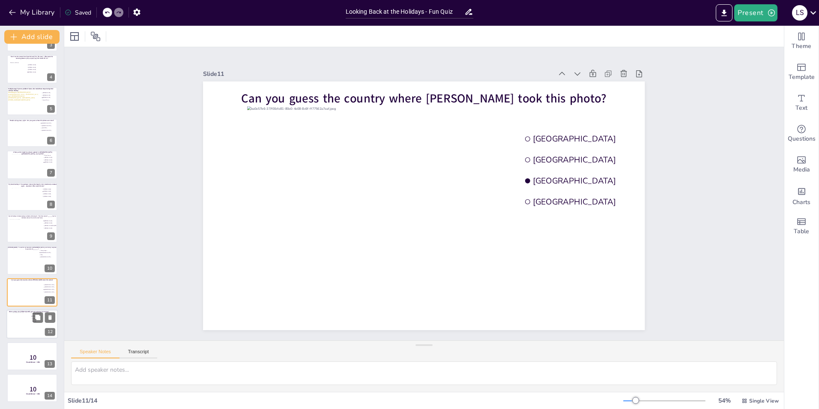
click at [26, 331] on div at bounding box center [22, 323] width 18 height 23
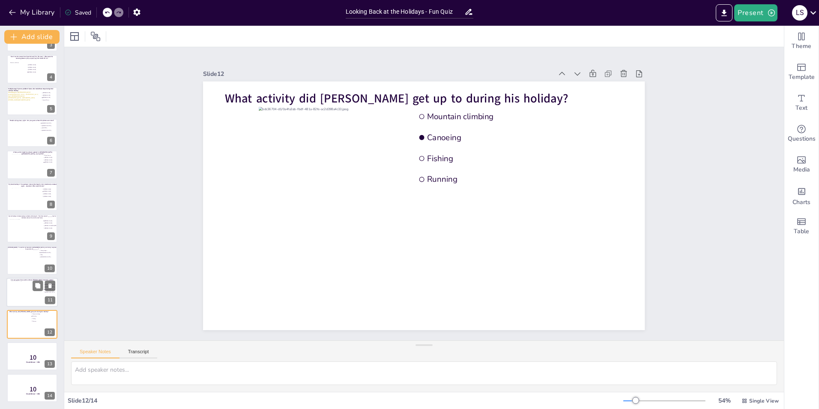
click at [16, 296] on div at bounding box center [32, 292] width 41 height 23
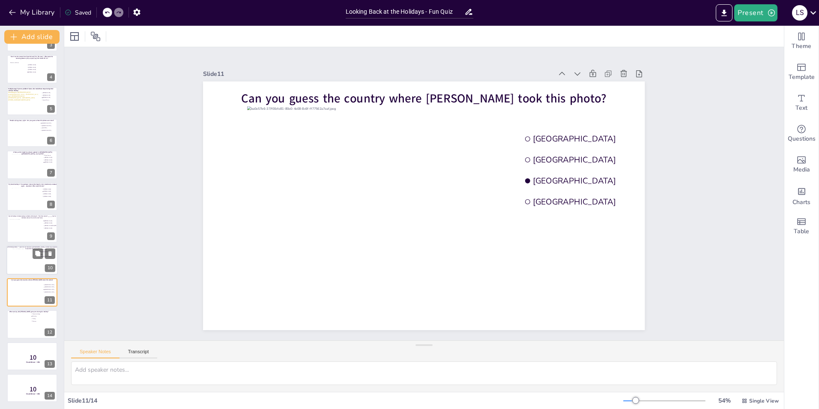
click at [15, 257] on div at bounding box center [32, 260] width 39 height 23
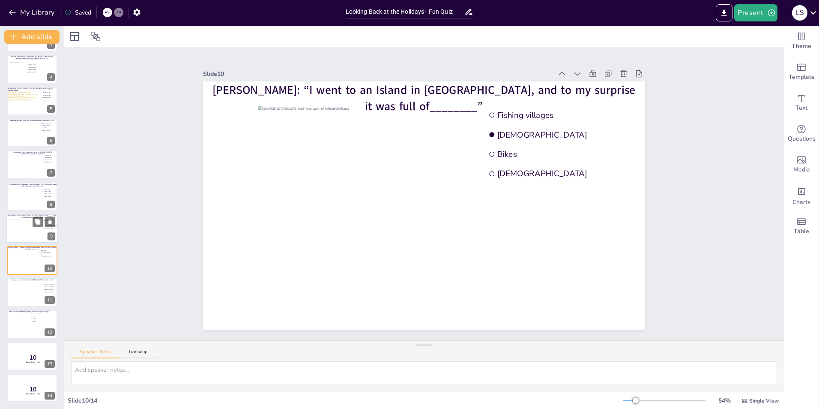
click at [18, 236] on div at bounding box center [24, 230] width 31 height 23
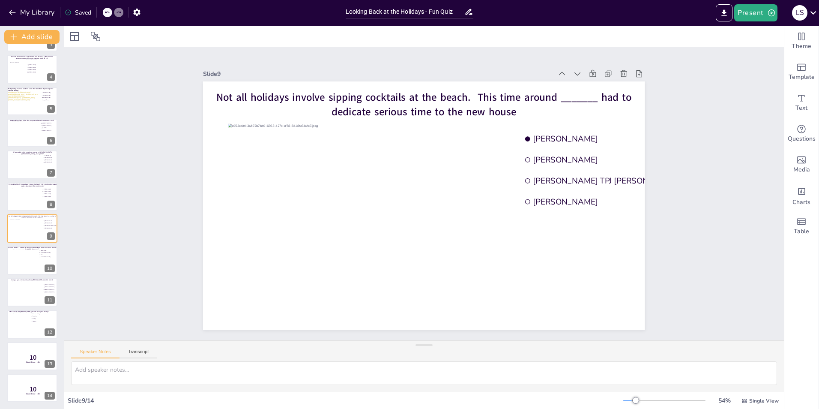
scroll to position [0, 0]
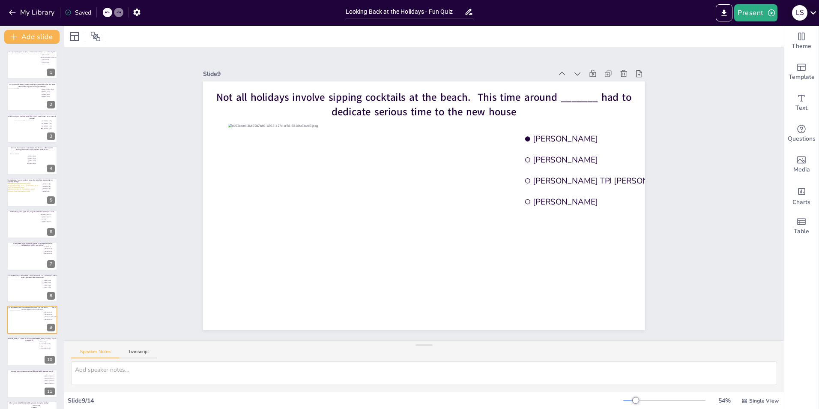
click at [813, 6] on div "L S" at bounding box center [803, 12] width 31 height 17
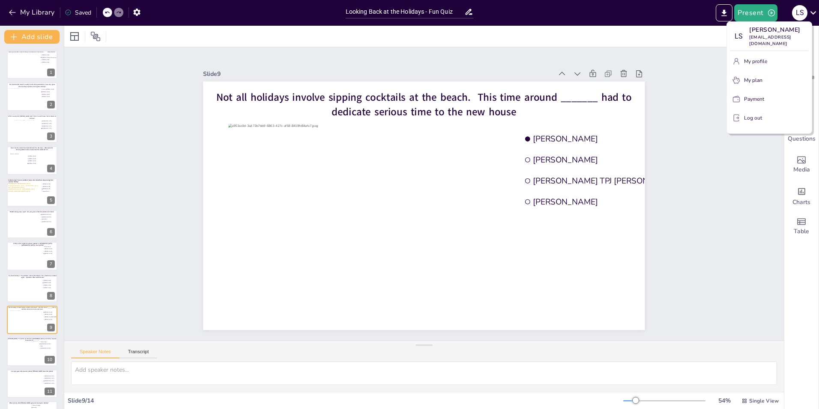
click at [695, 169] on div at bounding box center [409, 204] width 819 height 409
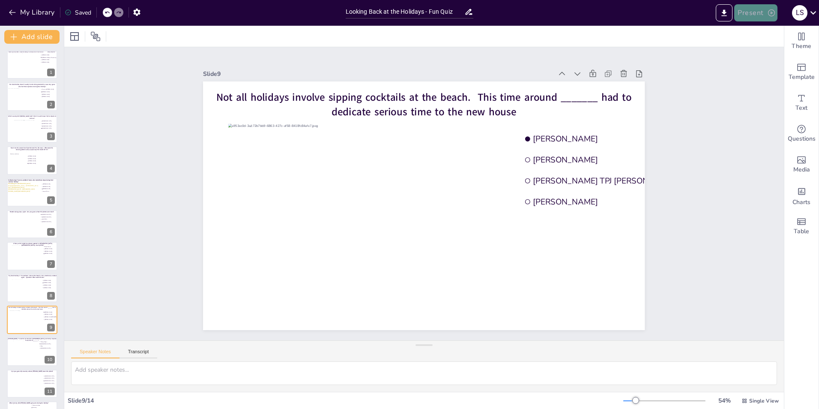
click at [773, 14] on icon "button" at bounding box center [772, 13] width 9 height 9
click at [762, 51] on li "Play presentation" at bounding box center [768, 53] width 67 height 14
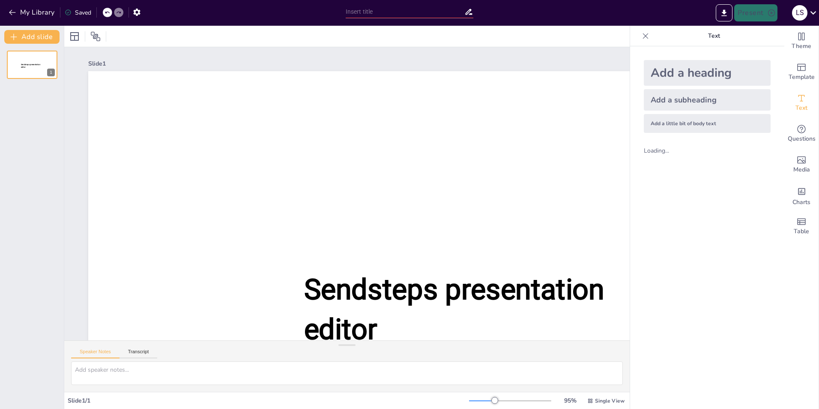
type input "Looking Back at the Holidays - Fun Quiz"
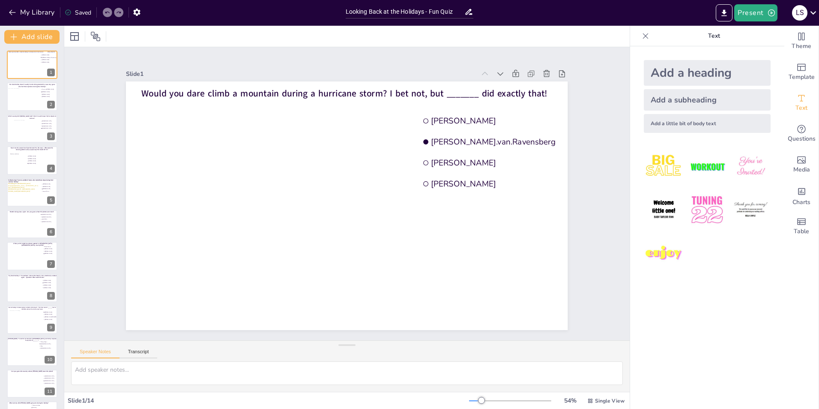
scroll to position [91, 0]
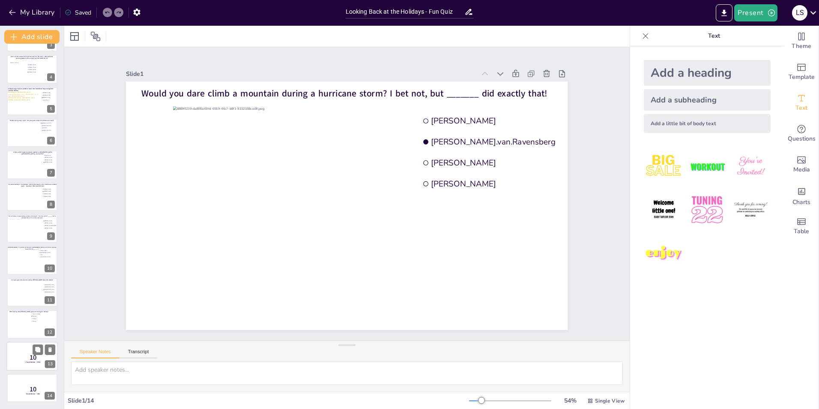
click at [22, 357] on p "10" at bounding box center [33, 357] width 23 height 9
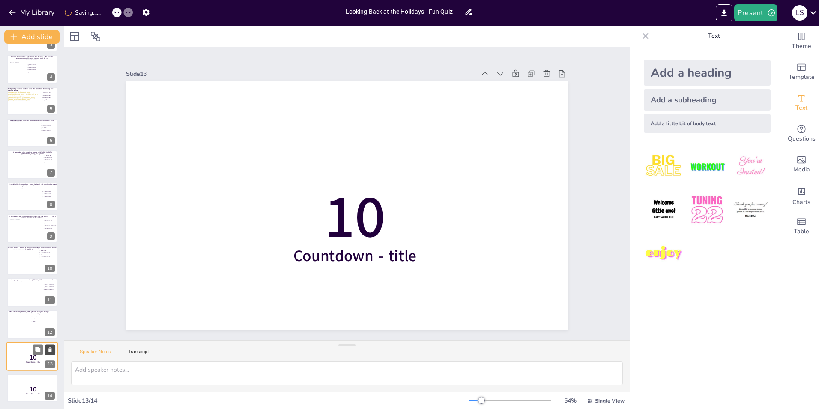
click at [50, 349] on icon at bounding box center [49, 349] width 3 height 5
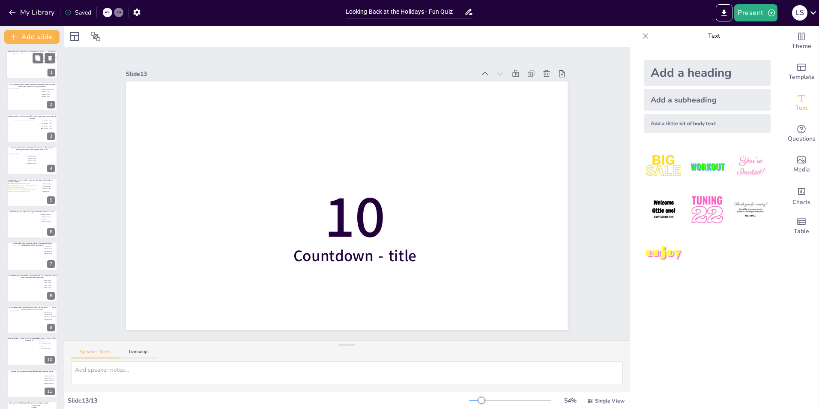
click at [27, 68] on div at bounding box center [32, 64] width 41 height 23
